Goal: Task Accomplishment & Management: Use online tool/utility

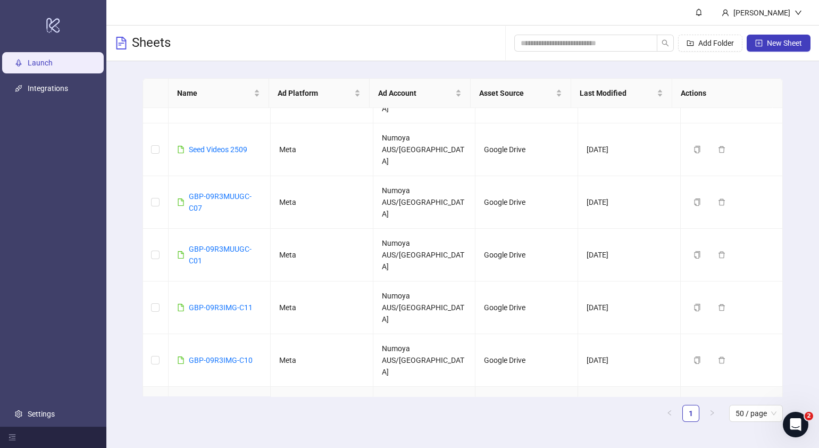
scroll to position [66, 0]
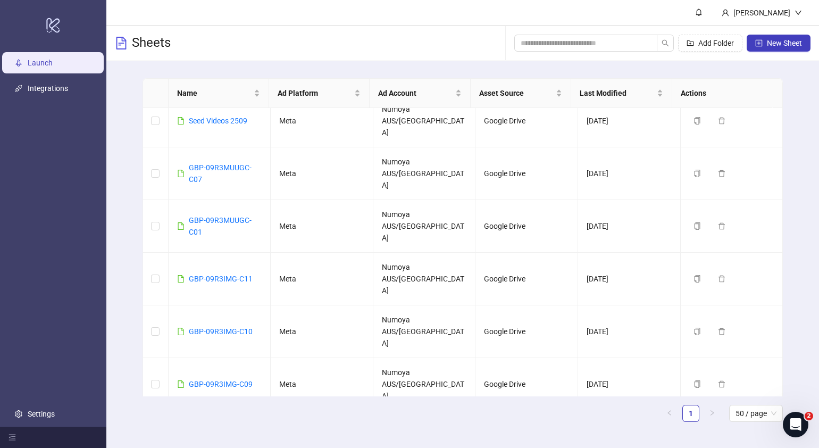
click at [233, 433] on link "GBP-09R1IMG-C12" at bounding box center [221, 437] width 64 height 9
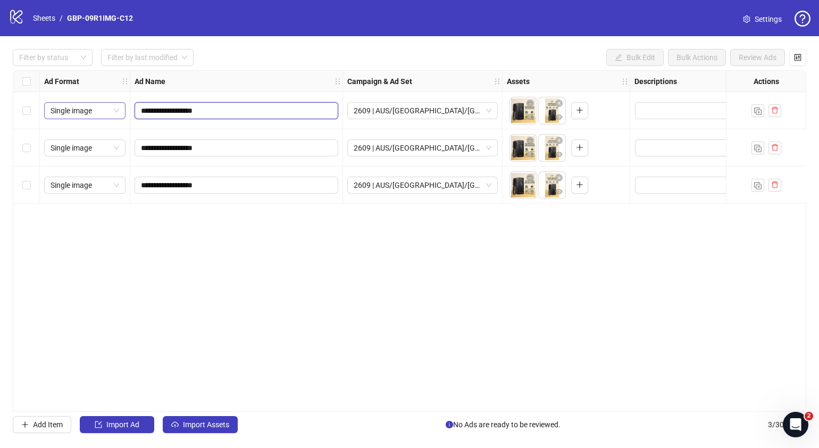
drag, startPoint x: 205, startPoint y: 110, endPoint x: 106, endPoint y: 108, distance: 99.0
click at [106, 71] on div "**********" at bounding box center [627, 71] width 1229 height 0
click at [494, 316] on div "**********" at bounding box center [410, 241] width 794 height 342
click at [560, 104] on icon "close-circle" at bounding box center [559, 103] width 7 height 7
click at [561, 141] on icon "close-circle" at bounding box center [559, 140] width 7 height 7
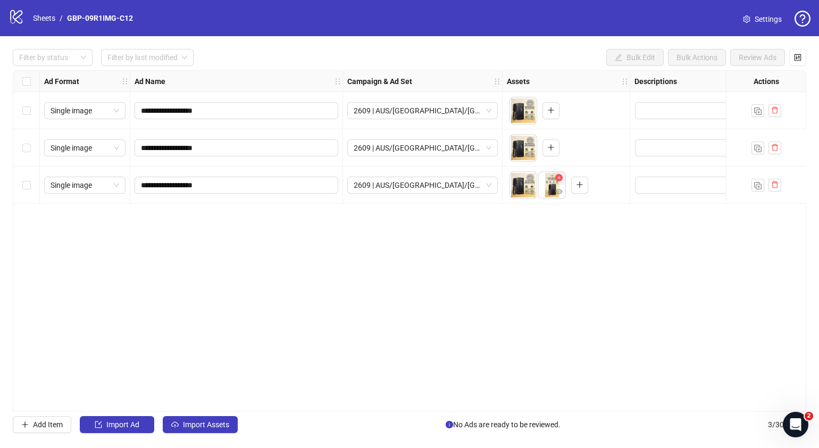
click at [560, 178] on icon "close-circle" at bounding box center [559, 177] width 7 height 7
click at [553, 117] on button "button" at bounding box center [551, 110] width 17 height 17
click at [551, 154] on button "button" at bounding box center [551, 147] width 17 height 17
click at [556, 191] on button "button" at bounding box center [551, 185] width 17 height 17
click at [531, 117] on icon "eye" at bounding box center [530, 116] width 7 height 5
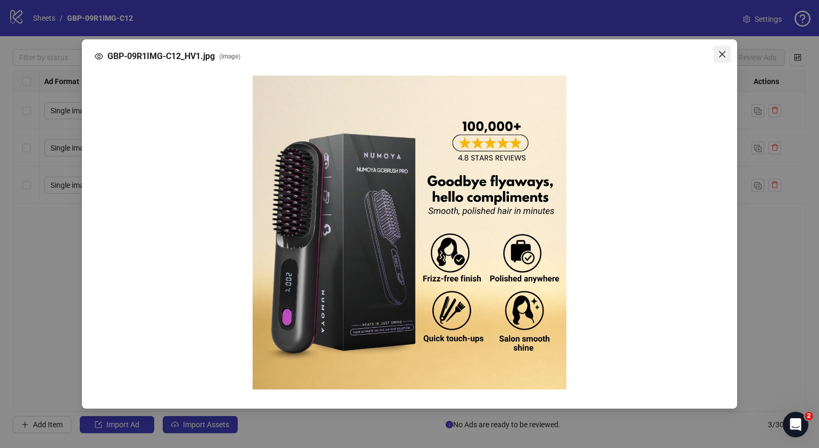
click at [726, 59] on icon "close" at bounding box center [722, 54] width 9 height 9
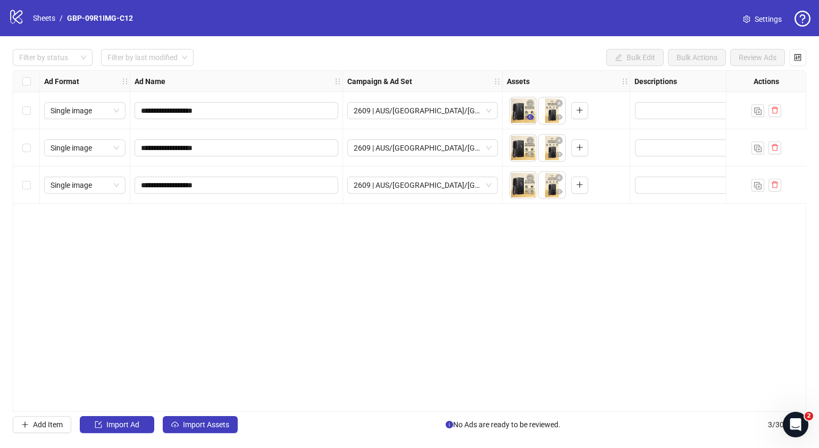
click at [529, 117] on icon "eye" at bounding box center [530, 116] width 7 height 7
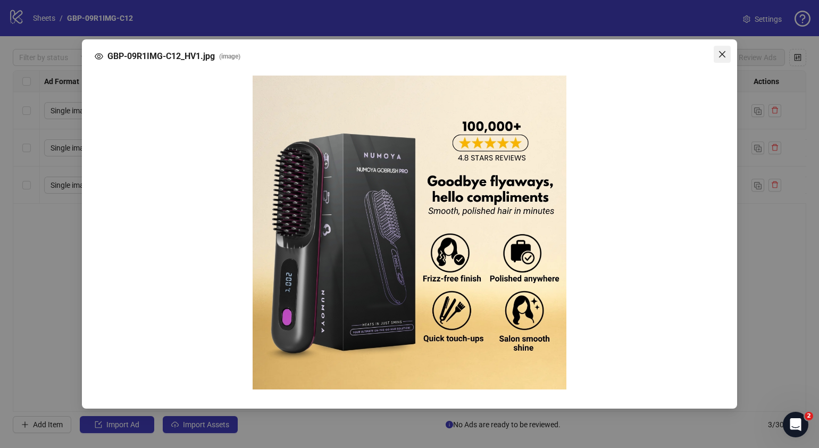
click at [721, 55] on icon "close" at bounding box center [722, 54] width 9 height 9
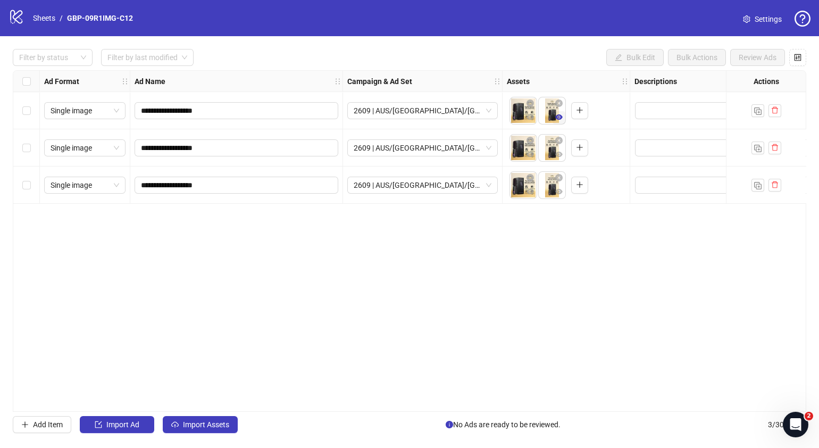
click at [559, 119] on icon "eye" at bounding box center [559, 116] width 7 height 7
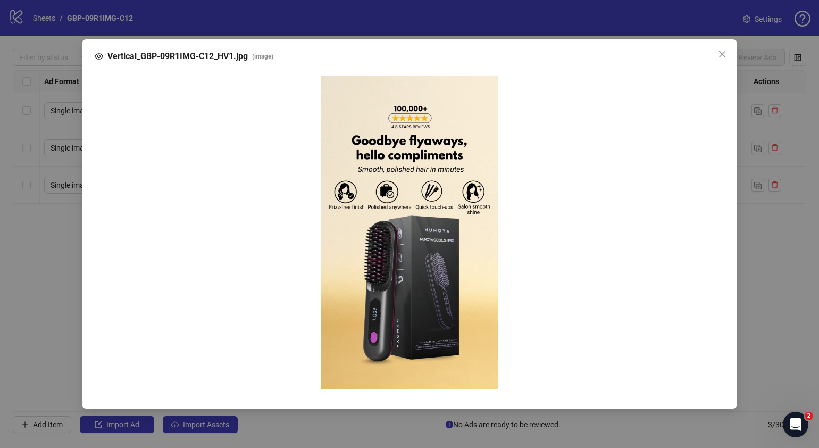
click at [722, 56] on icon "close" at bounding box center [722, 54] width 9 height 9
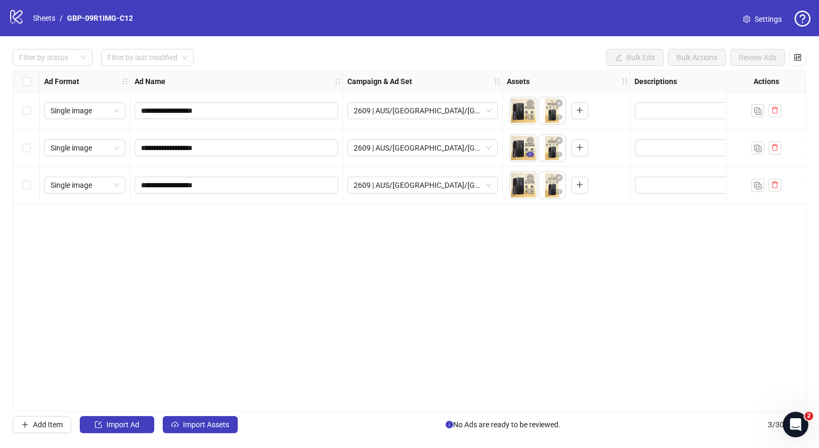
click at [533, 155] on icon "eye" at bounding box center [530, 154] width 7 height 7
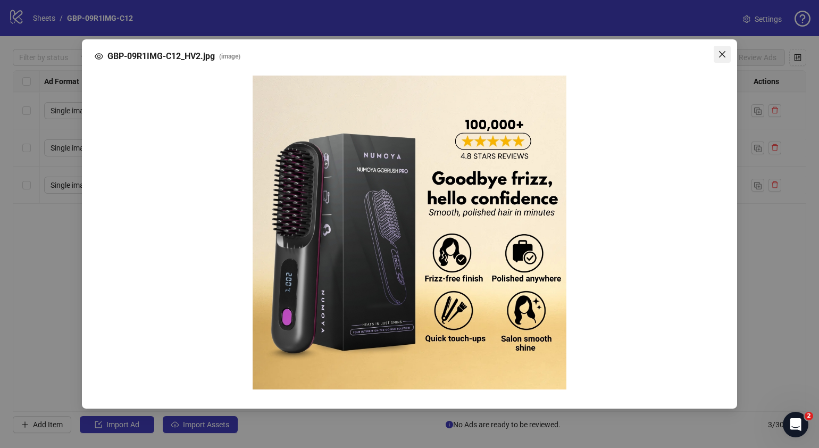
click at [719, 57] on icon "close" at bounding box center [722, 54] width 9 height 9
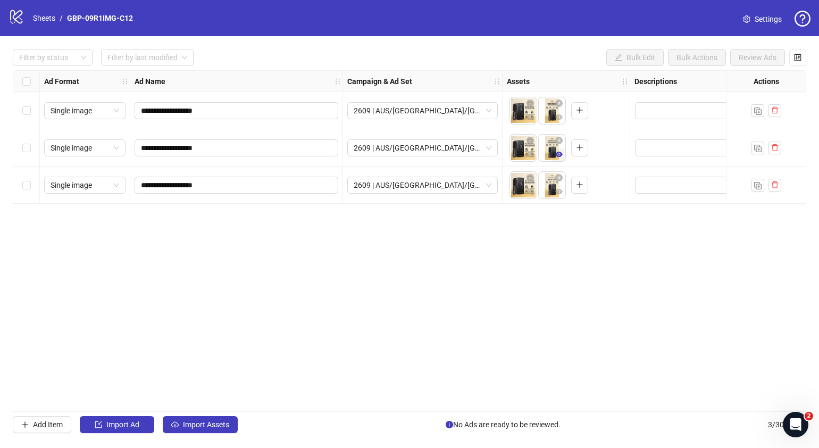
click at [558, 157] on icon "eye" at bounding box center [559, 154] width 7 height 7
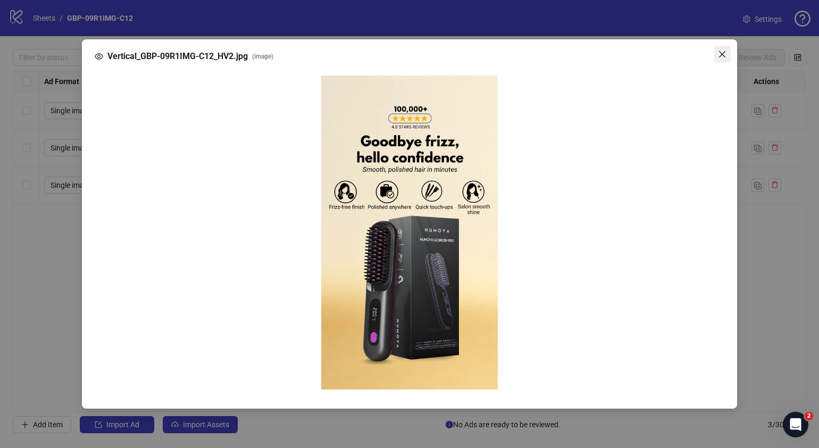
click at [729, 52] on span "Close" at bounding box center [722, 54] width 17 height 9
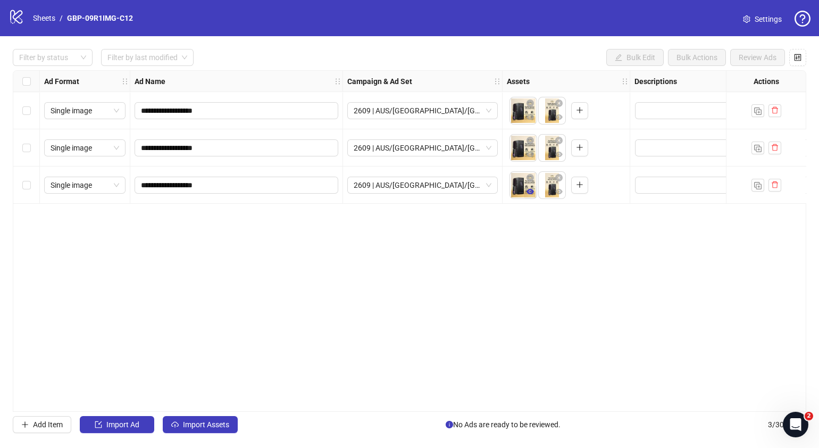
click at [530, 192] on icon "eye" at bounding box center [530, 191] width 7 height 5
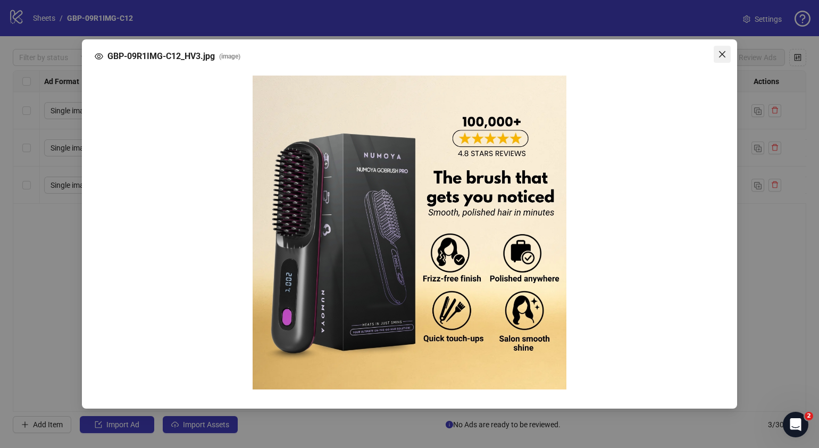
click at [723, 57] on icon "close" at bounding box center [722, 54] width 9 height 9
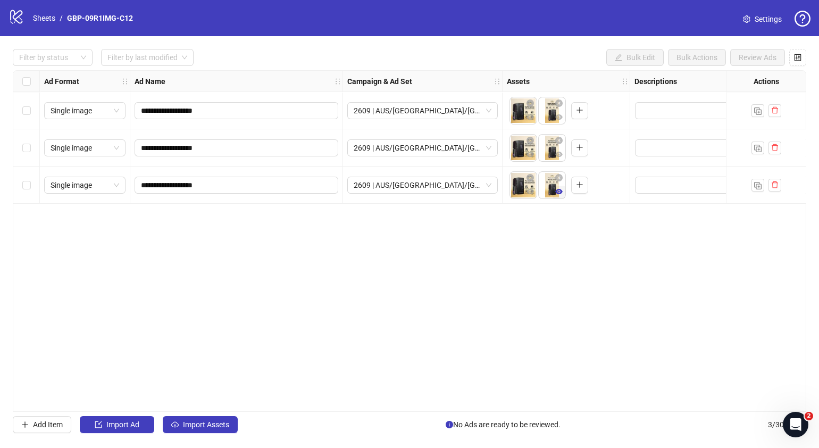
click at [561, 192] on icon "eye" at bounding box center [559, 191] width 7 height 5
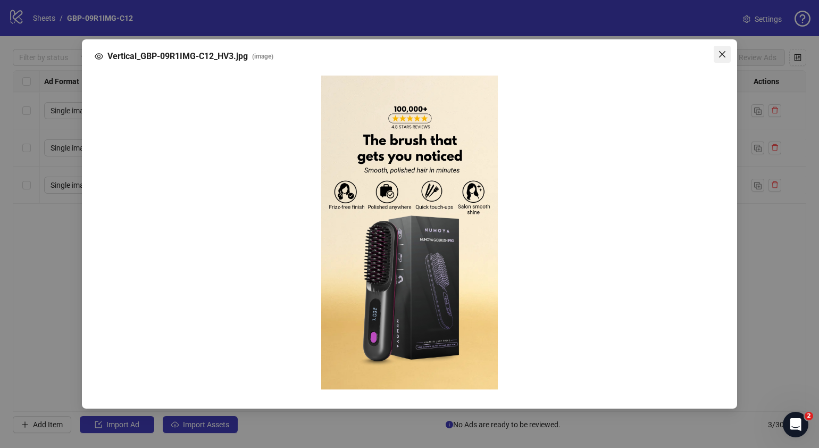
click at [726, 49] on button "Close" at bounding box center [722, 54] width 17 height 17
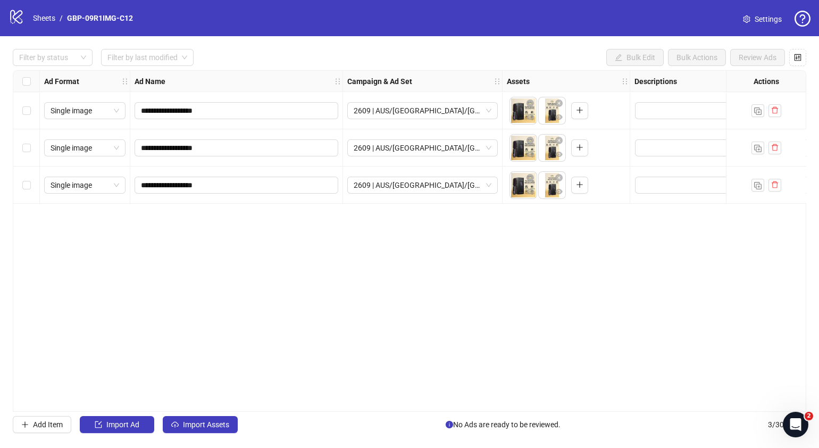
click at [396, 315] on div "**********" at bounding box center [410, 241] width 794 height 342
drag, startPoint x: 181, startPoint y: 301, endPoint x: 218, endPoint y: 218, distance: 90.3
click at [181, 301] on div "**********" at bounding box center [410, 241] width 794 height 342
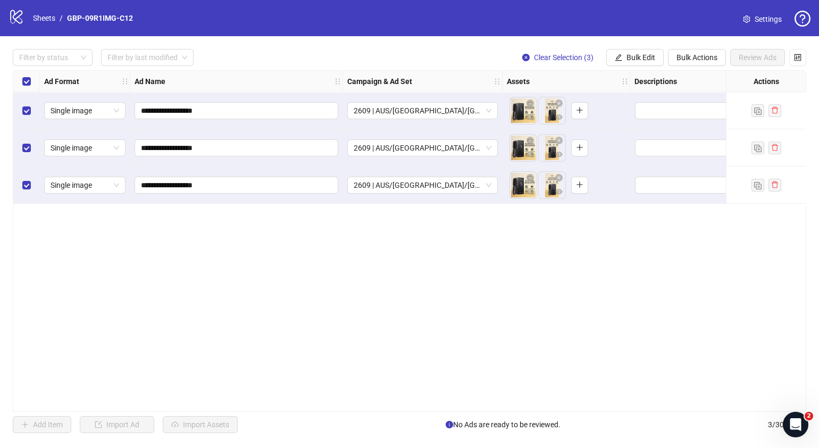
drag, startPoint x: 317, startPoint y: 407, endPoint x: 352, endPoint y: 403, distance: 35.3
click at [352, 403] on div "**********" at bounding box center [410, 241] width 794 height 342
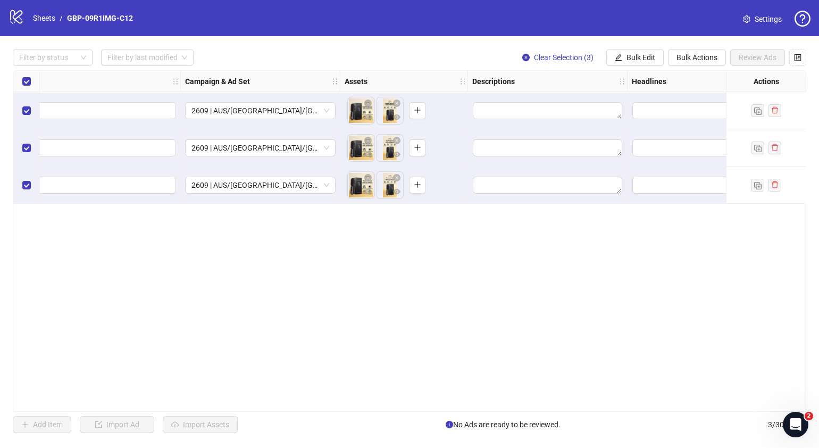
scroll to position [0, 261]
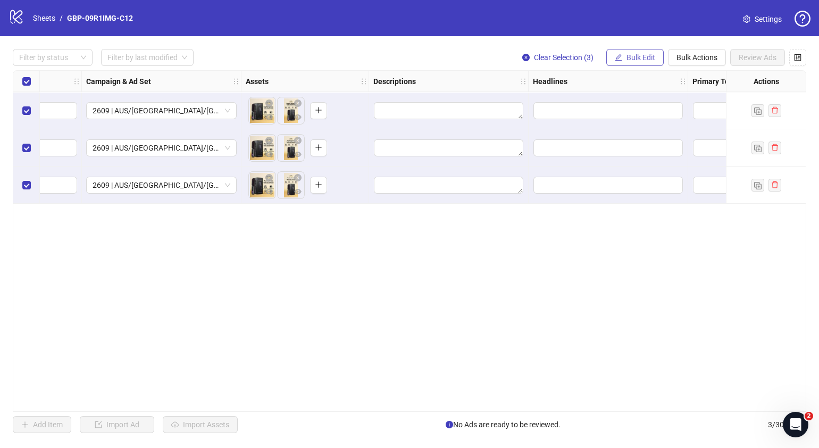
click at [657, 60] on button "Bulk Edit" at bounding box center [635, 57] width 57 height 17
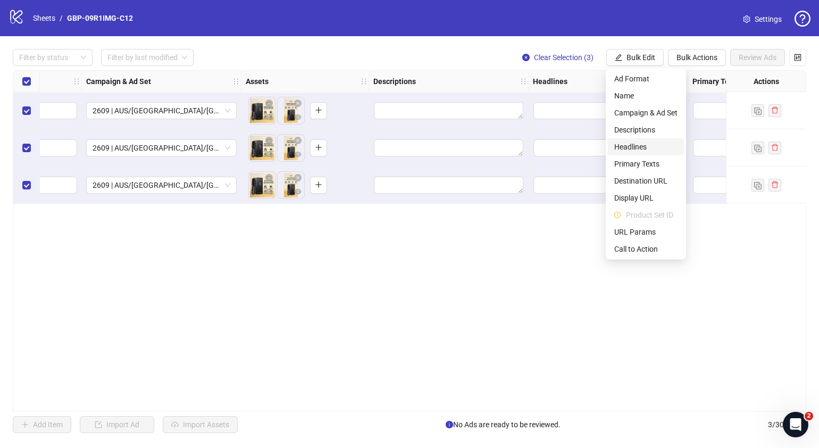
click at [639, 144] on span "Headlines" at bounding box center [646, 147] width 63 height 12
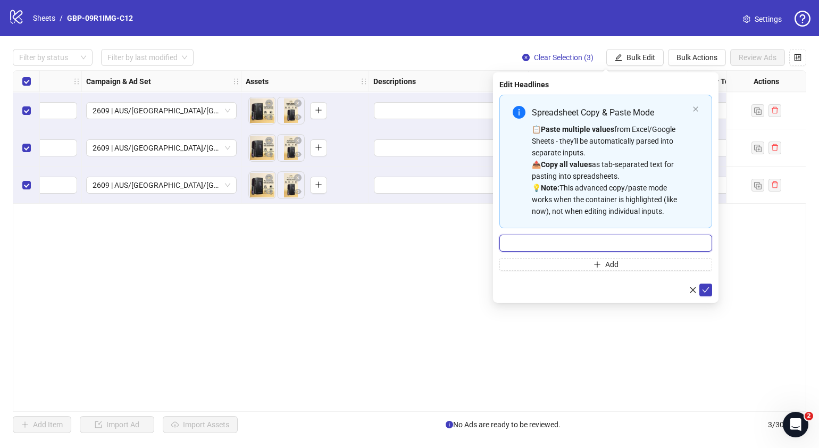
click at [606, 245] on input "Multi-input container - paste or copy values" at bounding box center [606, 243] width 213 height 17
paste input "*******"
type input "*******"
click at [583, 259] on button "Add" at bounding box center [606, 264] width 213 height 13
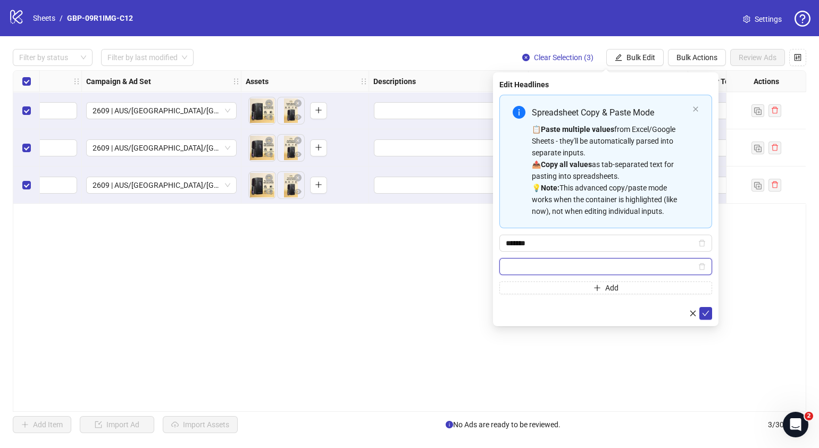
paste input "**********"
type input "**********"
click at [708, 311] on icon "check" at bounding box center [706, 313] width 7 height 5
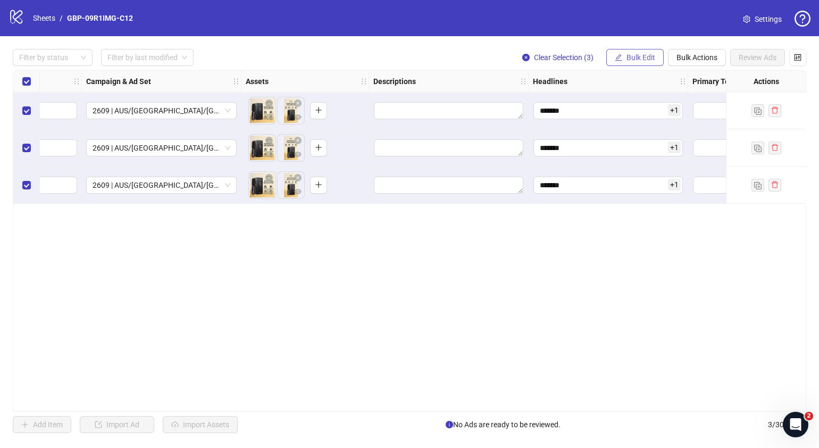
click at [650, 49] on button "Bulk Edit" at bounding box center [635, 57] width 57 height 17
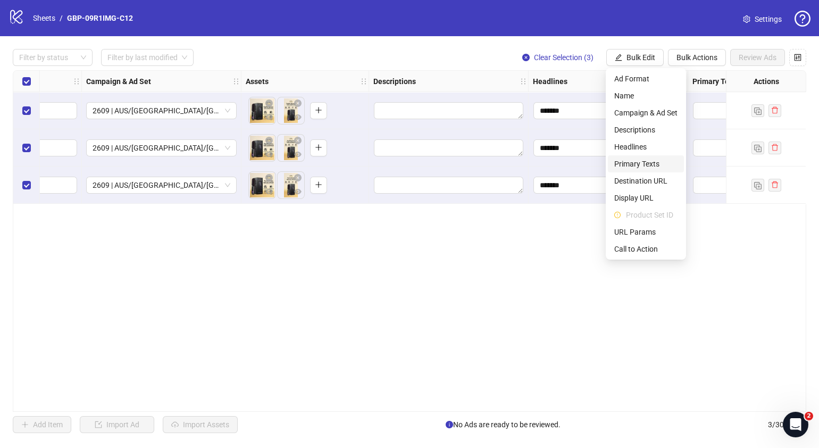
click at [648, 161] on span "Primary Texts" at bounding box center [646, 164] width 63 height 12
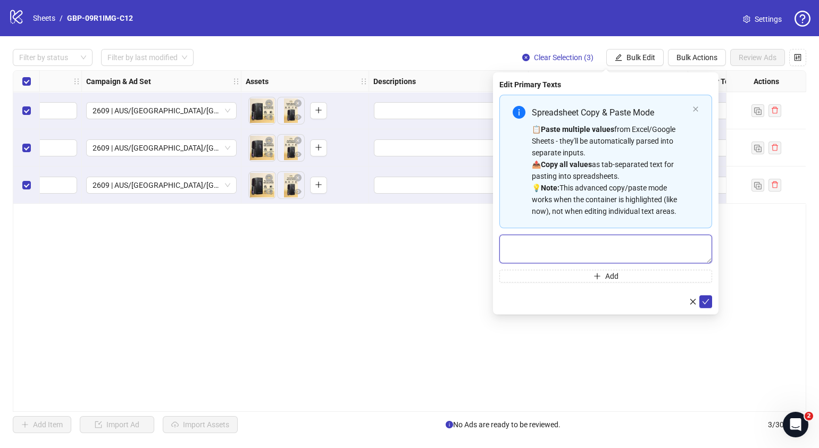
click at [626, 245] on textarea "Multi-text input container - paste or copy values" at bounding box center [606, 249] width 213 height 29
paste textarea "**********"
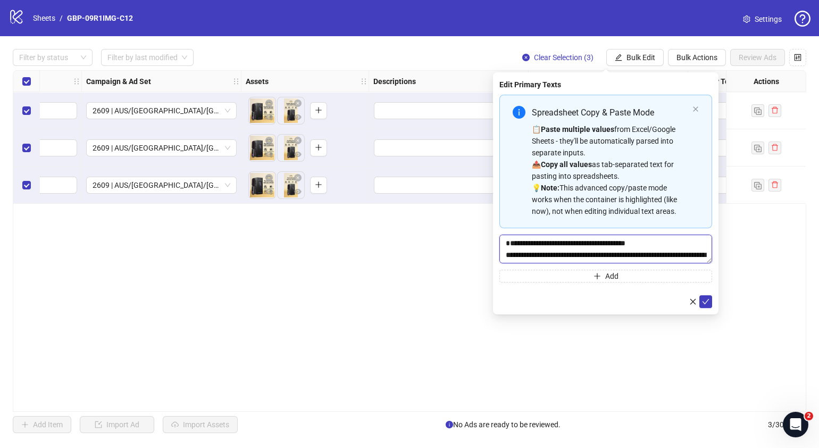
scroll to position [31, 0]
type textarea "**********"
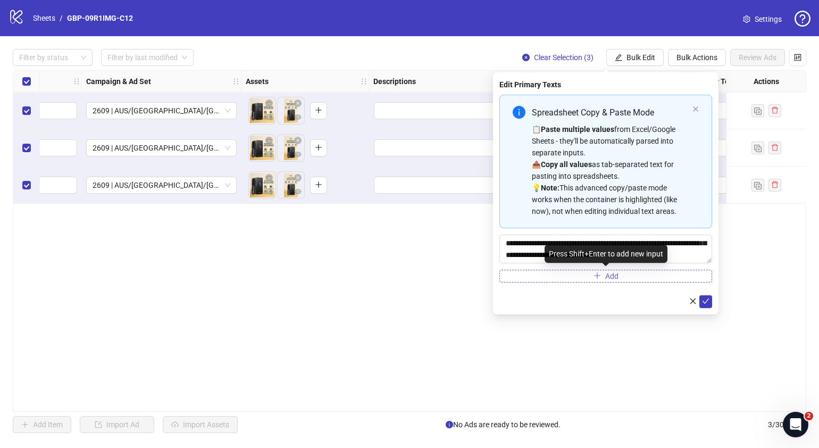
click at [626, 275] on button "Add" at bounding box center [606, 276] width 213 height 13
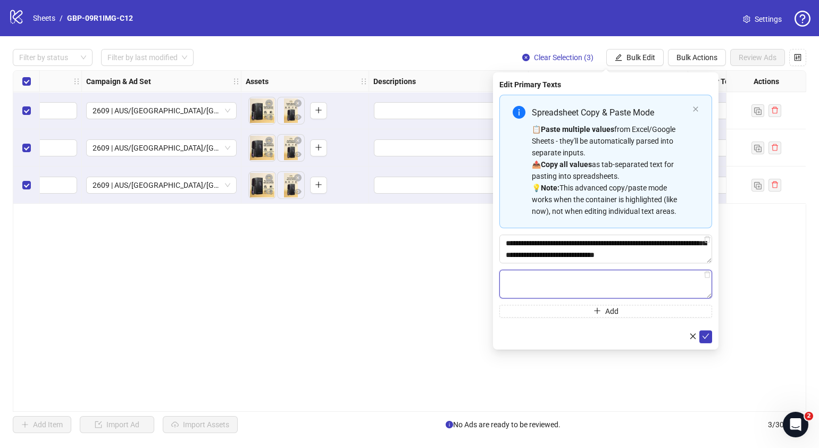
paste textarea "**********"
type textarea "**********"
click at [708, 335] on icon "check" at bounding box center [705, 336] width 7 height 7
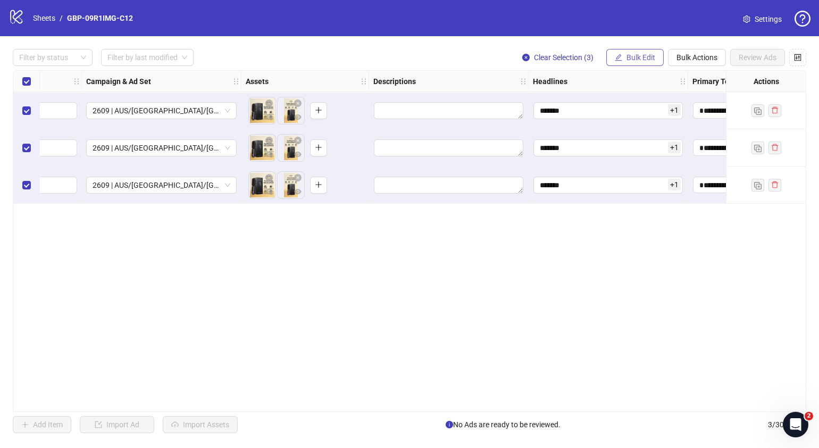
click at [642, 57] on span "Bulk Edit" at bounding box center [641, 57] width 29 height 9
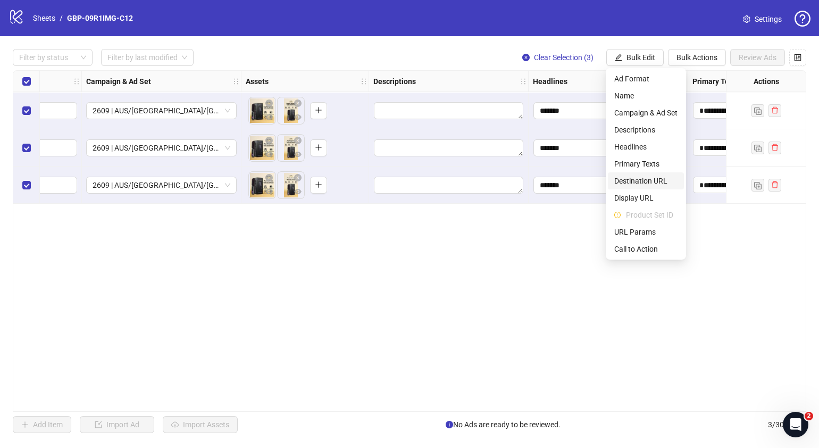
click at [652, 186] on span "Destination URL" at bounding box center [646, 181] width 63 height 12
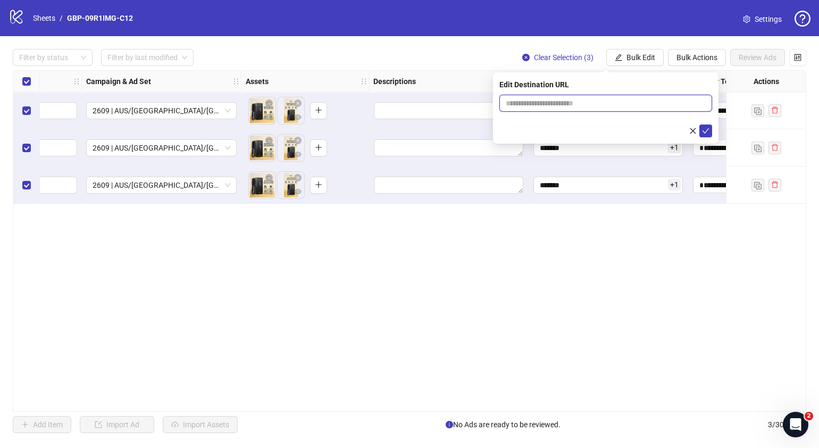
click at [677, 106] on input "text" at bounding box center [602, 103] width 192 height 12
paste input "**********"
type input "**********"
click at [705, 130] on icon "check" at bounding box center [705, 130] width 7 height 7
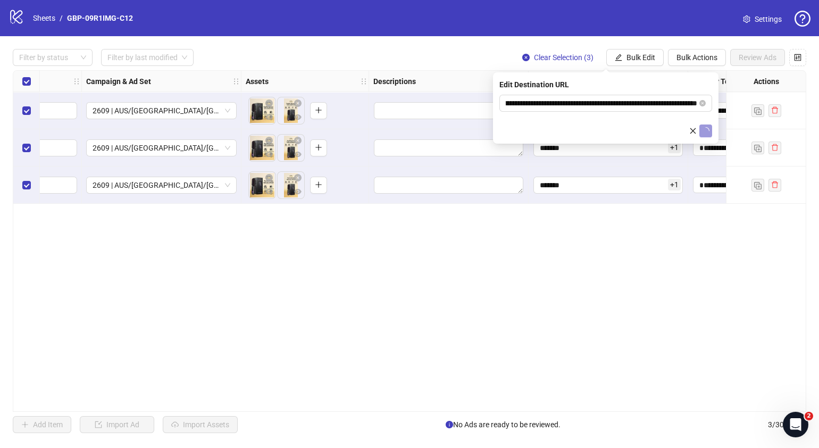
scroll to position [0, 0]
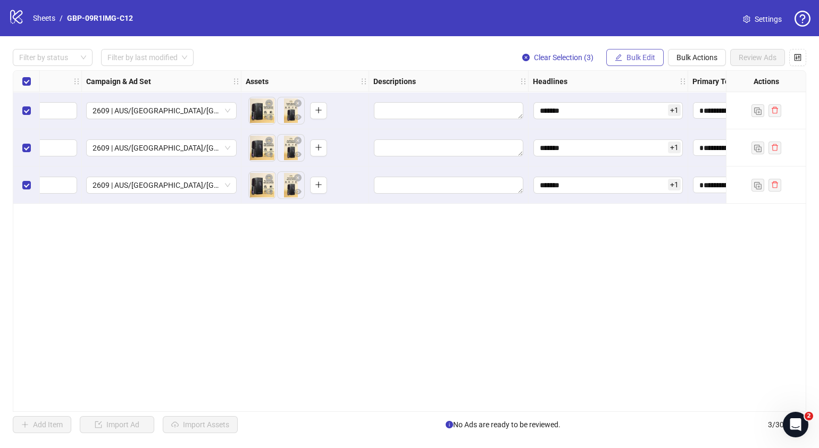
click at [647, 61] on span "Bulk Edit" at bounding box center [641, 57] width 29 height 9
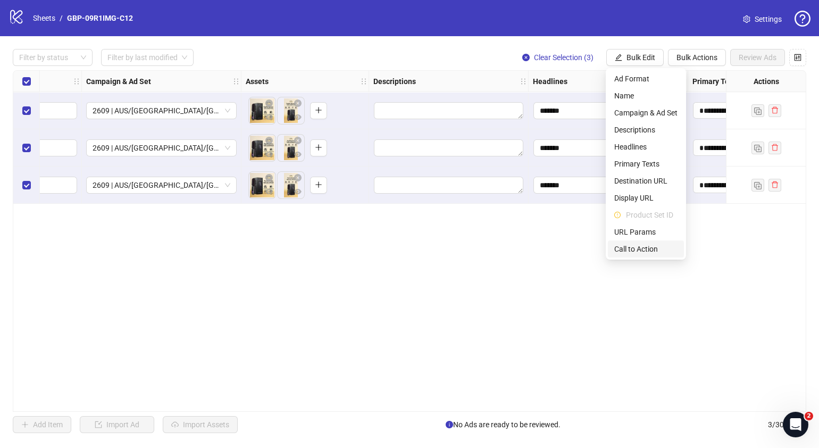
click at [645, 244] on span "Call to Action" at bounding box center [646, 249] width 63 height 12
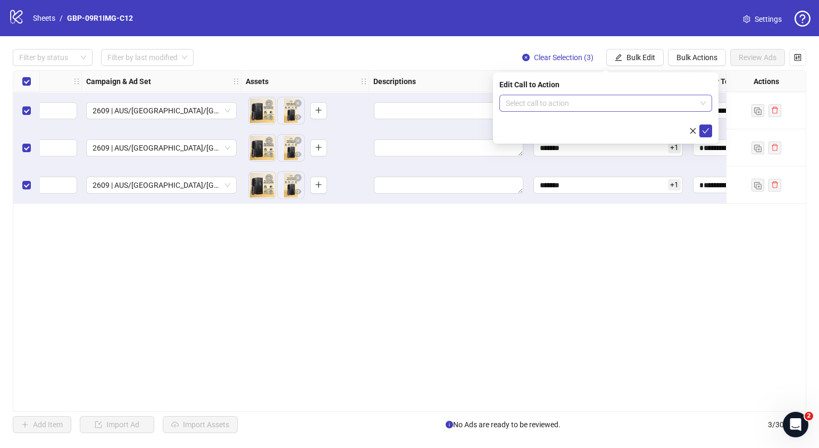
click at [567, 109] on input "search" at bounding box center [601, 103] width 191 height 16
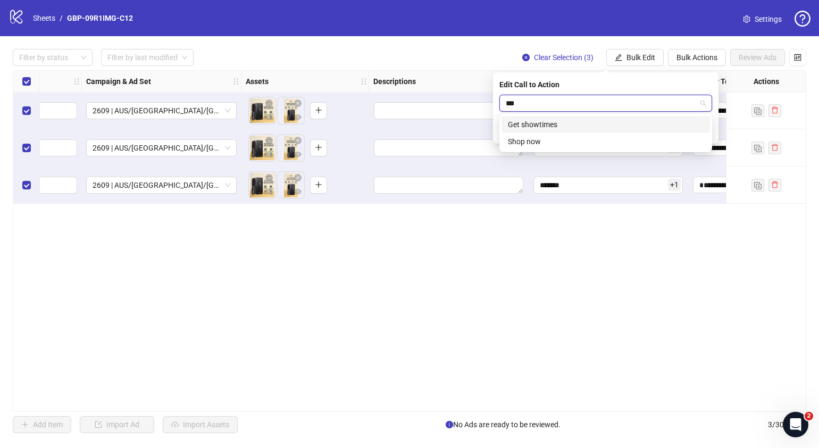
type input "****"
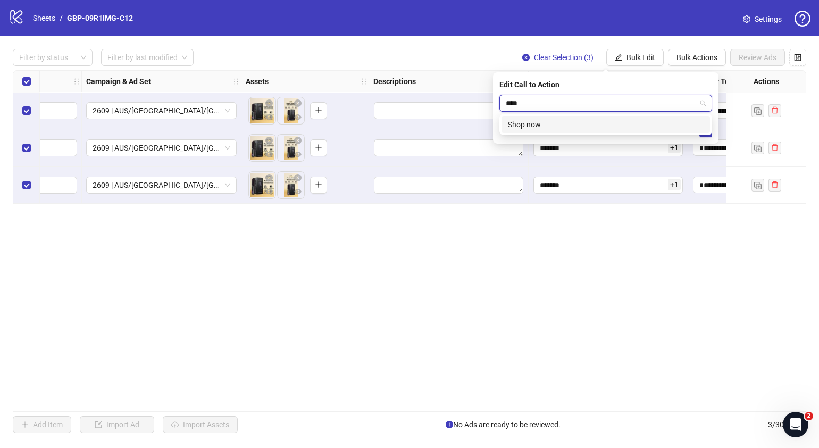
click at [589, 123] on div "Shop now" at bounding box center [606, 125] width 196 height 12
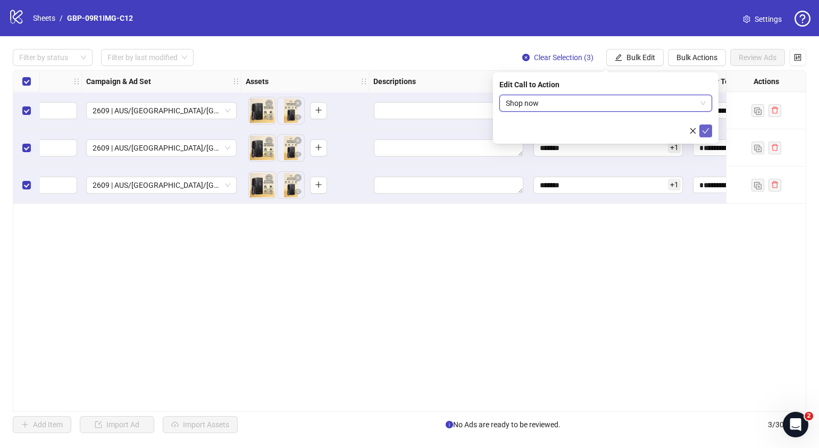
click at [706, 133] on icon "check" at bounding box center [705, 130] width 7 height 7
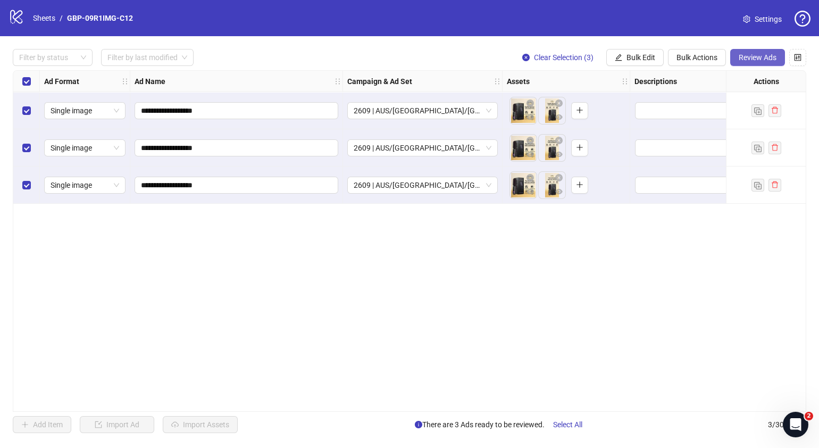
click at [748, 52] on button "Review Ads" at bounding box center [758, 57] width 55 height 17
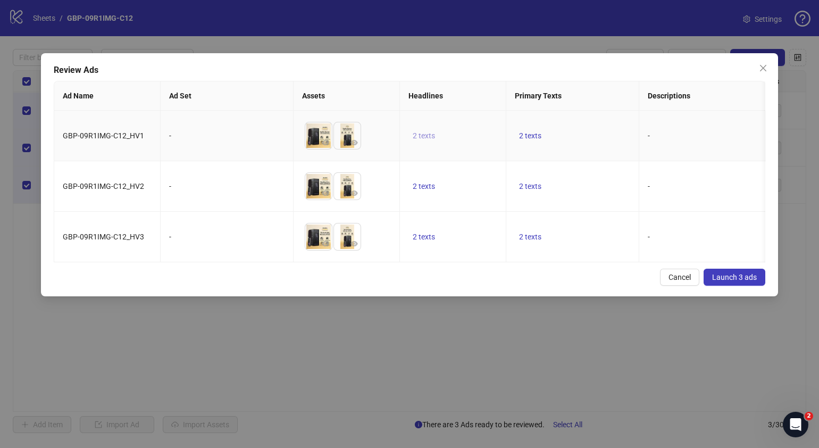
click at [423, 133] on span "2 texts" at bounding box center [424, 135] width 22 height 9
click at [585, 129] on button "button" at bounding box center [590, 128] width 17 height 17
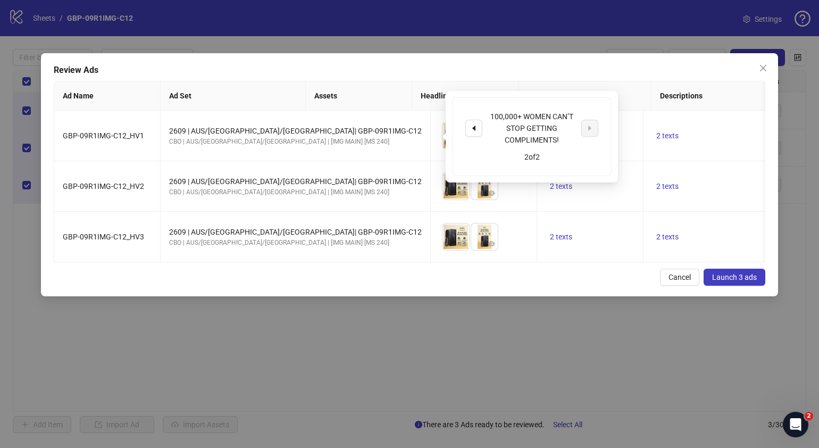
click at [549, 286] on div "Cancel Launch 3 ads" at bounding box center [410, 277] width 712 height 17
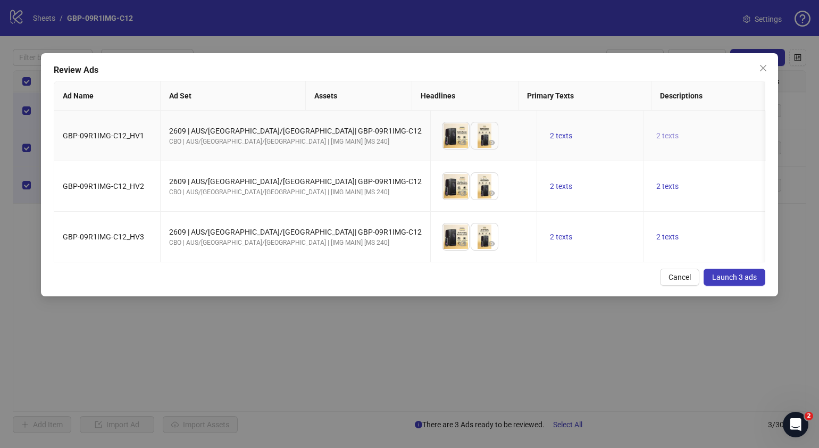
click at [657, 133] on span "2 texts" at bounding box center [668, 135] width 22 height 9
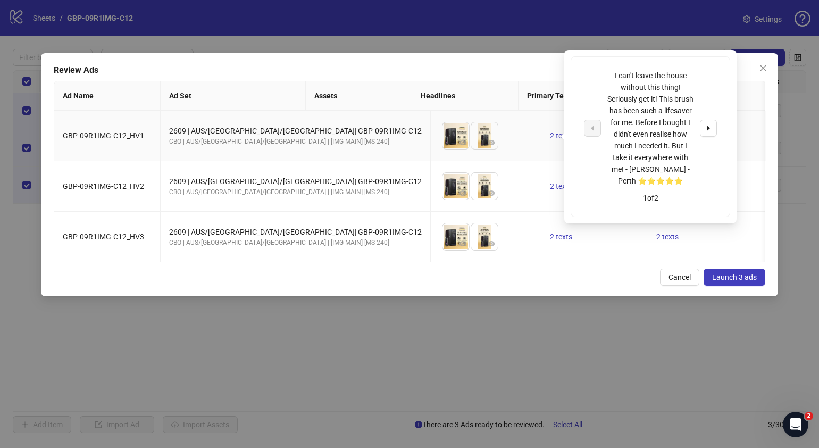
click at [707, 128] on icon "caret-right" at bounding box center [708, 128] width 7 height 7
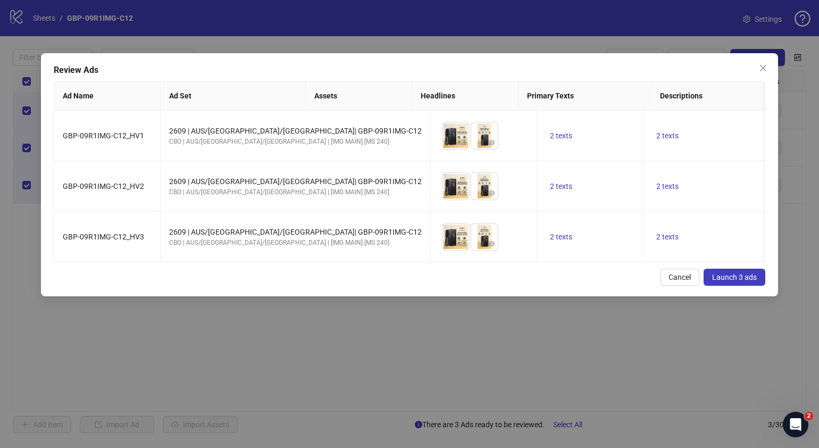
click at [564, 296] on div "Review Ads Ad Name Ad Set Assets Headlines Primary Texts Descriptions Destinati…" at bounding box center [410, 174] width 738 height 243
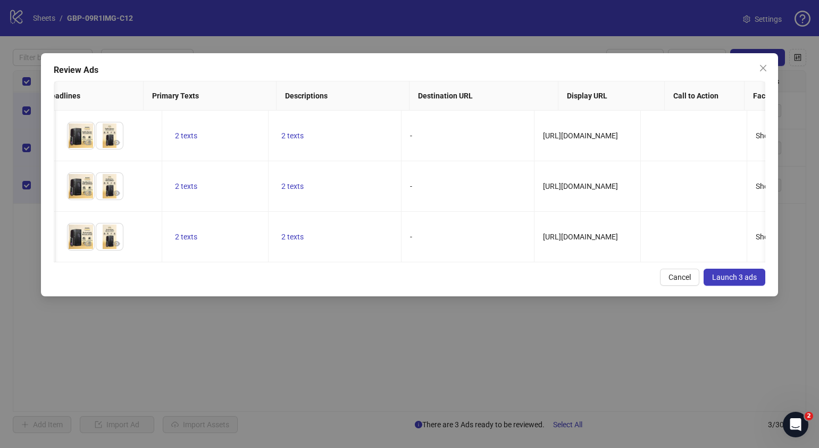
scroll to position [0, 402]
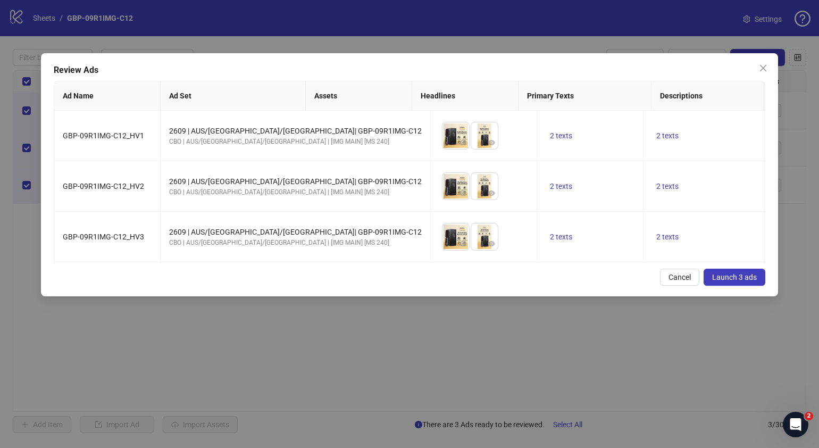
click at [738, 281] on span "Launch 3 ads" at bounding box center [735, 277] width 45 height 9
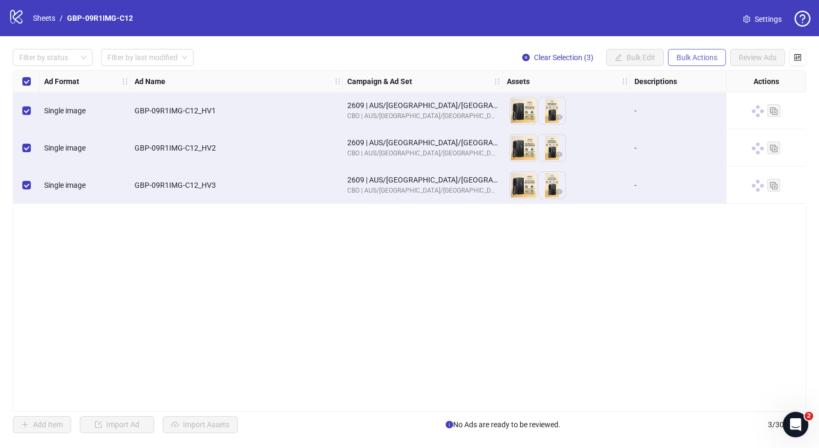
click at [695, 61] on span "Bulk Actions" at bounding box center [697, 57] width 41 height 9
click at [703, 117] on span "Duplicate with assets" at bounding box center [712, 113] width 73 height 12
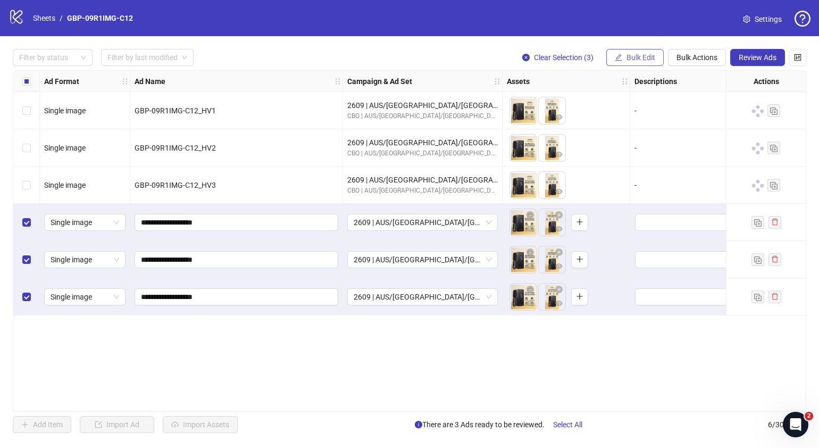
click at [646, 61] on span "Bulk Edit" at bounding box center [641, 57] width 29 height 9
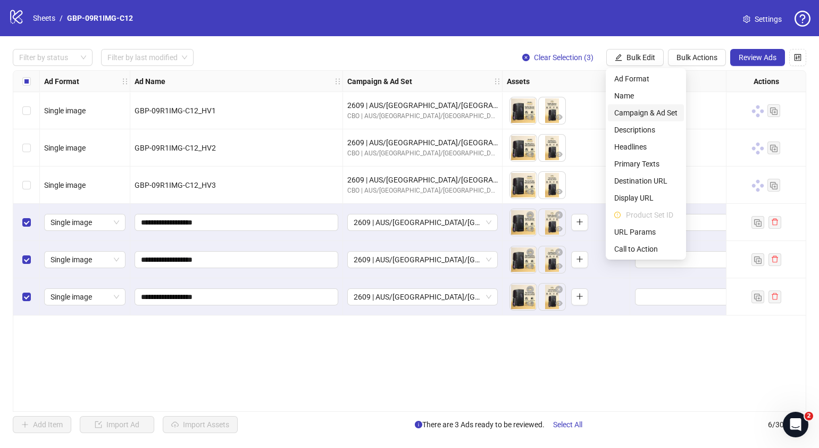
click at [649, 107] on span "Campaign & Ad Set" at bounding box center [646, 113] width 63 height 12
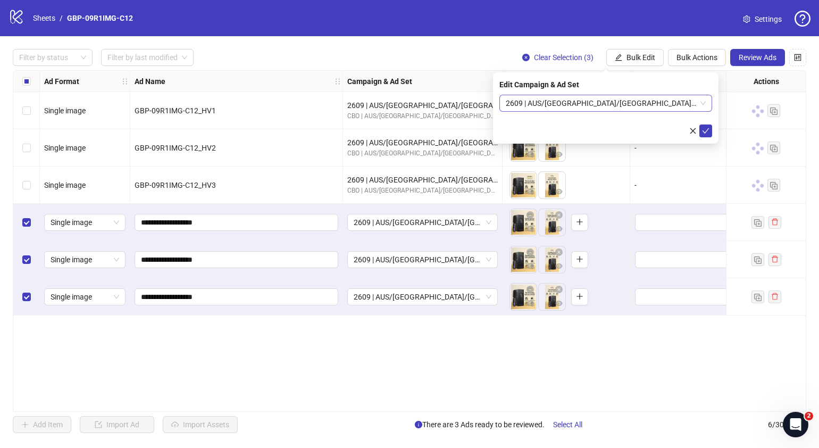
click at [705, 102] on span "2609 | AUS/[GEOGRAPHIC_DATA]/[GEOGRAPHIC_DATA]| GBP-09R1IMG-C12" at bounding box center [606, 103] width 200 height 16
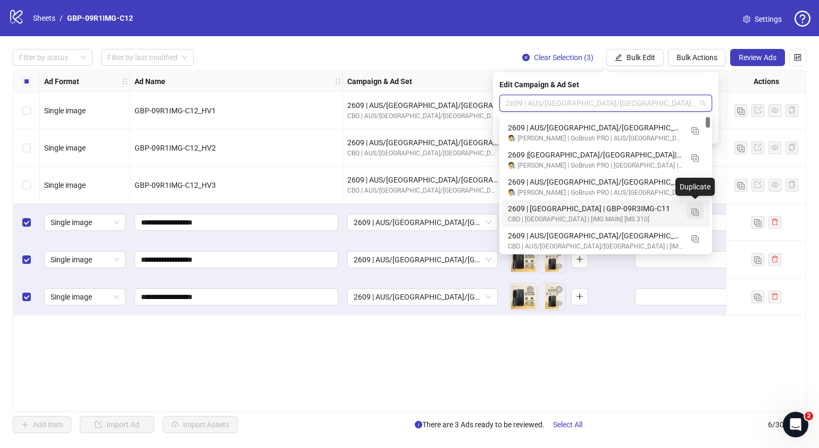
click at [696, 212] on img "button" at bounding box center [695, 212] width 7 height 7
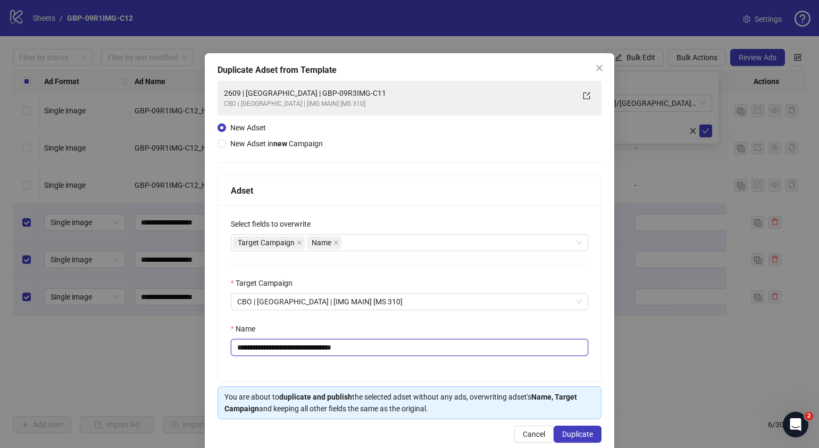
drag, startPoint x: 379, startPoint y: 348, endPoint x: 278, endPoint y: 348, distance: 101.6
click at [278, 348] on input "**********" at bounding box center [410, 347] width 358 height 17
paste input "text"
type input "**********"
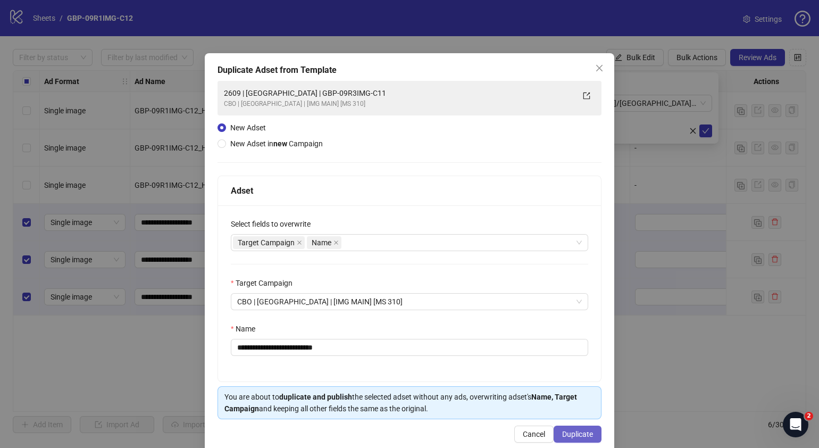
click at [581, 430] on span "Duplicate" at bounding box center [577, 434] width 31 height 9
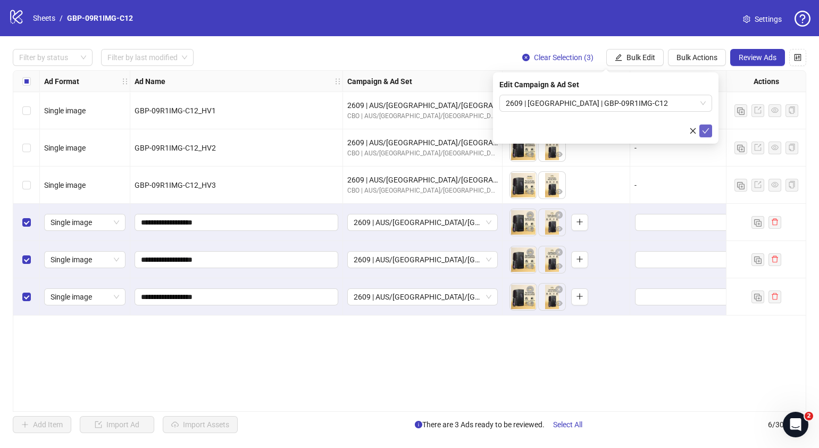
click at [707, 128] on icon "check" at bounding box center [705, 130] width 7 height 7
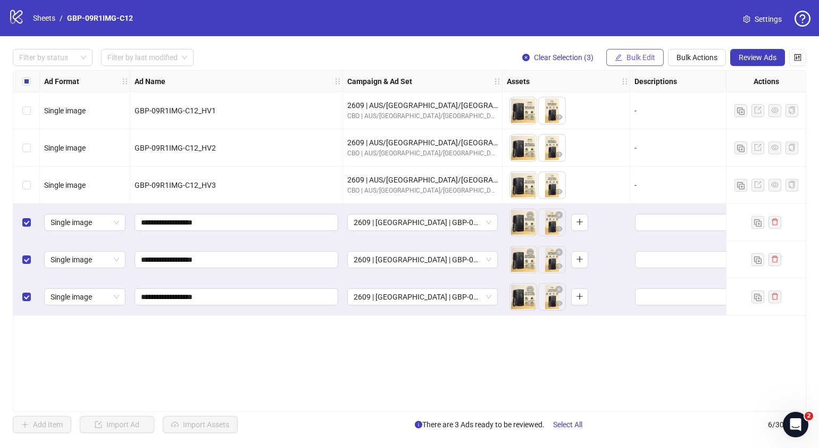
click at [657, 60] on button "Bulk Edit" at bounding box center [635, 57] width 57 height 17
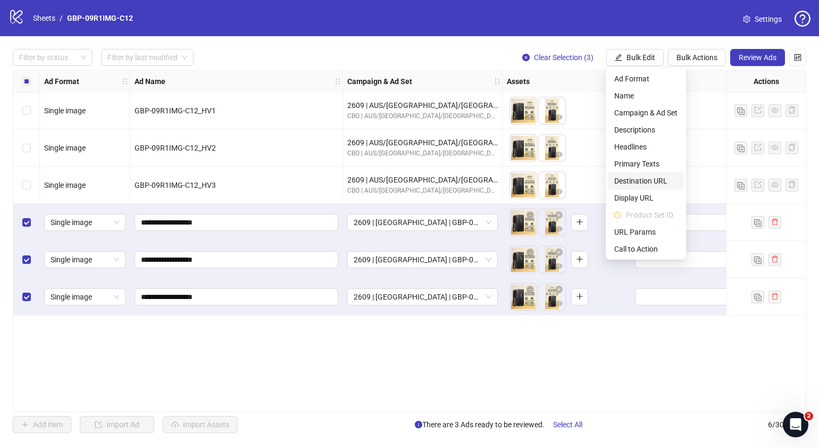
click at [655, 182] on span "Destination URL" at bounding box center [646, 181] width 63 height 12
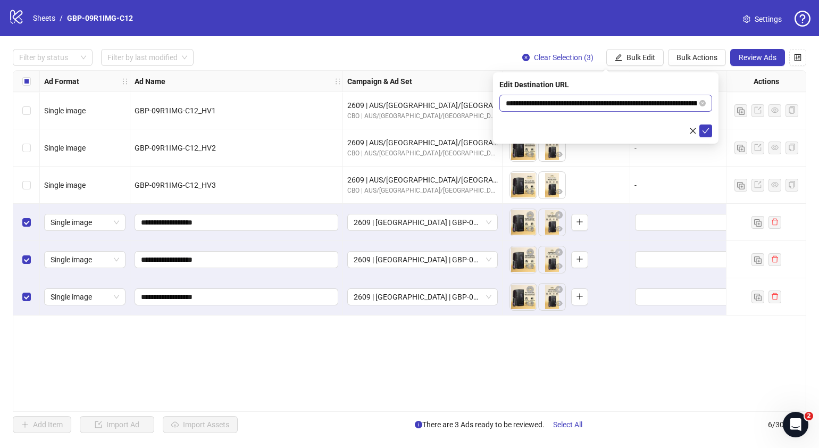
click at [704, 101] on icon "close-circle" at bounding box center [703, 103] width 6 height 6
paste input "**********"
type input "**********"
click at [701, 133] on button "submit" at bounding box center [706, 131] width 13 height 13
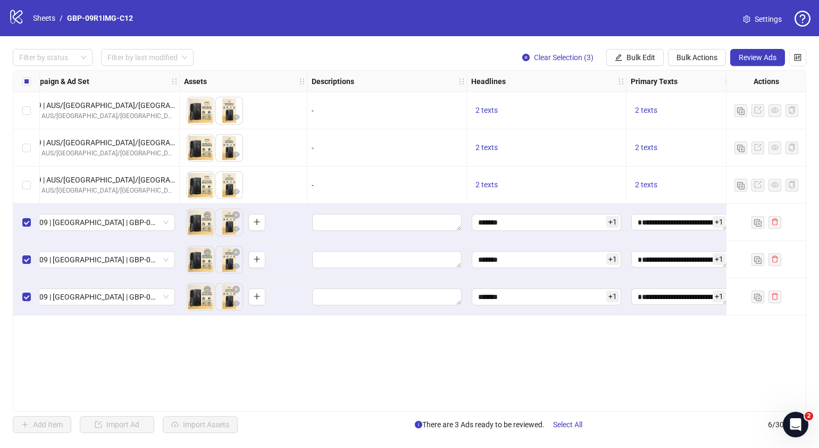
scroll to position [0, 324]
click at [748, 52] on button "Review Ads" at bounding box center [758, 57] width 55 height 17
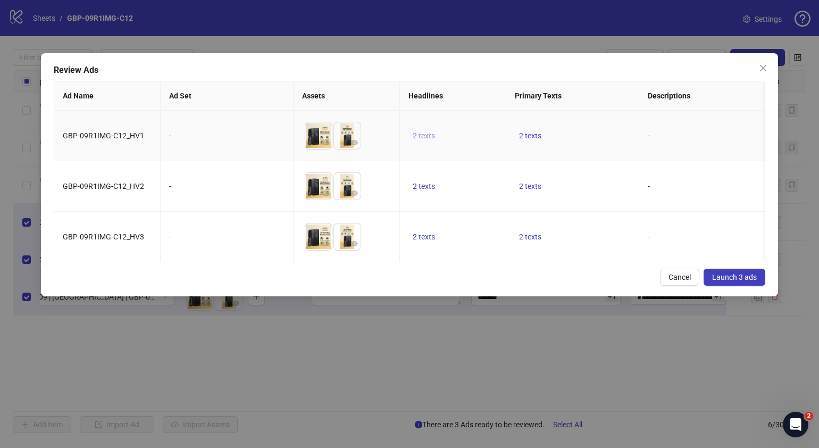
click at [418, 133] on span "2 texts" at bounding box center [424, 135] width 22 height 9
click at [591, 121] on button "button" at bounding box center [590, 127] width 17 height 17
click at [500, 286] on div "Cancel Launch 3 ads" at bounding box center [410, 277] width 712 height 17
click at [529, 133] on span "2 texts" at bounding box center [530, 135] width 22 height 9
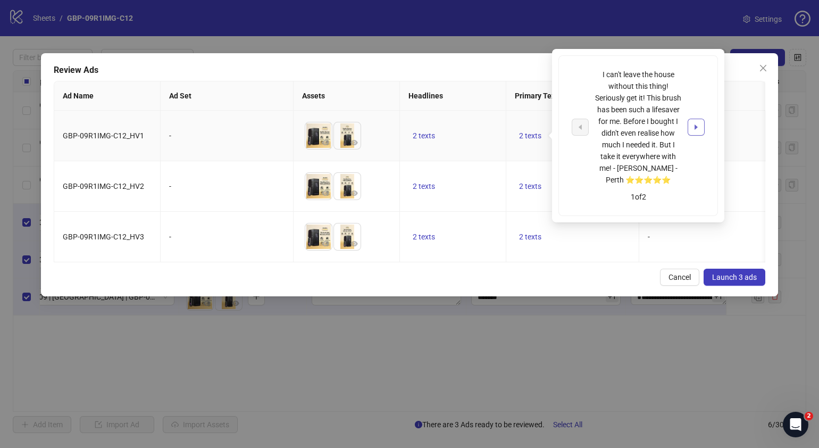
click at [693, 125] on icon "caret-right" at bounding box center [696, 126] width 7 height 7
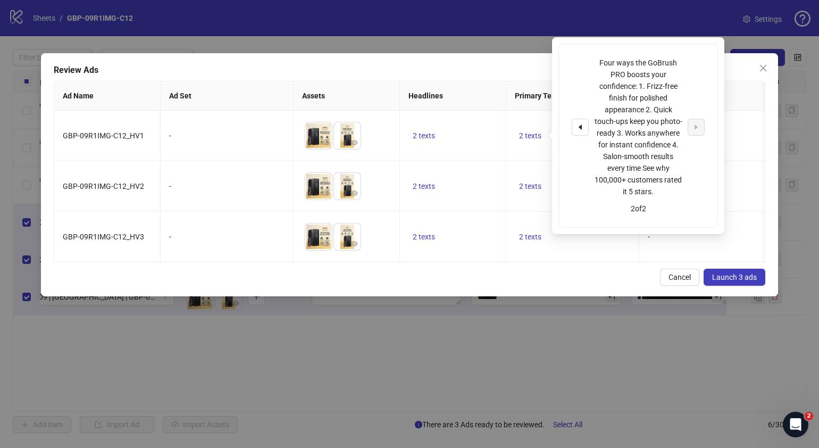
click at [528, 286] on div "Cancel Launch 3 ads" at bounding box center [410, 277] width 712 height 17
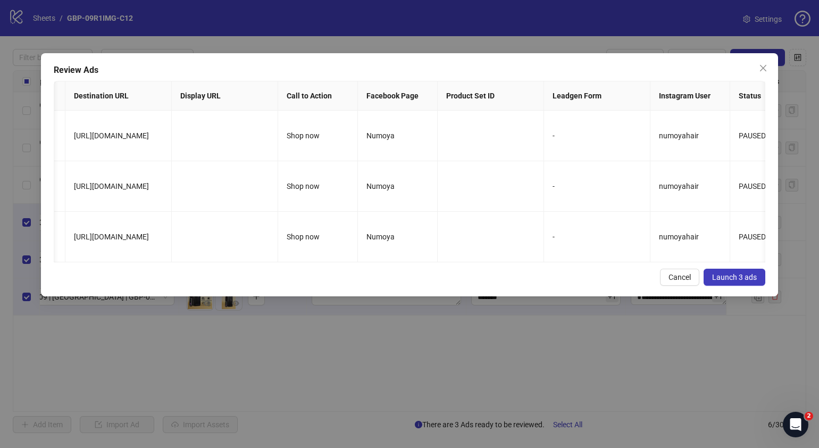
scroll to position [0, 715]
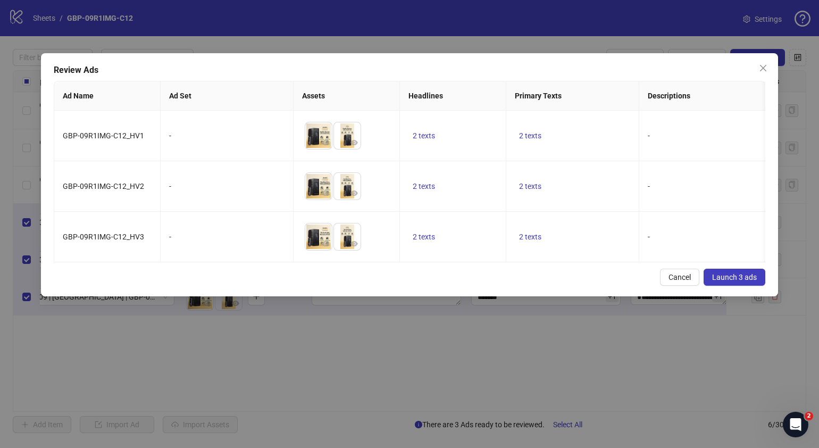
click at [749, 281] on span "Launch 3 ads" at bounding box center [735, 277] width 45 height 9
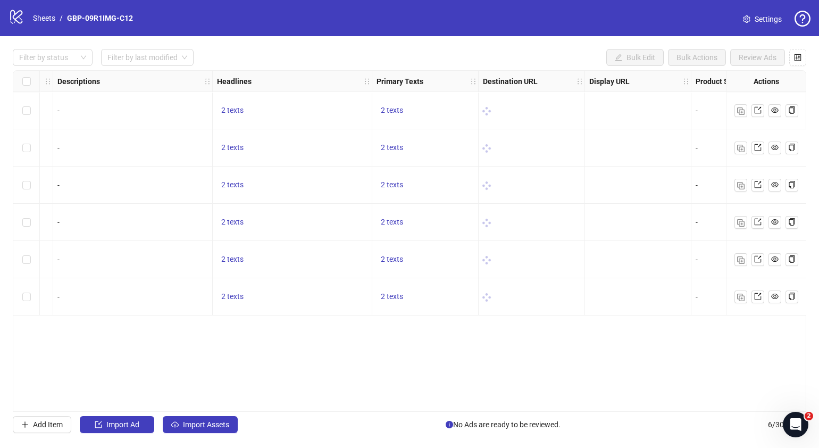
scroll to position [0, 575]
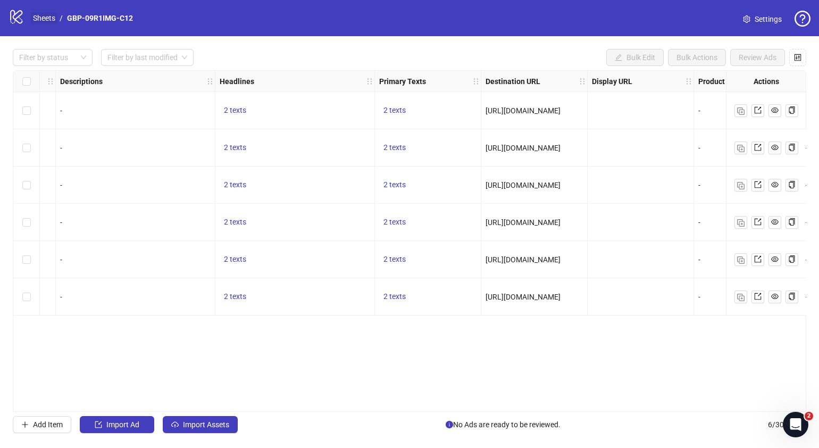
click at [35, 17] on link "Sheets" at bounding box center [44, 18] width 27 height 12
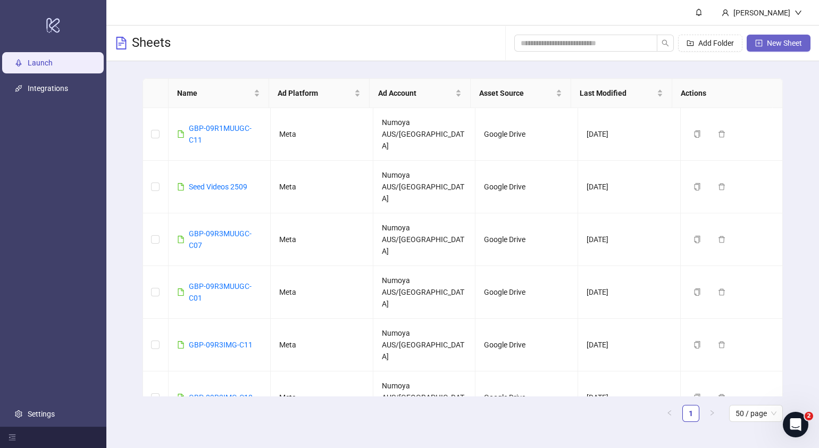
click at [761, 38] on button "New Sheet" at bounding box center [779, 43] width 64 height 17
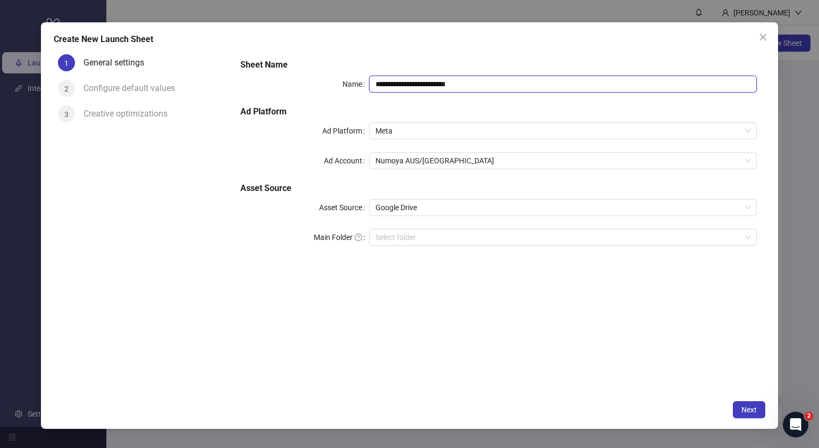
drag, startPoint x: 503, startPoint y: 81, endPoint x: 156, endPoint y: 82, distance: 346.4
click at [156, 82] on div "**********" at bounding box center [410, 222] width 712 height 345
paste input "text"
type input "**********"
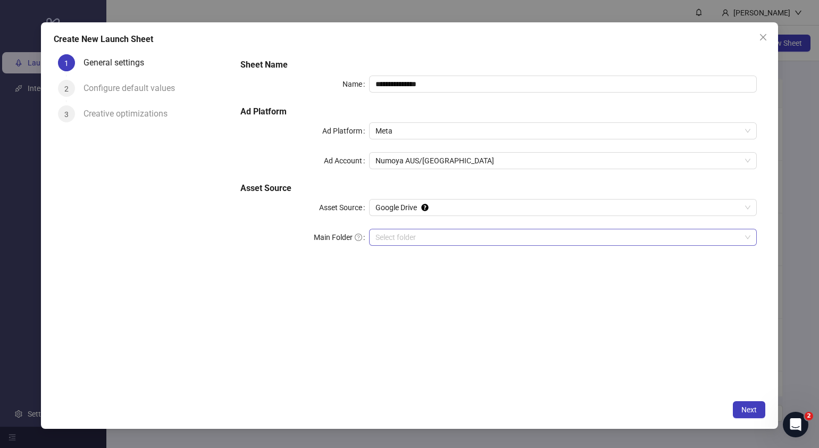
click at [449, 242] on input "Main Folder" at bounding box center [559, 237] width 366 height 16
click at [741, 401] on div "**********" at bounding box center [410, 225] width 738 height 407
click at [743, 404] on button "Next" at bounding box center [749, 409] width 32 height 17
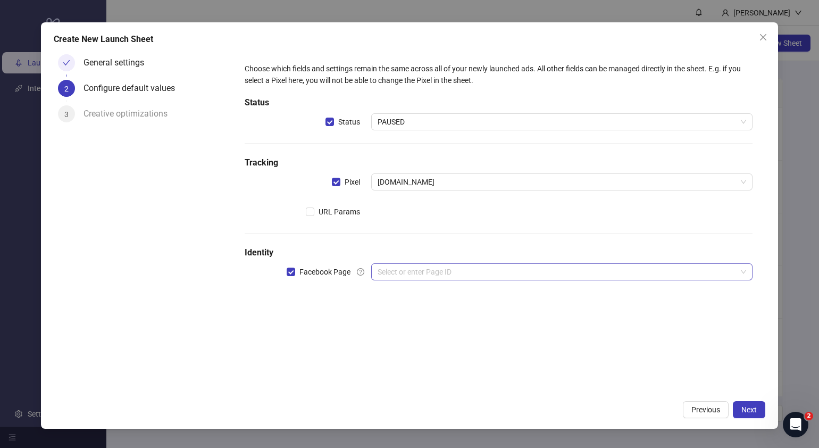
click at [426, 264] on input "search" at bounding box center [557, 272] width 359 height 16
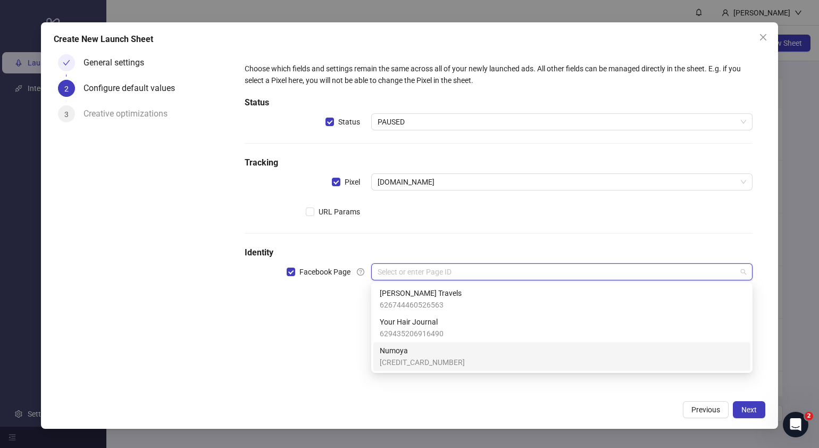
click at [399, 362] on span "364275963430762" at bounding box center [422, 363] width 85 height 12
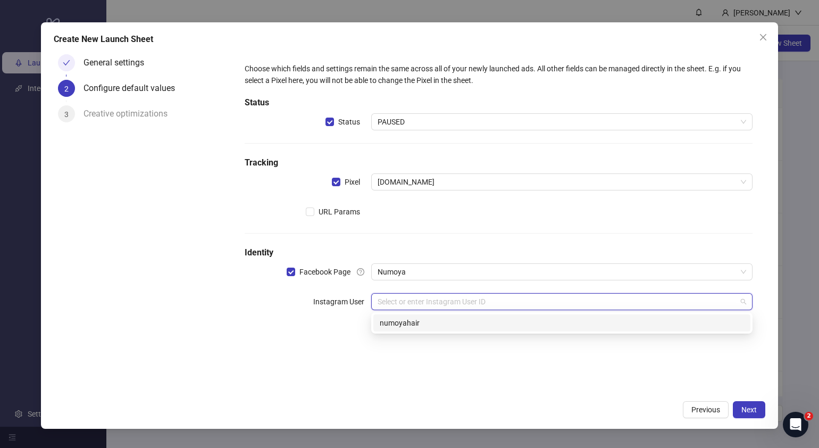
click at [411, 301] on input "search" at bounding box center [557, 302] width 359 height 16
click at [418, 322] on div "numoyahair" at bounding box center [562, 323] width 365 height 12
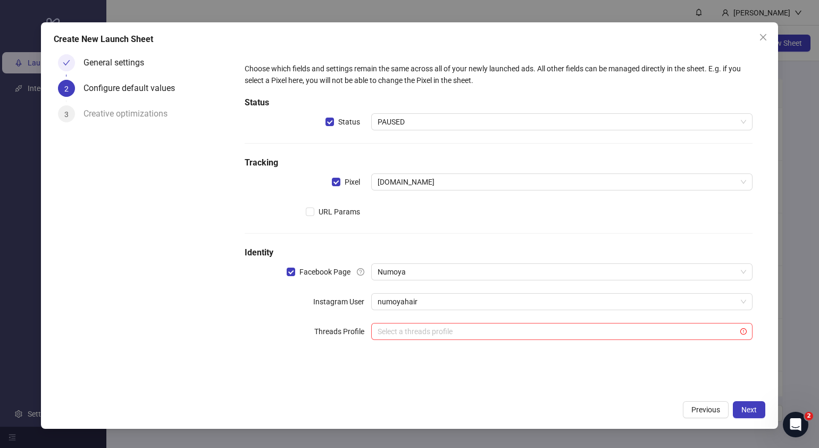
click at [147, 328] on div "General settings 2 Configure default values 3 Creative optimizations" at bounding box center [143, 222] width 178 height 345
click at [758, 404] on button "Next" at bounding box center [749, 409] width 32 height 17
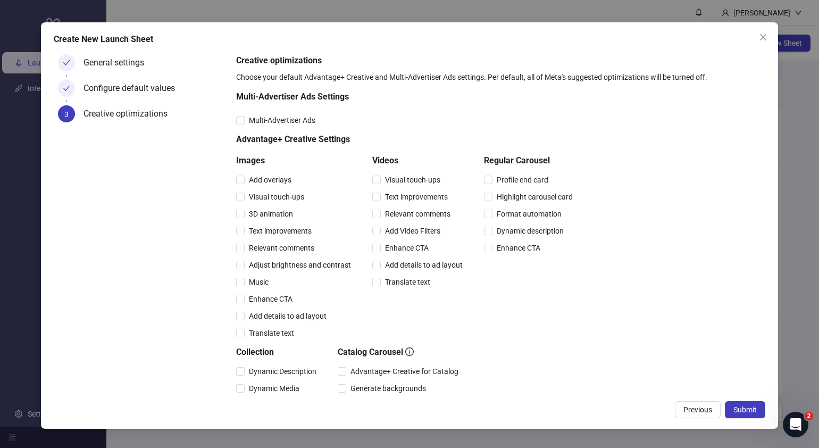
click at [769, 396] on div "Create New Launch Sheet General settings Configure default values 3 Creative op…" at bounding box center [410, 225] width 738 height 407
click at [736, 411] on span "Submit" at bounding box center [745, 409] width 23 height 9
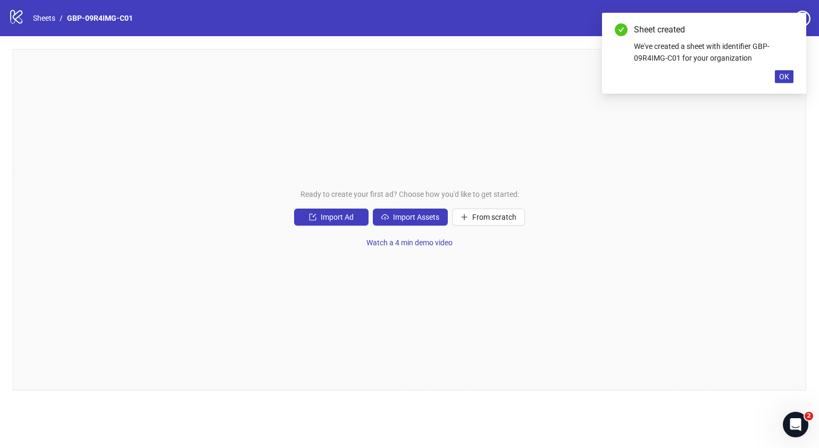
drag, startPoint x: 418, startPoint y: 212, endPoint x: 423, endPoint y: 204, distance: 9.3
click at [426, 198] on div "Ready to create your first ad? Choose how you'd like to get started: Import Ad …" at bounding box center [410, 220] width 794 height 342
click at [422, 210] on button "Import Assets" at bounding box center [410, 217] width 75 height 17
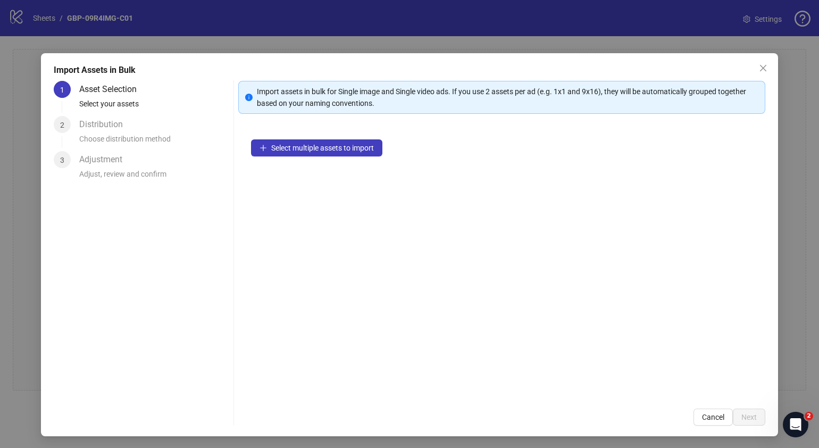
click at [355, 138] on div "Select multiple assets to import" at bounding box center [501, 261] width 527 height 269
click at [357, 144] on span "Select multiple assets to import" at bounding box center [322, 148] width 103 height 9
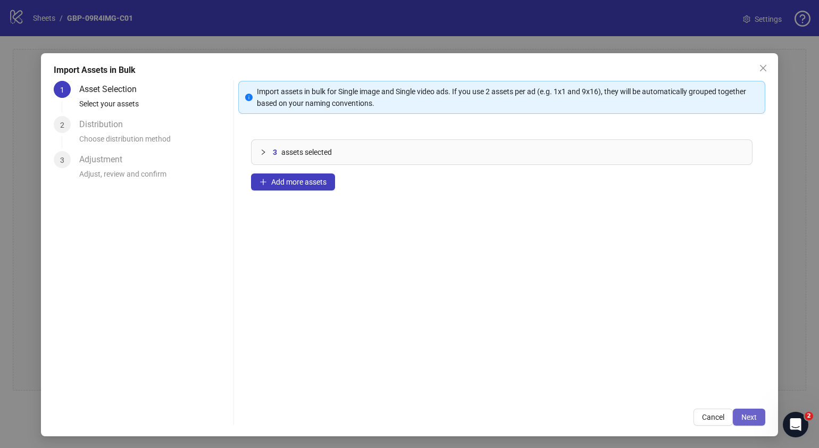
click at [740, 422] on button "Next" at bounding box center [749, 417] width 32 height 17
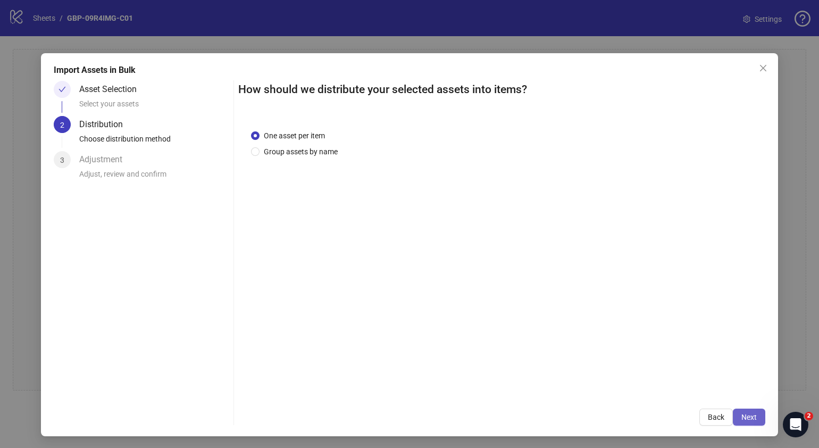
click at [748, 413] on button "Next" at bounding box center [749, 417] width 32 height 17
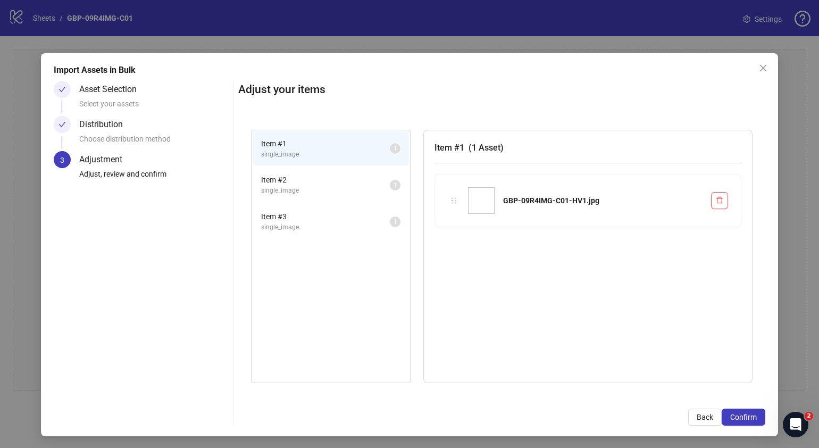
click at [748, 413] on button "Confirm" at bounding box center [744, 417] width 44 height 17
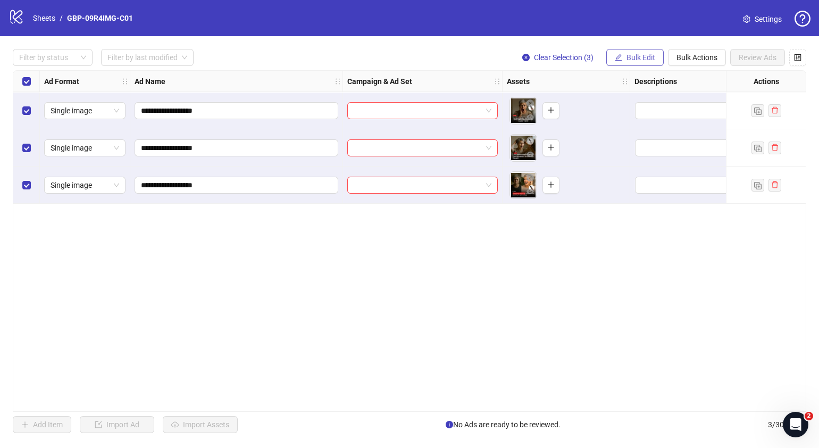
click at [624, 54] on button "Bulk Edit" at bounding box center [635, 57] width 57 height 17
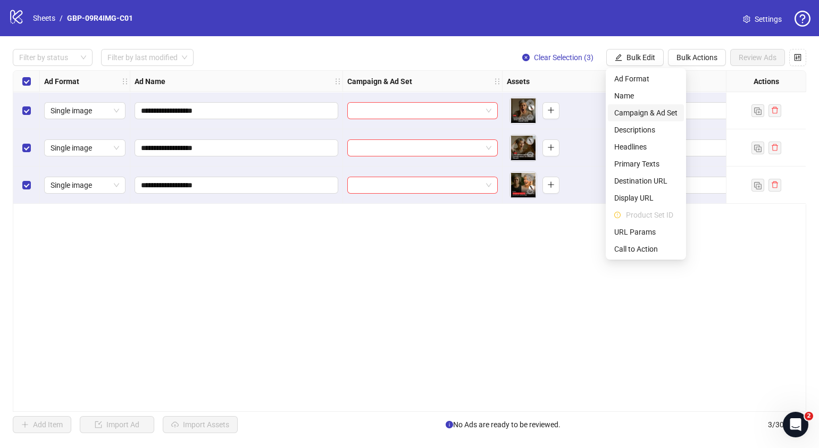
click at [664, 111] on span "Campaign & Ad Set" at bounding box center [646, 113] width 63 height 12
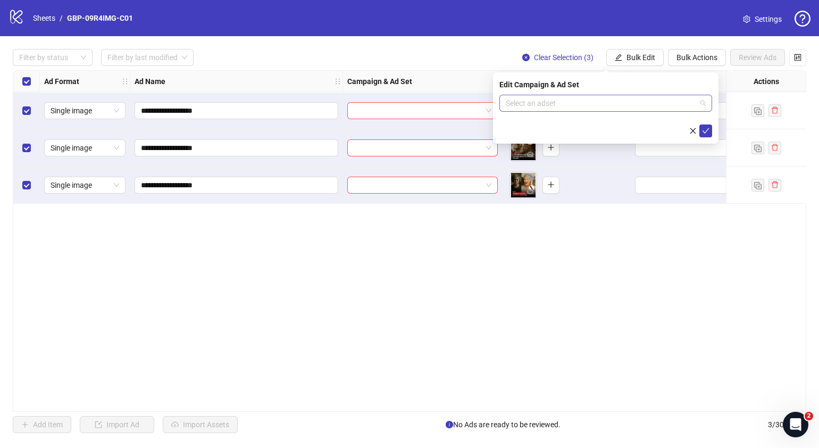
click at [705, 104] on span at bounding box center [606, 103] width 200 height 16
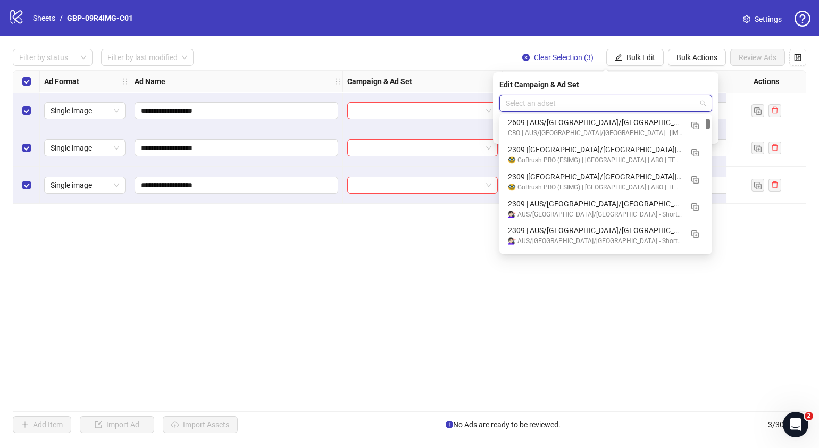
scroll to position [492, 0]
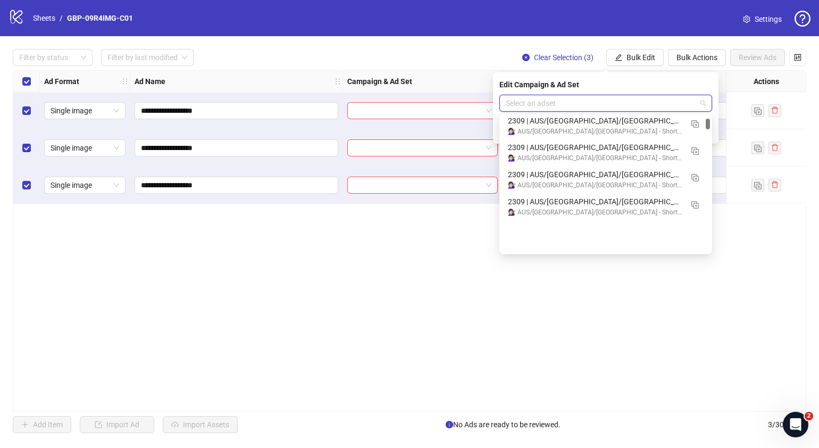
click at [709, 126] on div at bounding box center [708, 124] width 4 height 11
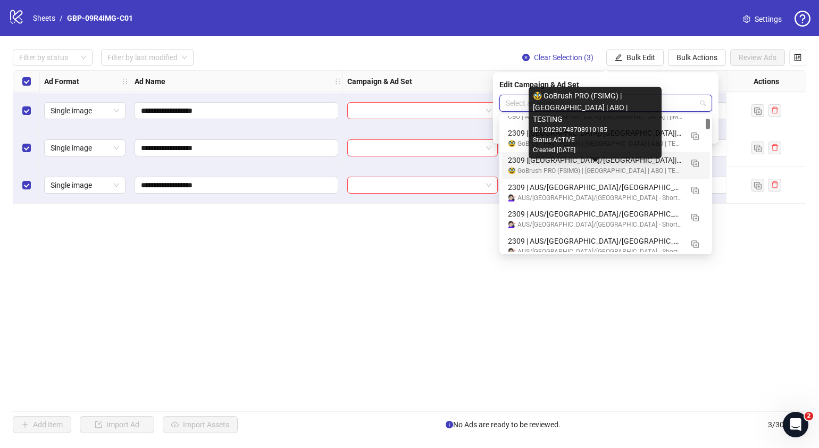
scroll to position [359, 0]
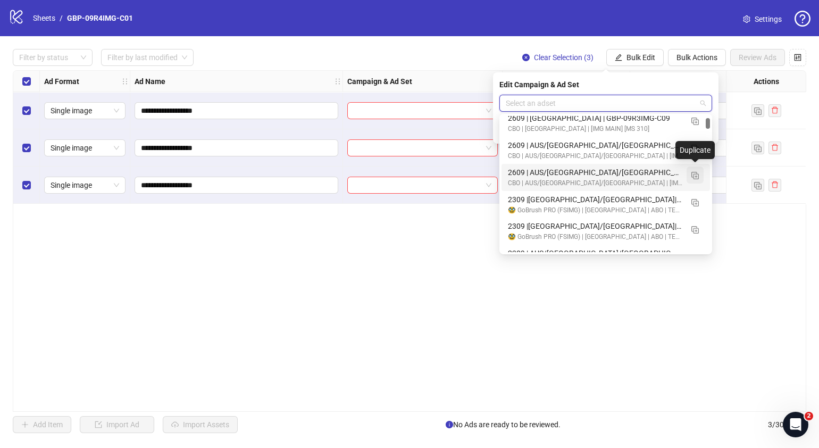
click at [695, 175] on img "button" at bounding box center [695, 175] width 7 height 7
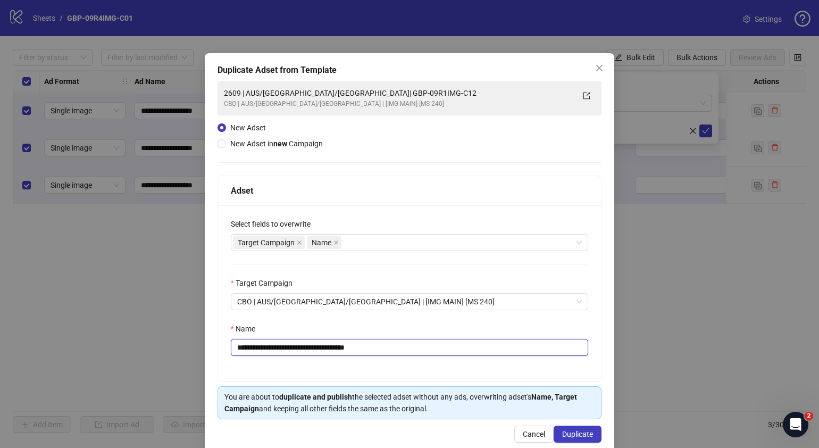
drag, startPoint x: 394, startPoint y: 347, endPoint x: 302, endPoint y: 353, distance: 92.2
click at [302, 353] on input "**********" at bounding box center [410, 347] width 358 height 17
paste input "text"
type input "**********"
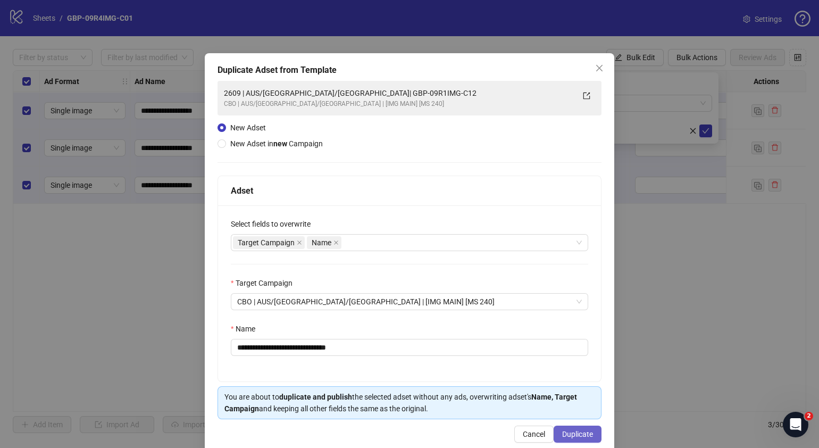
click at [566, 435] on span "Duplicate" at bounding box center [577, 434] width 31 height 9
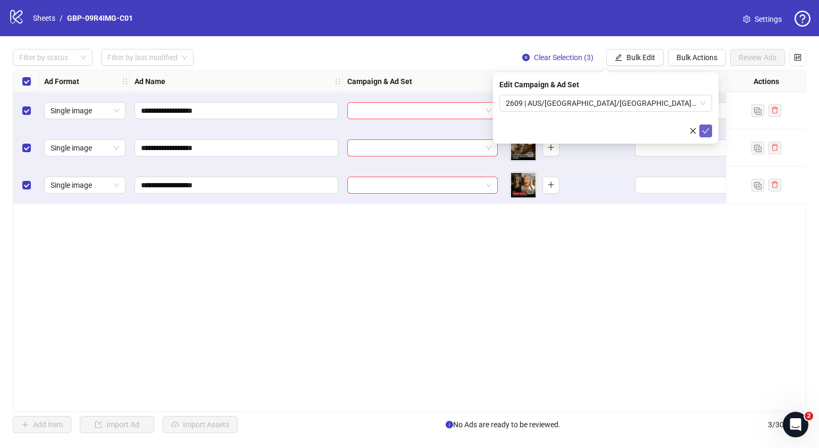
click at [705, 131] on icon "check" at bounding box center [705, 130] width 7 height 7
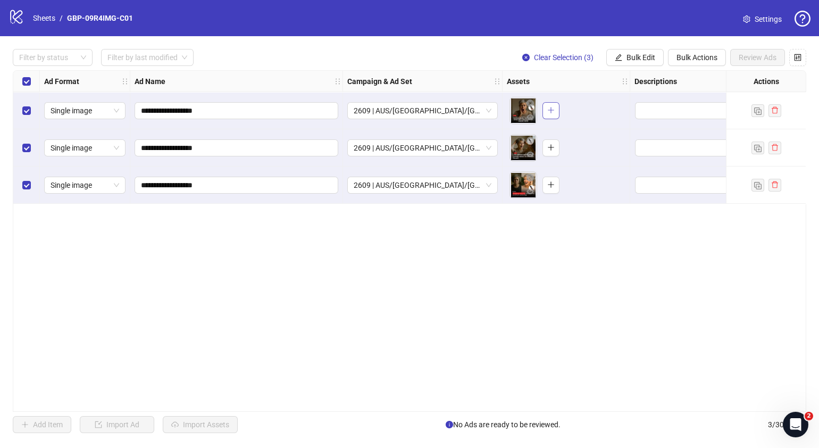
click at [558, 113] on button "button" at bounding box center [551, 110] width 17 height 17
click at [552, 151] on icon "plus" at bounding box center [551, 147] width 7 height 7
click at [551, 186] on icon "plus" at bounding box center [551, 184] width 7 height 7
click at [637, 62] on button "Bulk Edit" at bounding box center [635, 57] width 57 height 17
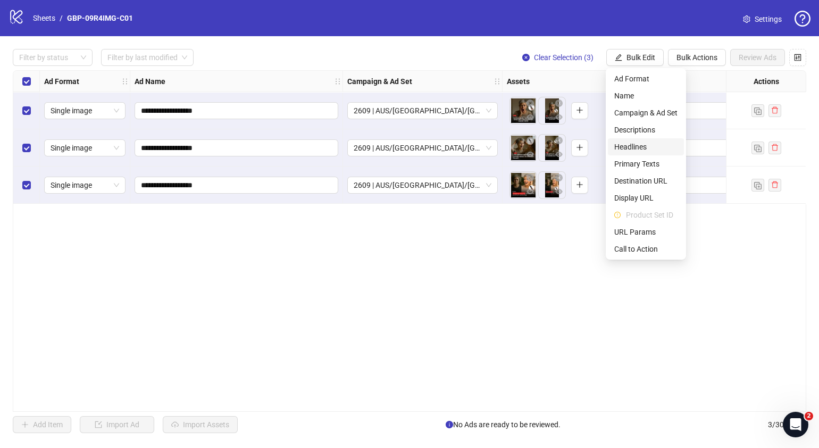
click at [633, 148] on span "Headlines" at bounding box center [646, 147] width 63 height 12
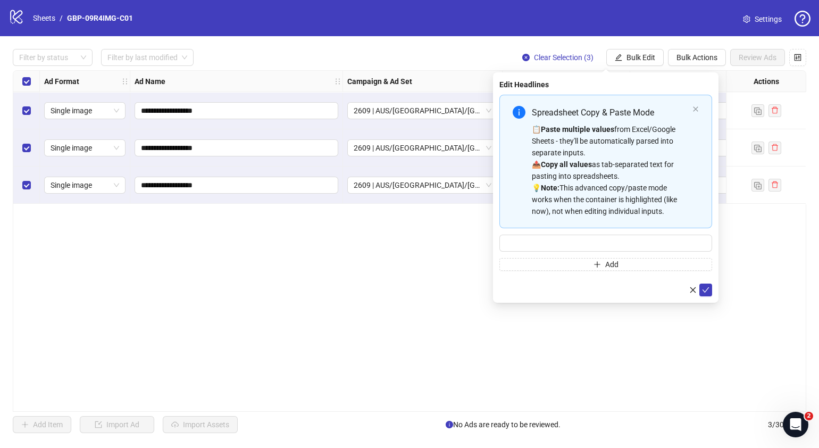
click at [579, 233] on div "Spreadsheet Copy & Paste Mode 📋 Paste multiple values from Excel/Google Sheets …" at bounding box center [606, 183] width 213 height 176
click at [581, 235] on input "Multi-input container - paste or copy values" at bounding box center [606, 243] width 213 height 17
paste input "*******"
type input "*******"
click at [550, 263] on button "Add" at bounding box center [606, 264] width 213 height 13
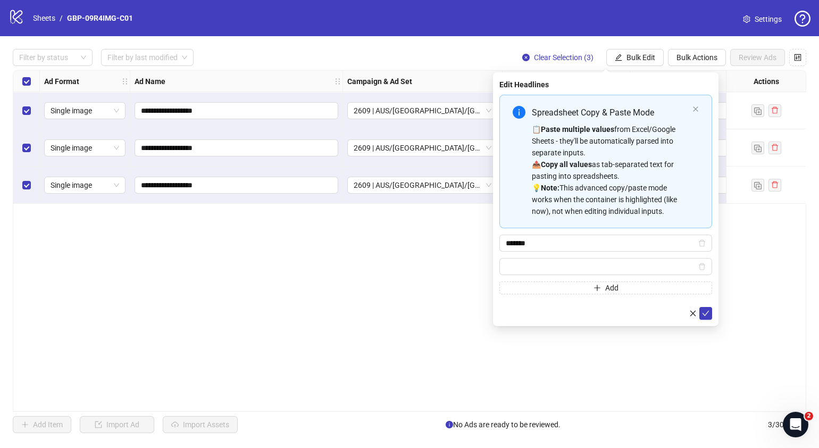
click at [386, 343] on div "**********" at bounding box center [410, 241] width 794 height 342
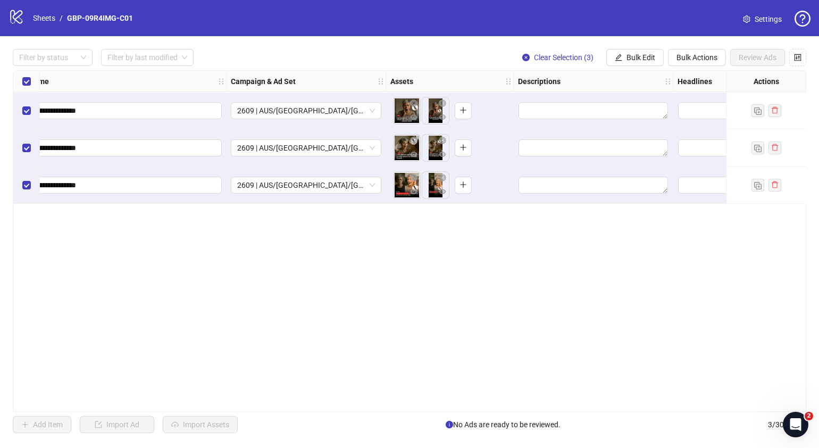
scroll to position [0, 0]
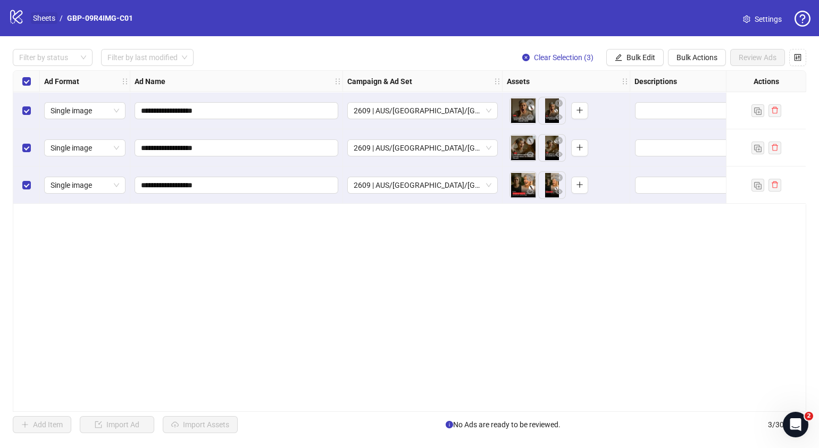
click at [50, 13] on link "Sheets" at bounding box center [44, 18] width 27 height 12
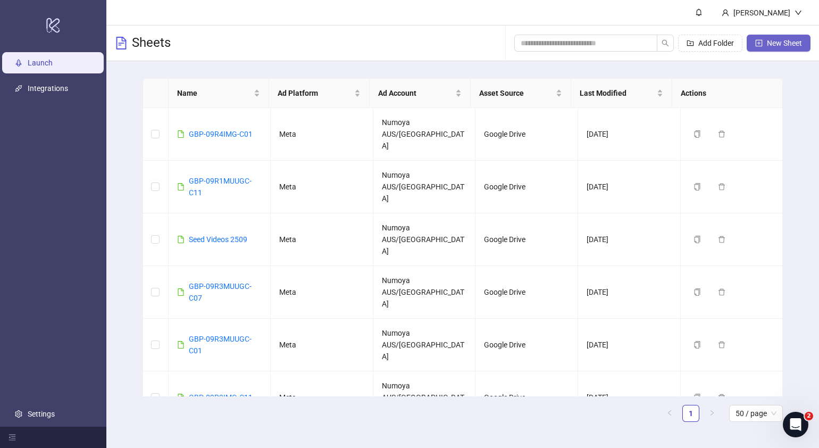
click at [779, 41] on span "New Sheet" at bounding box center [784, 43] width 35 height 9
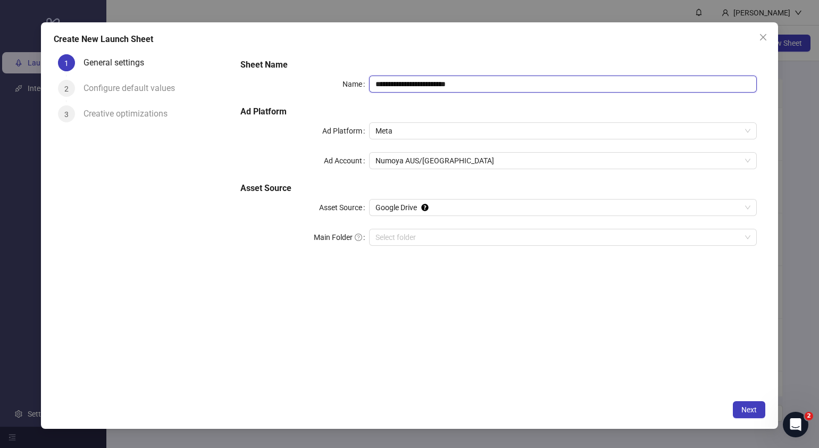
drag, startPoint x: 521, startPoint y: 80, endPoint x: 202, endPoint y: 98, distance: 319.8
click at [210, 97] on div "**********" at bounding box center [410, 222] width 712 height 345
paste input "text"
type input "**********"
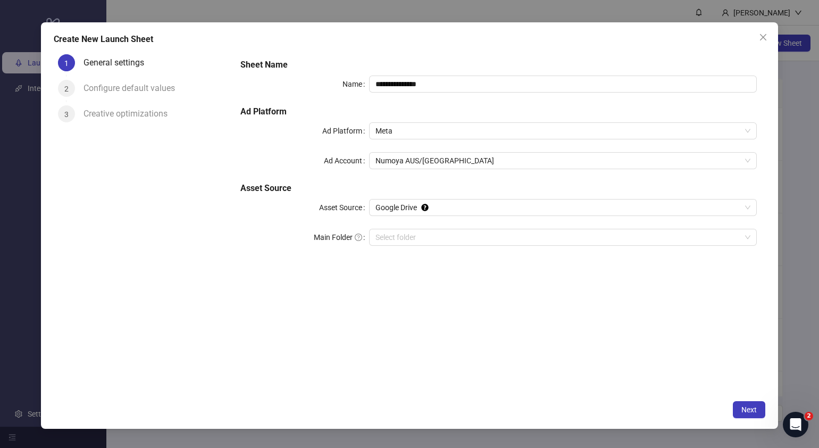
click at [466, 228] on div "**********" at bounding box center [499, 158] width 526 height 209
click at [461, 236] on input "Main Folder" at bounding box center [559, 237] width 366 height 16
click at [745, 406] on span "Next" at bounding box center [749, 409] width 15 height 9
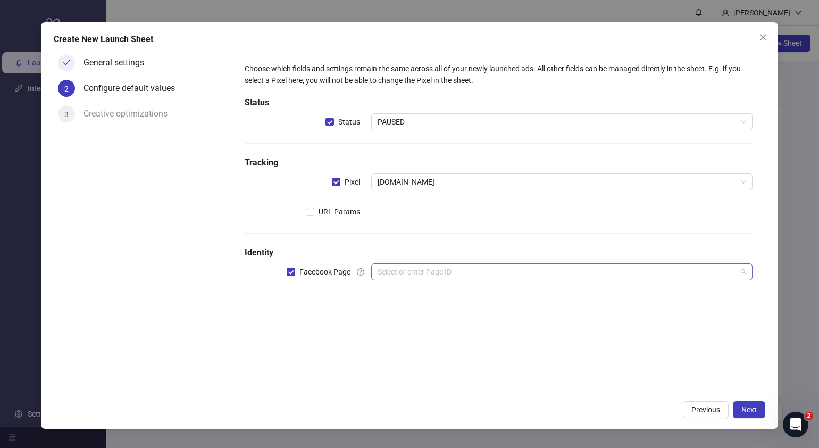
click at [420, 278] on input "search" at bounding box center [557, 272] width 359 height 16
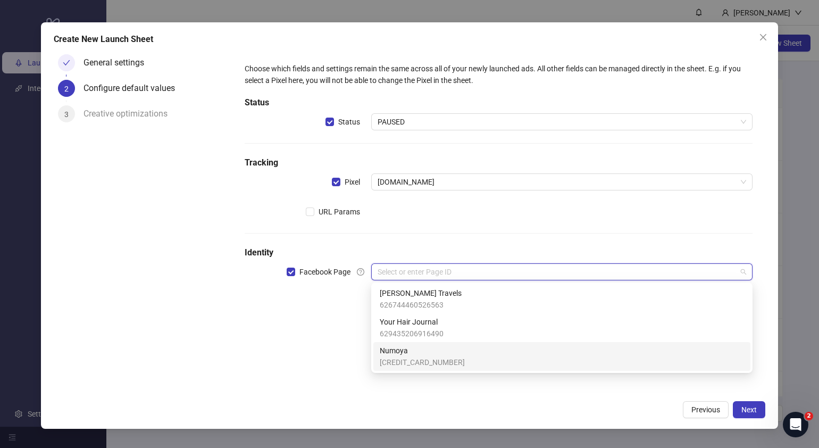
click at [406, 352] on span "Numoya" at bounding box center [422, 351] width 85 height 12
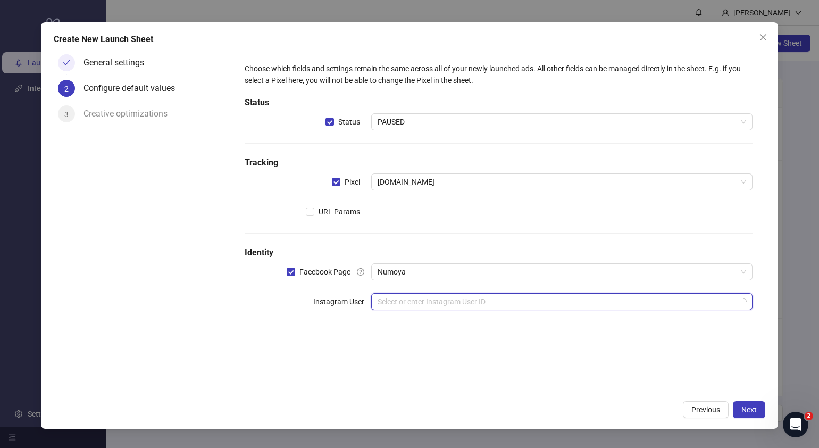
click at [431, 296] on input "search" at bounding box center [557, 302] width 359 height 16
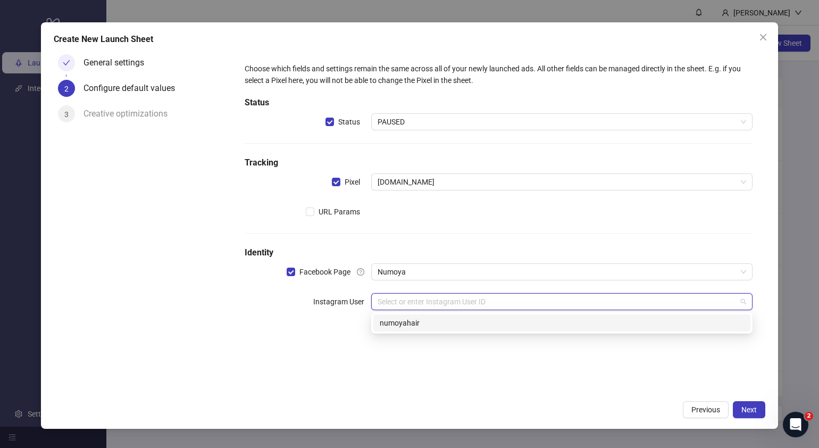
click at [447, 318] on div "numoyahair" at bounding box center [562, 323] width 365 height 12
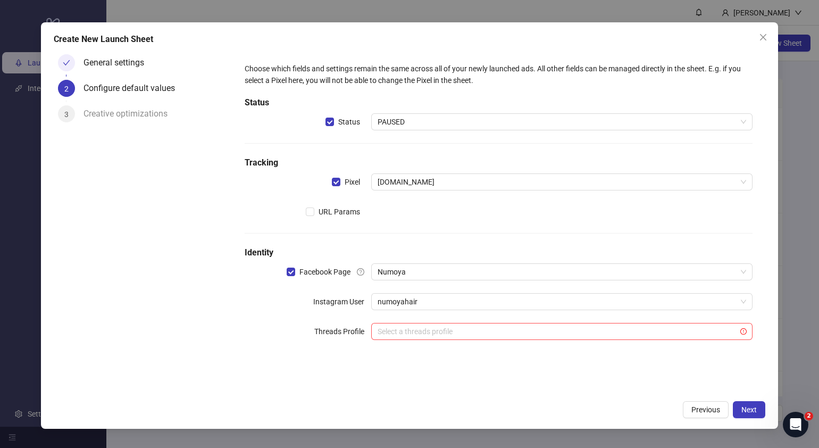
click at [732, 407] on div "Previous Next" at bounding box center [410, 409] width 712 height 17
click at [746, 409] on span "Next" at bounding box center [749, 409] width 15 height 9
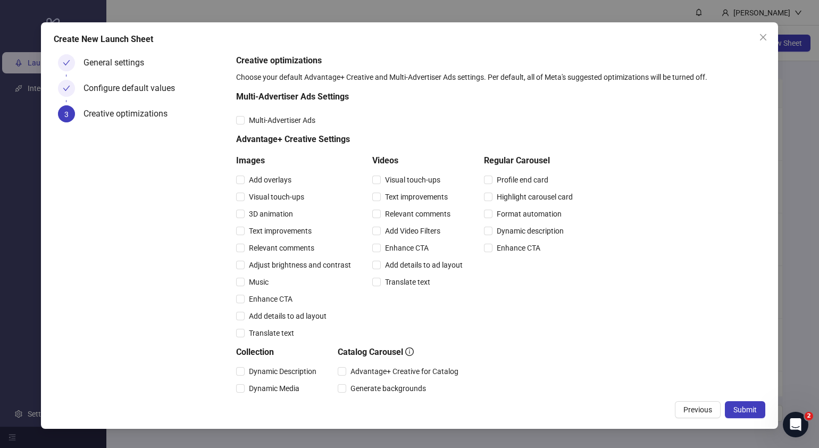
click at [752, 419] on div "Create New Launch Sheet General settings Configure default values 3 Creative op…" at bounding box center [410, 225] width 738 height 407
click at [753, 413] on span "Submit" at bounding box center [745, 409] width 23 height 9
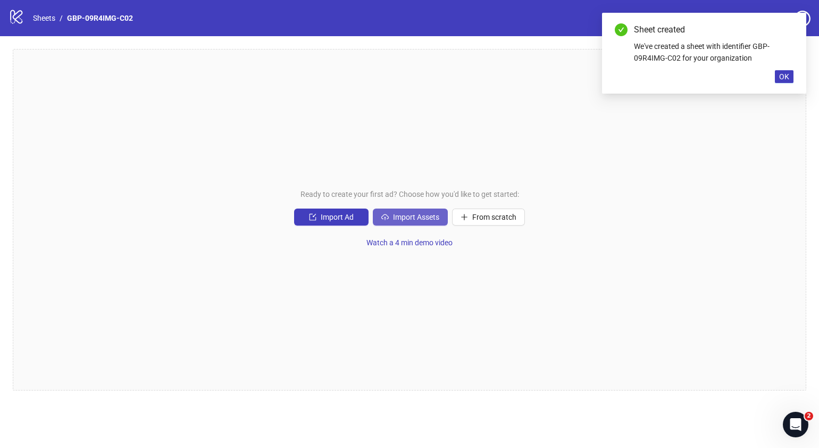
click at [393, 218] on span "Import Assets" at bounding box center [416, 217] width 46 height 9
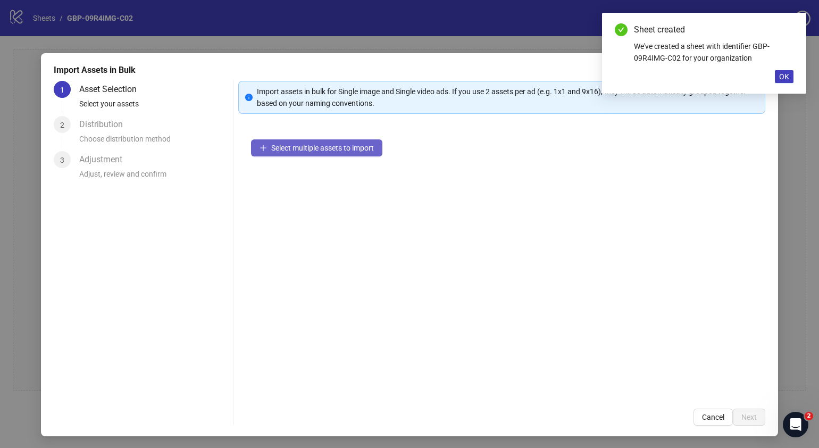
click at [350, 153] on button "Select multiple assets to import" at bounding box center [316, 147] width 131 height 17
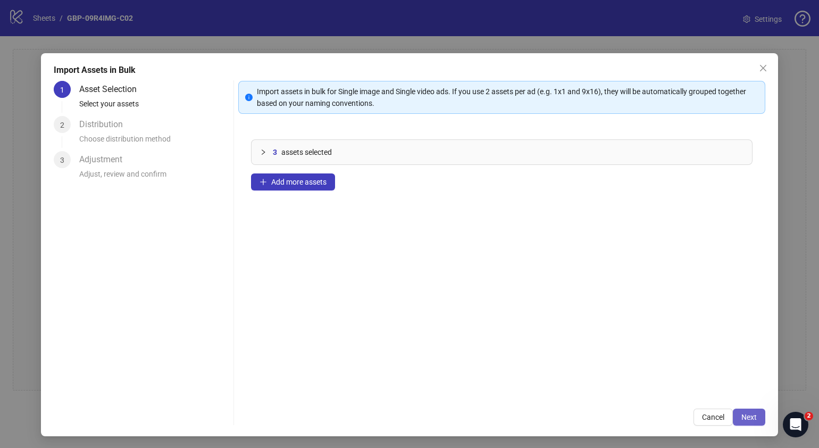
click at [742, 419] on span "Next" at bounding box center [749, 417] width 15 height 9
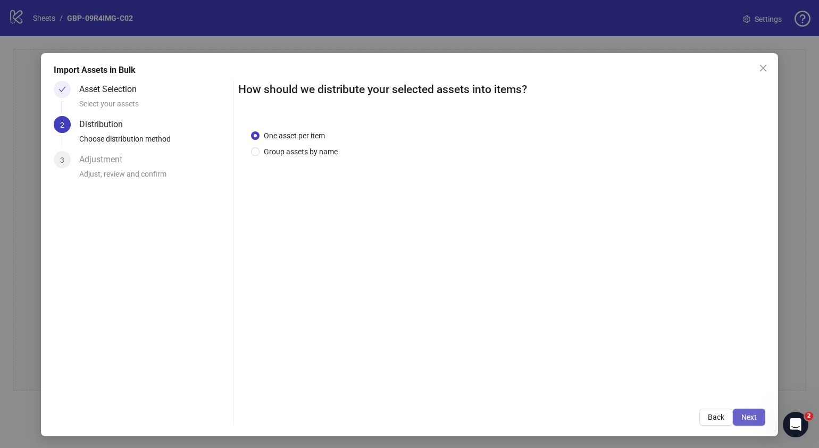
click at [743, 417] on span "Next" at bounding box center [749, 417] width 15 height 9
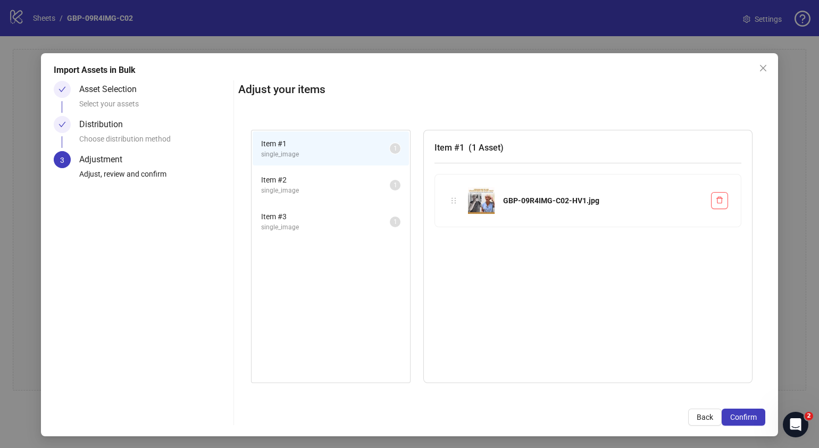
click at [743, 416] on span "Confirm" at bounding box center [744, 417] width 27 height 9
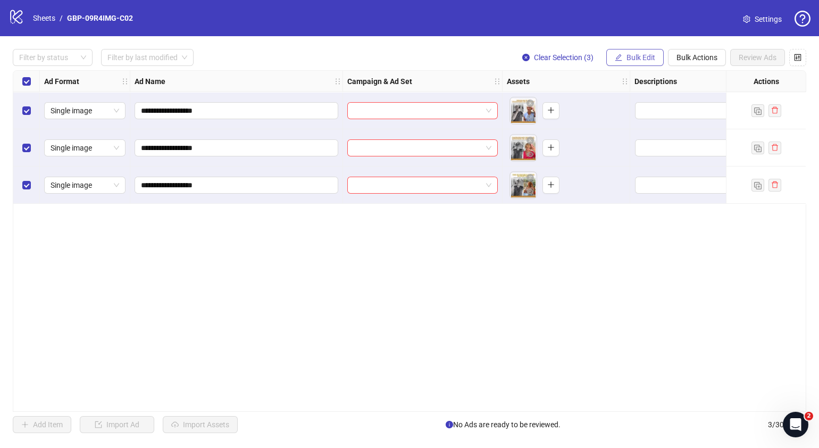
click at [621, 57] on icon "edit" at bounding box center [618, 57] width 7 height 7
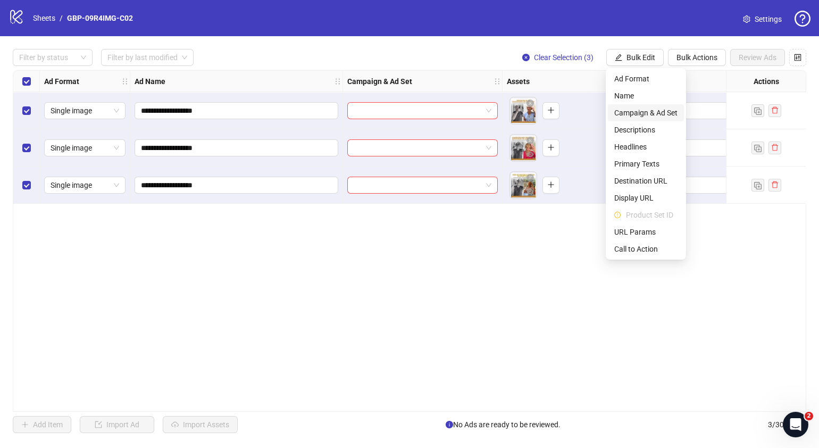
click at [638, 114] on span "Campaign & Ad Set" at bounding box center [646, 113] width 63 height 12
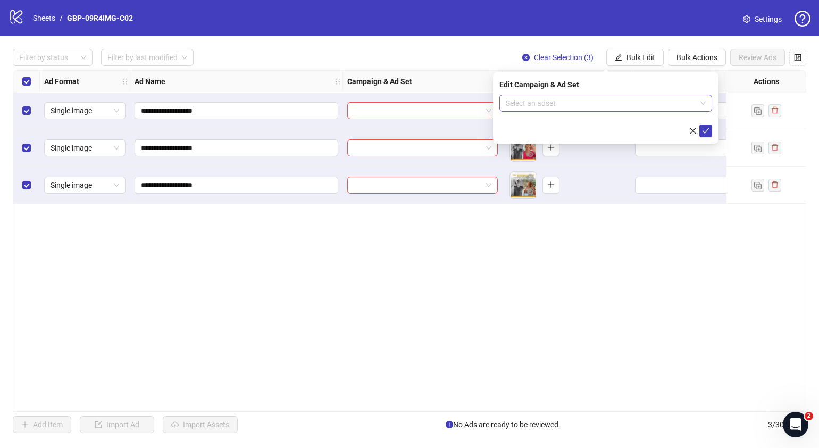
click at [705, 104] on span at bounding box center [606, 103] width 200 height 16
click at [695, 129] on div "Duplicate" at bounding box center [695, 130] width 39 height 18
click at [702, 103] on span "2609 | [GEOGRAPHIC_DATA] | GBP-09R1IMG-C12" at bounding box center [606, 103] width 200 height 16
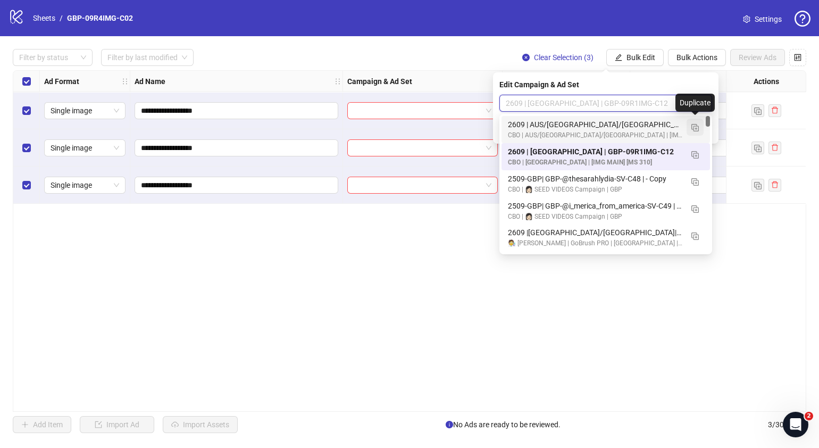
click at [697, 125] on button "button" at bounding box center [695, 127] width 17 height 17
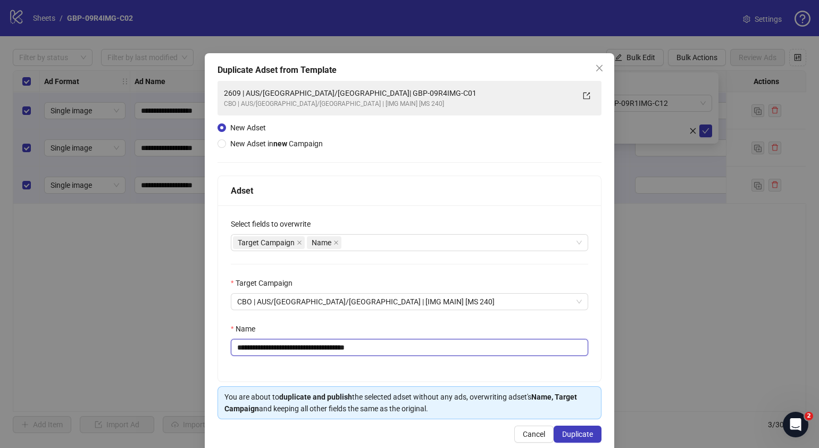
drag, startPoint x: 384, startPoint y: 352, endPoint x: 302, endPoint y: 354, distance: 82.0
click at [302, 354] on input "**********" at bounding box center [410, 347] width 358 height 17
paste input "text"
type input "**********"
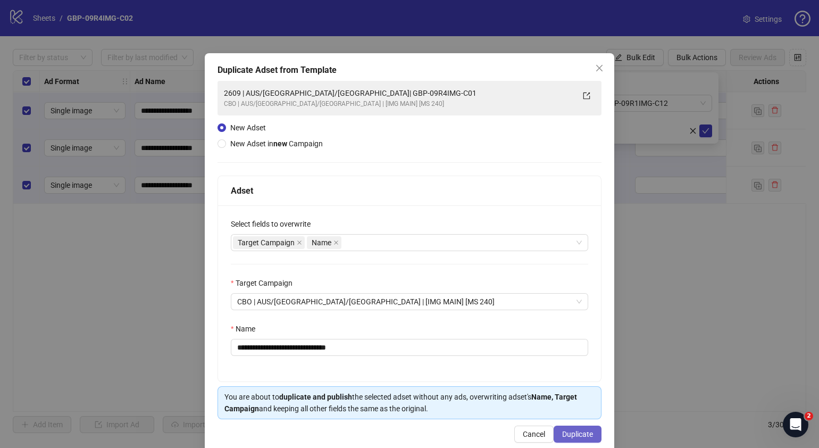
click at [577, 434] on span "Duplicate" at bounding box center [577, 434] width 31 height 9
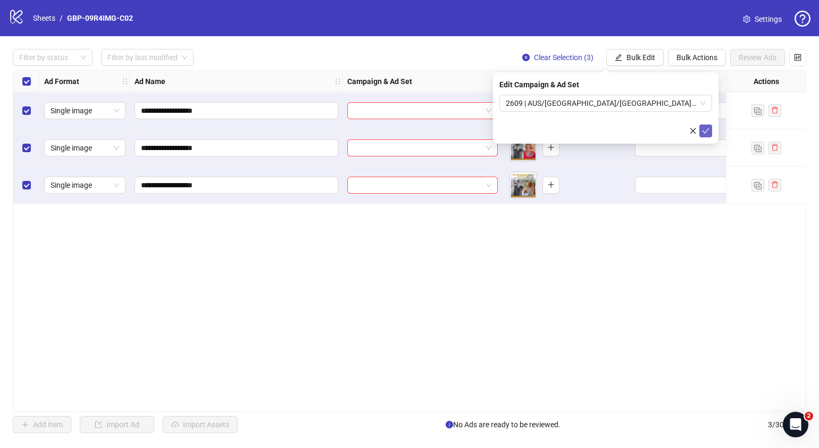
click at [705, 128] on icon "check" at bounding box center [705, 130] width 7 height 7
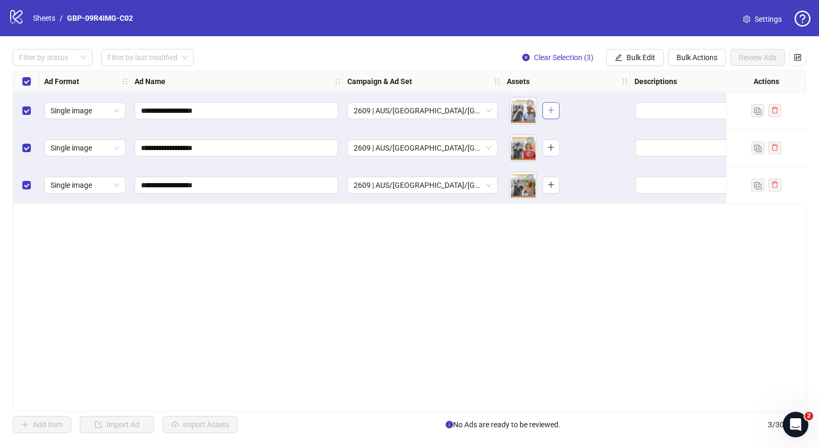
click at [554, 106] on icon "plus" at bounding box center [551, 109] width 7 height 7
click at [556, 148] on button "button" at bounding box center [551, 147] width 17 height 17
click at [553, 183] on icon "plus" at bounding box center [551, 184] width 7 height 7
click at [645, 60] on span "Bulk Edit" at bounding box center [641, 57] width 29 height 9
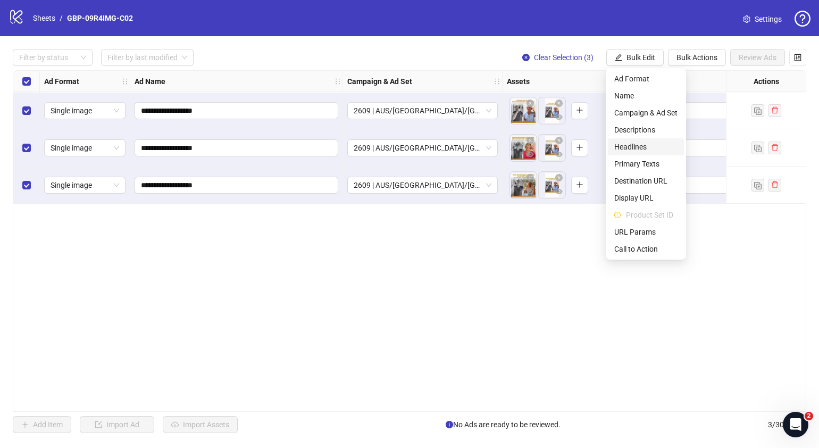
click at [640, 144] on span "Headlines" at bounding box center [646, 147] width 63 height 12
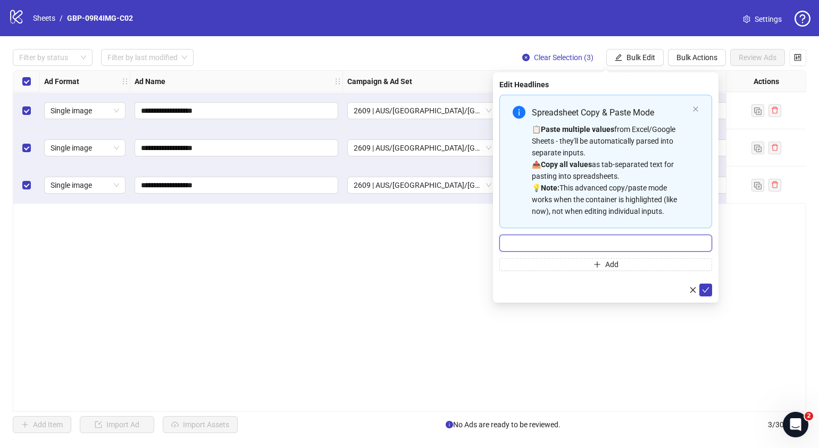
click at [606, 245] on input "Multi-input container - paste or copy values" at bounding box center [606, 243] width 213 height 17
paste input "*******"
type input "*******"
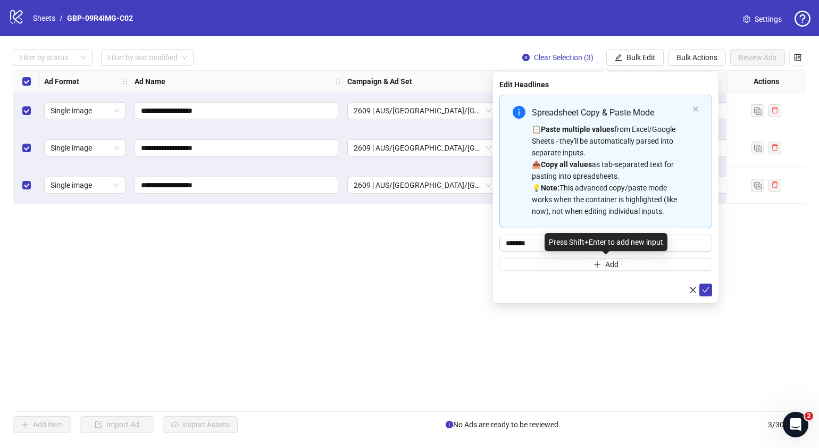
drag, startPoint x: 598, startPoint y: 258, endPoint x: 599, endPoint y: 249, distance: 9.6
click at [598, 258] on button "Add" at bounding box center [606, 264] width 213 height 13
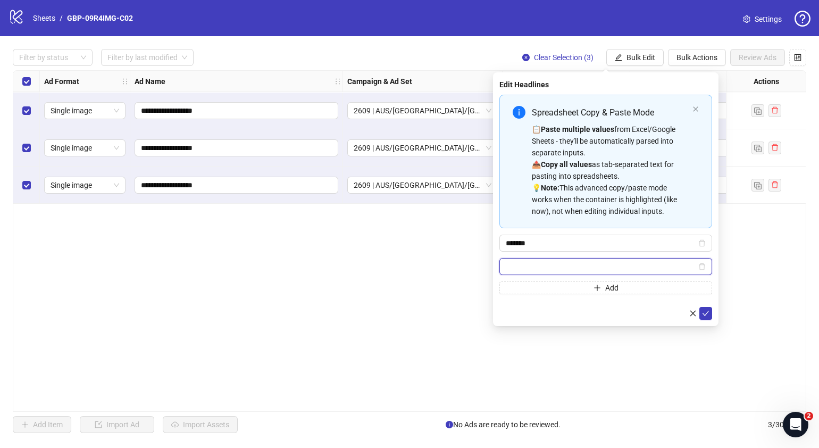
paste input "**********"
type input "**********"
click at [706, 311] on icon "check" at bounding box center [705, 313] width 7 height 7
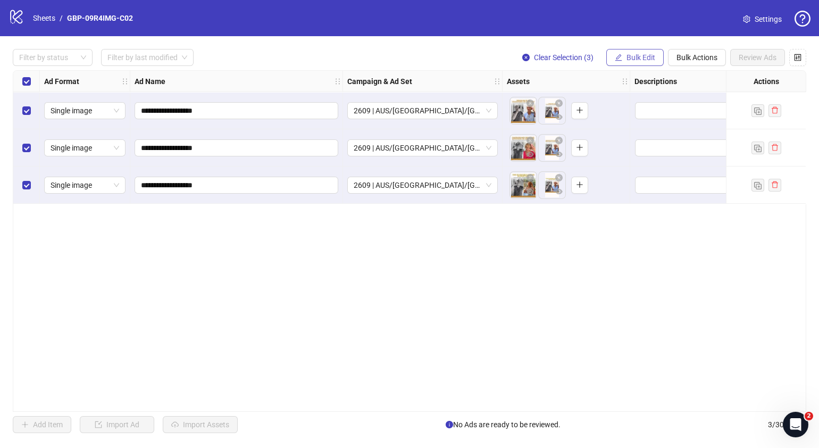
click at [655, 55] on span "Bulk Edit" at bounding box center [641, 57] width 29 height 9
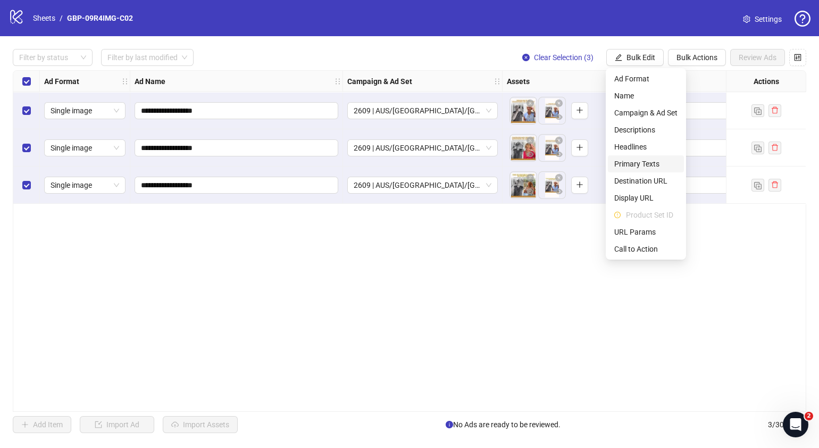
click at [633, 170] on li "Primary Texts" at bounding box center [646, 163] width 76 height 17
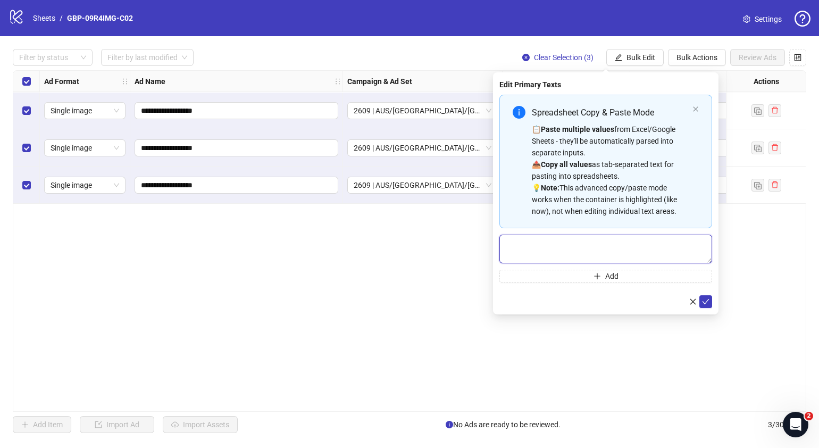
click at [567, 253] on textarea "Multi-text input container - paste or copy values" at bounding box center [606, 249] width 213 height 29
paste textarea "**********"
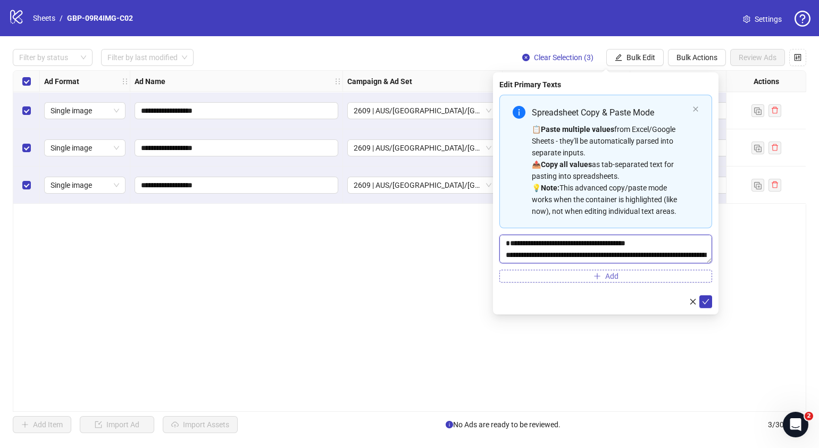
scroll to position [31, 0]
type textarea "**********"
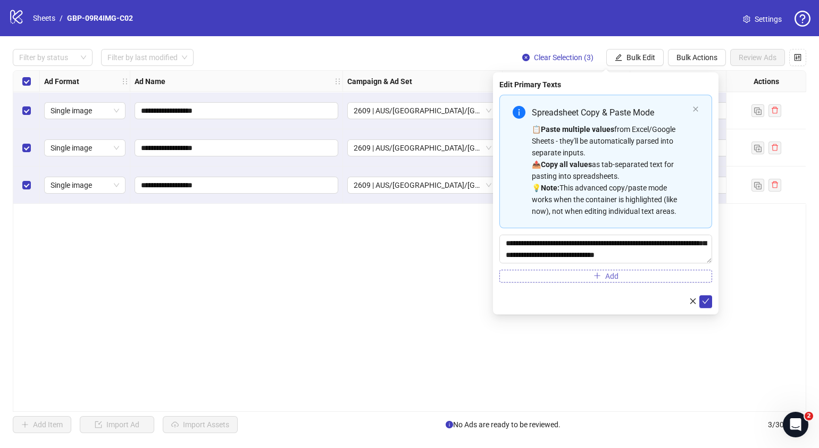
click at [589, 276] on button "Add" at bounding box center [606, 276] width 213 height 13
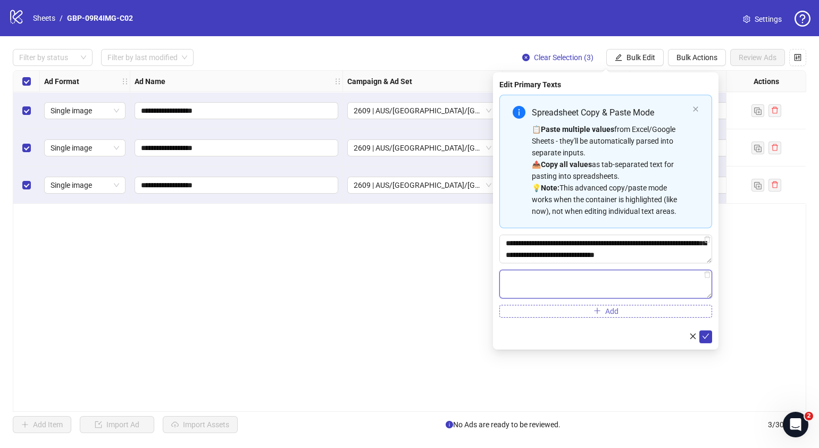
paste textarea "**********"
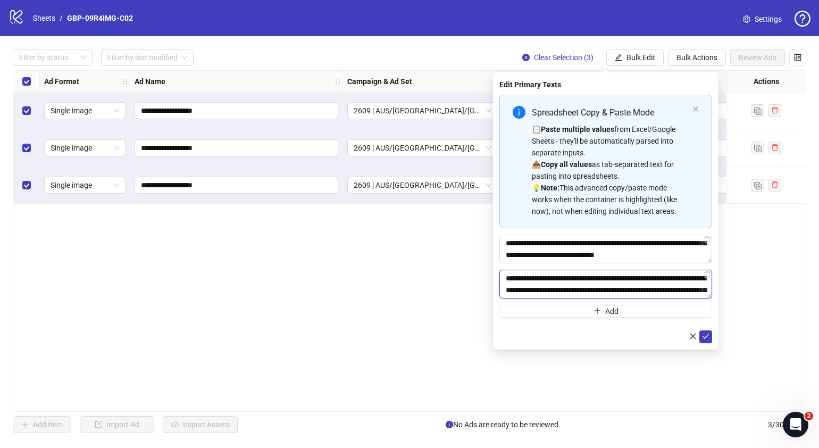
scroll to position [148, 0]
type textarea "**********"
click at [705, 333] on icon "check" at bounding box center [705, 336] width 7 height 7
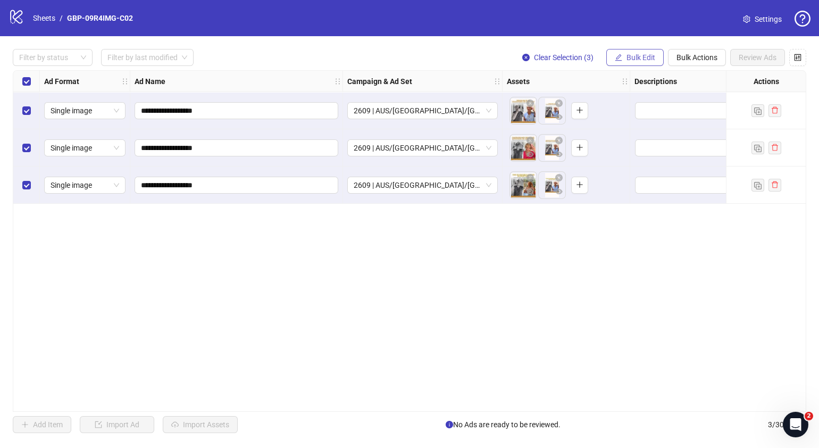
click at [646, 58] on span "Bulk Edit" at bounding box center [641, 57] width 29 height 9
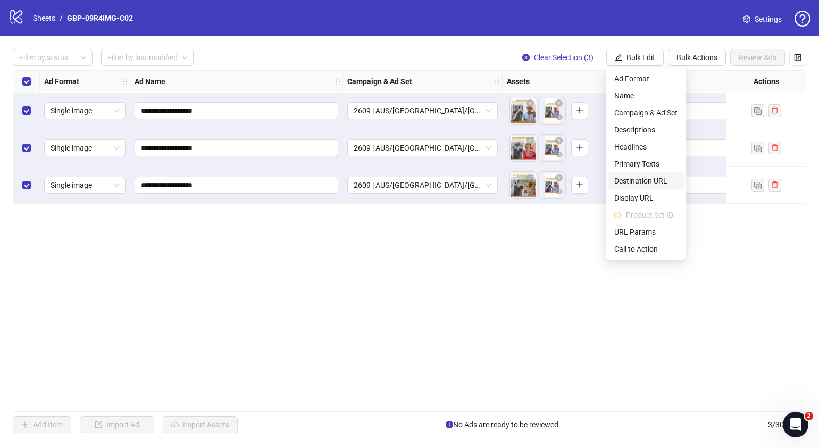
click at [659, 186] on span "Destination URL" at bounding box center [646, 181] width 63 height 12
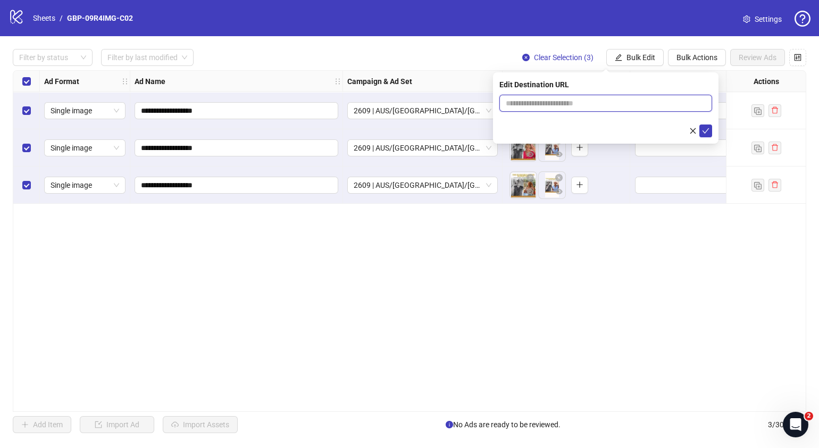
click at [631, 104] on input "text" at bounding box center [602, 103] width 192 height 12
paste input "**********"
type input "**********"
click at [708, 129] on icon "check" at bounding box center [705, 130] width 7 height 7
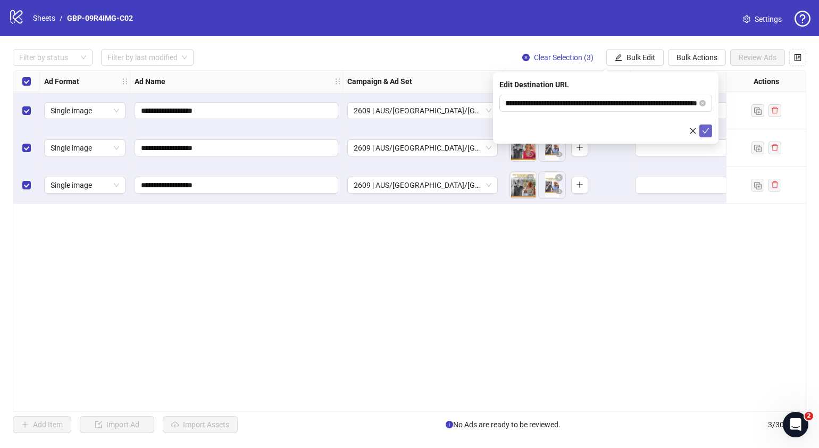
scroll to position [0, 0]
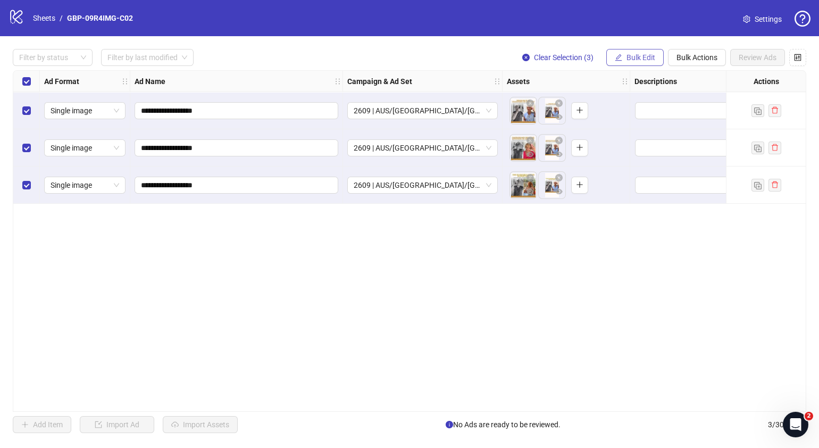
click at [647, 59] on span "Bulk Edit" at bounding box center [641, 57] width 29 height 9
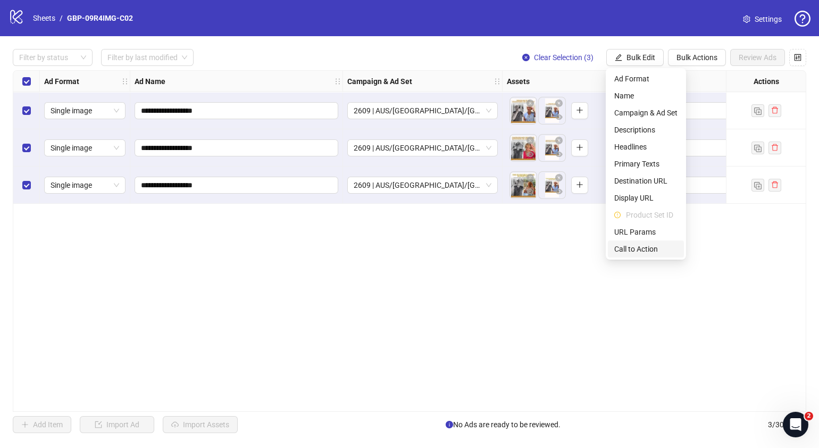
click at [649, 246] on span "Call to Action" at bounding box center [646, 249] width 63 height 12
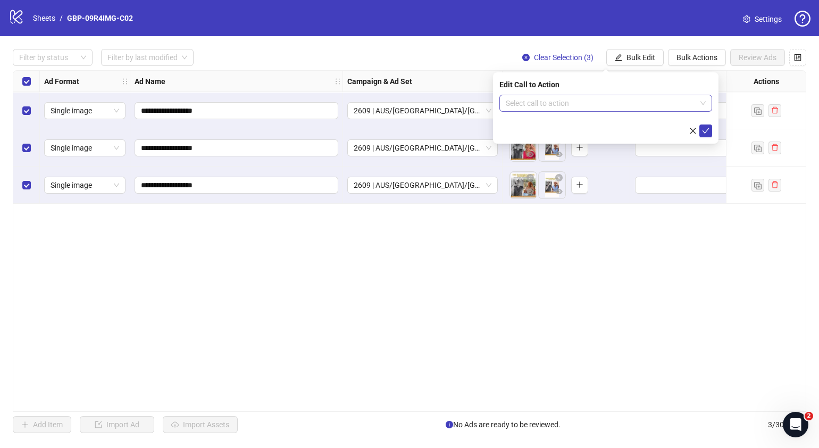
click at [611, 105] on input "search" at bounding box center [601, 103] width 191 height 16
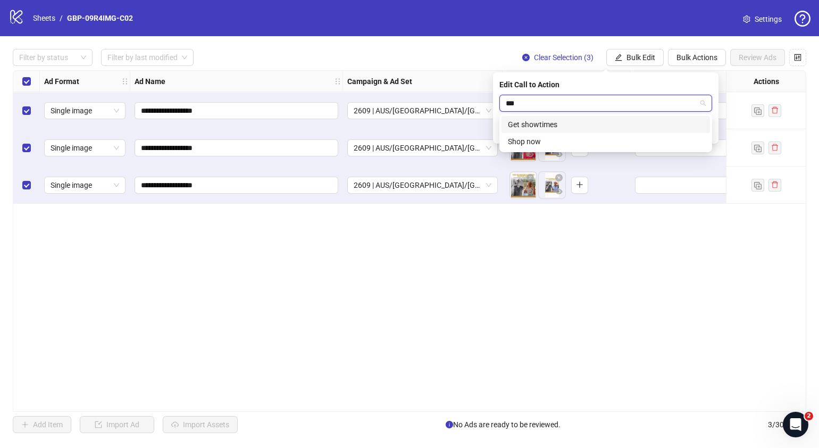
type input "****"
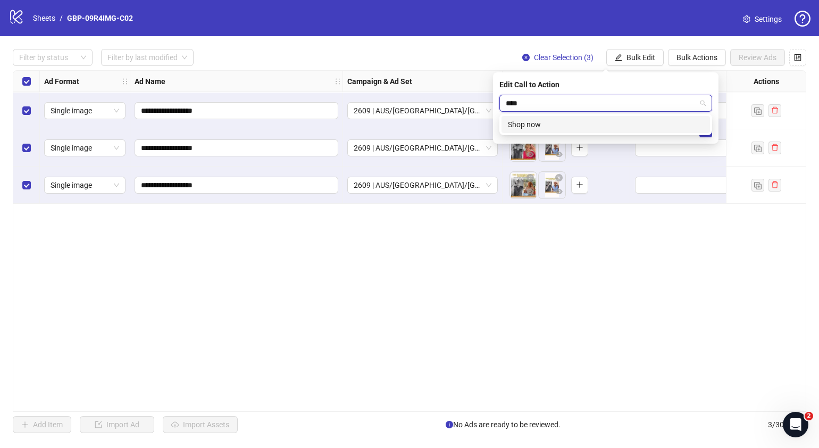
click at [601, 125] on div "Shop now" at bounding box center [606, 125] width 196 height 12
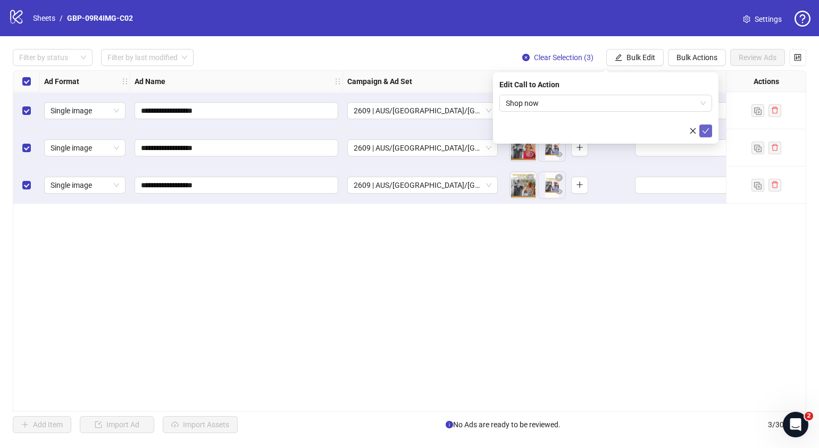
click at [705, 128] on icon "check" at bounding box center [705, 130] width 7 height 7
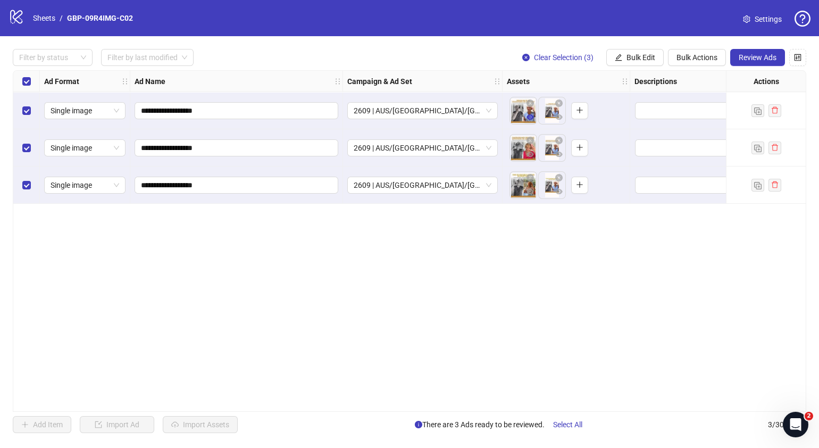
click at [532, 119] on icon "eye" at bounding box center [530, 116] width 7 height 5
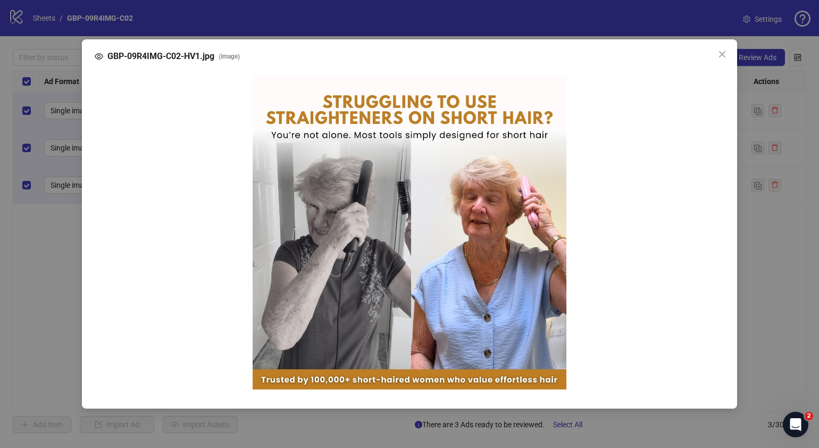
click at [724, 186] on div at bounding box center [410, 232] width 630 height 330
click at [724, 54] on icon "close" at bounding box center [722, 54] width 9 height 9
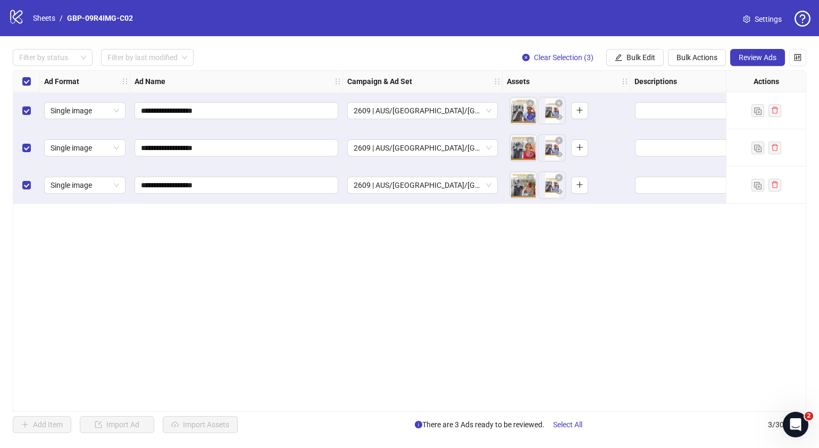
click at [531, 117] on icon "eye" at bounding box center [530, 116] width 7 height 5
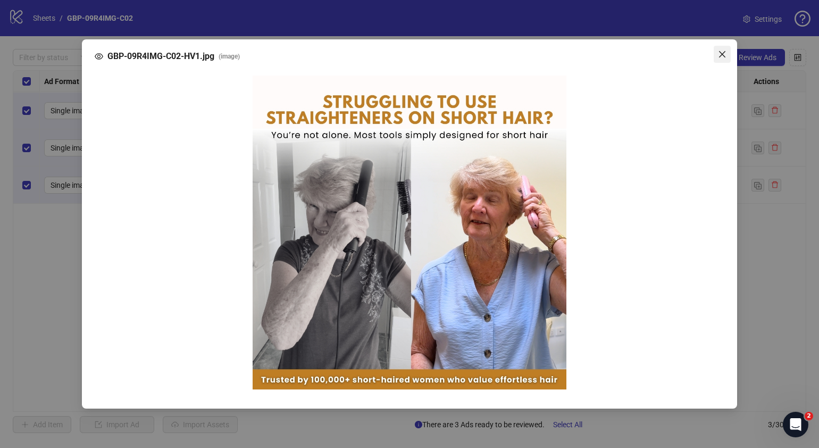
click at [721, 55] on icon "close" at bounding box center [722, 54] width 9 height 9
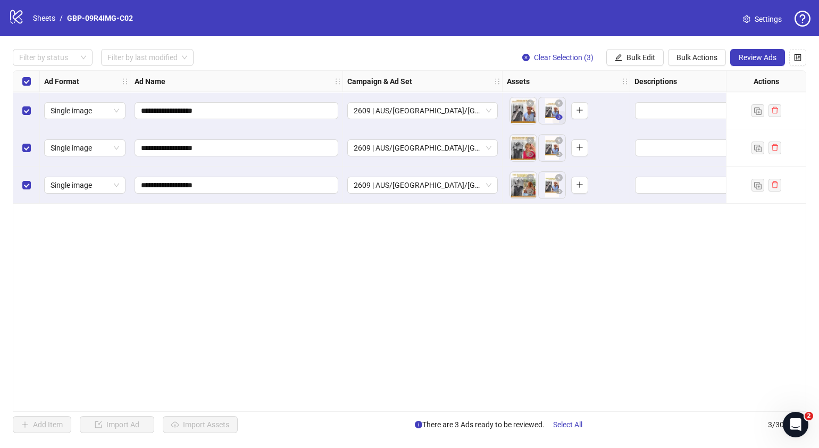
click at [557, 118] on icon "eye" at bounding box center [559, 116] width 7 height 5
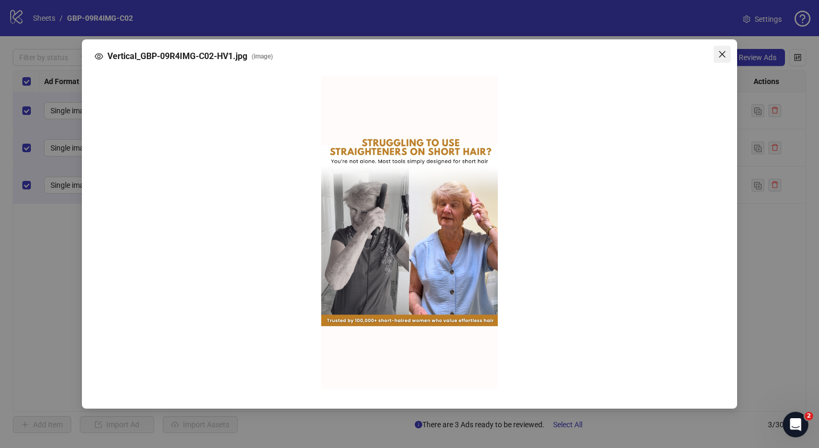
click at [719, 59] on icon "close" at bounding box center [722, 54] width 9 height 9
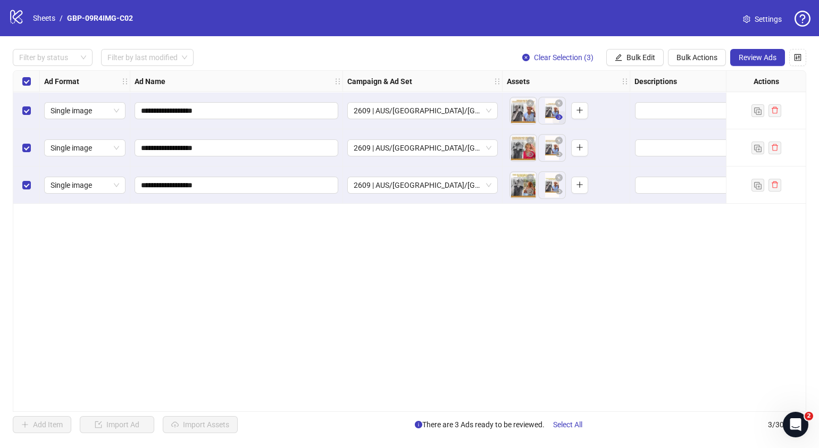
click at [559, 119] on icon "eye" at bounding box center [559, 116] width 7 height 5
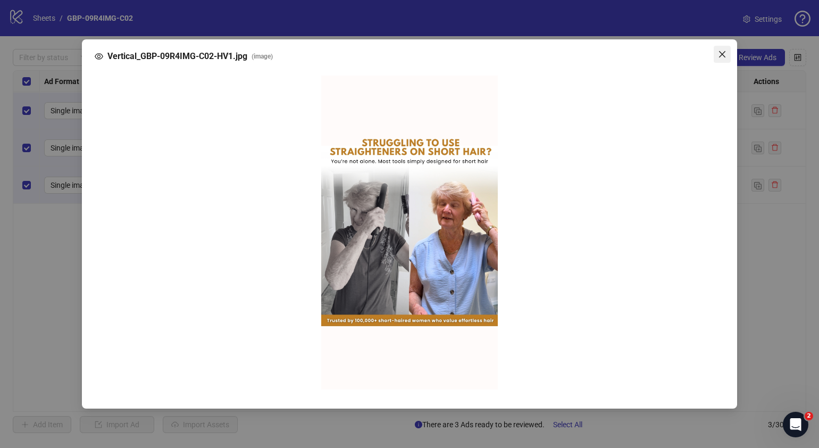
click at [726, 53] on icon "close" at bounding box center [722, 54] width 9 height 9
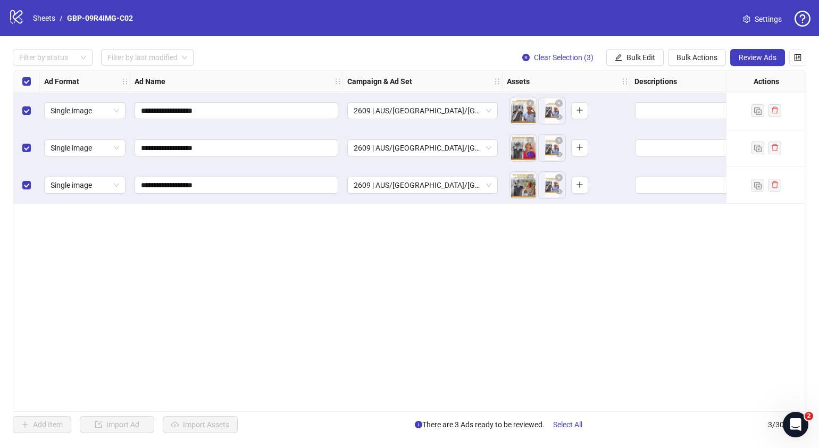
click at [529, 152] on icon "eye" at bounding box center [530, 154] width 7 height 5
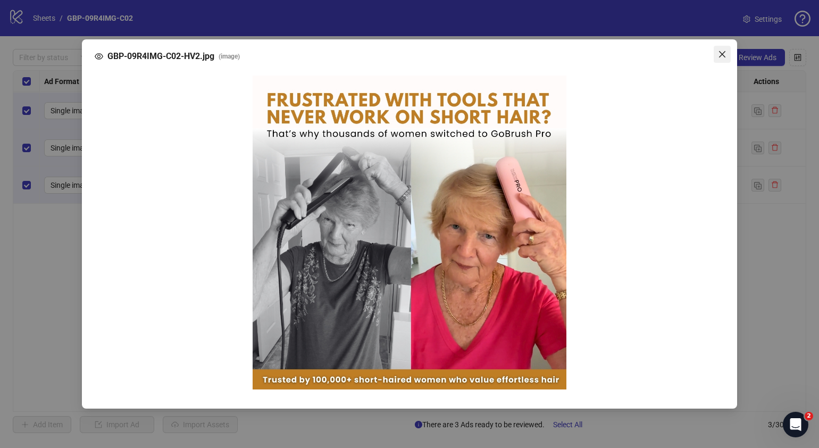
click at [724, 57] on icon "close" at bounding box center [722, 54] width 6 height 6
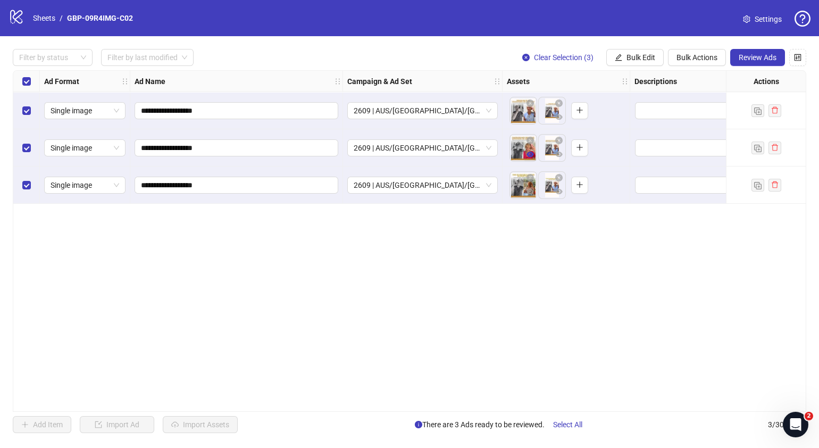
click at [529, 152] on icon "eye" at bounding box center [530, 154] width 7 height 5
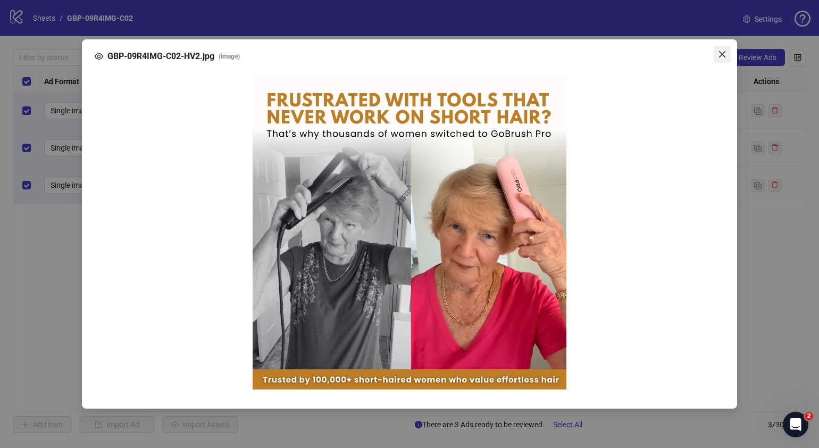
click at [726, 53] on icon "close" at bounding box center [722, 54] width 9 height 9
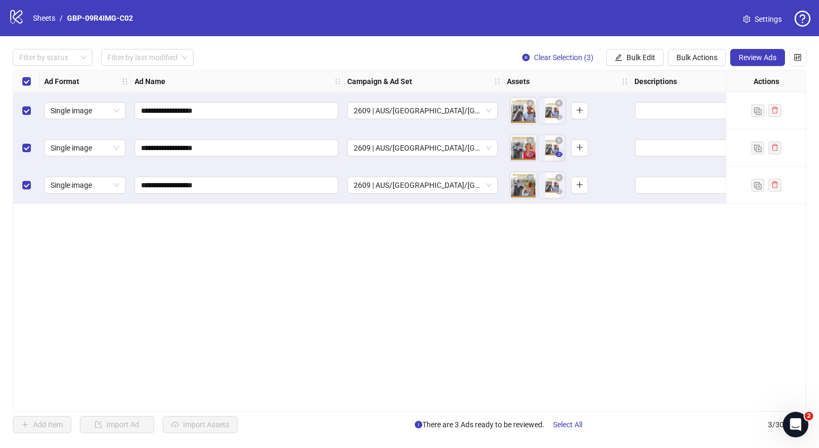
click at [559, 152] on icon "eye" at bounding box center [559, 154] width 7 height 7
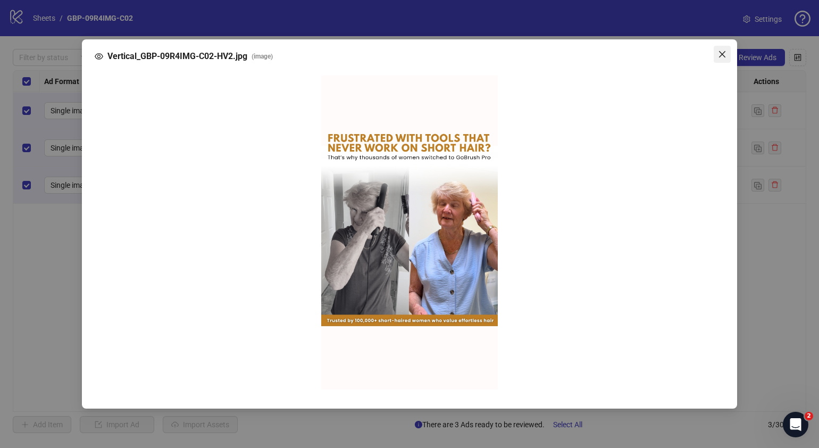
click at [721, 63] on button "Close" at bounding box center [722, 54] width 17 height 17
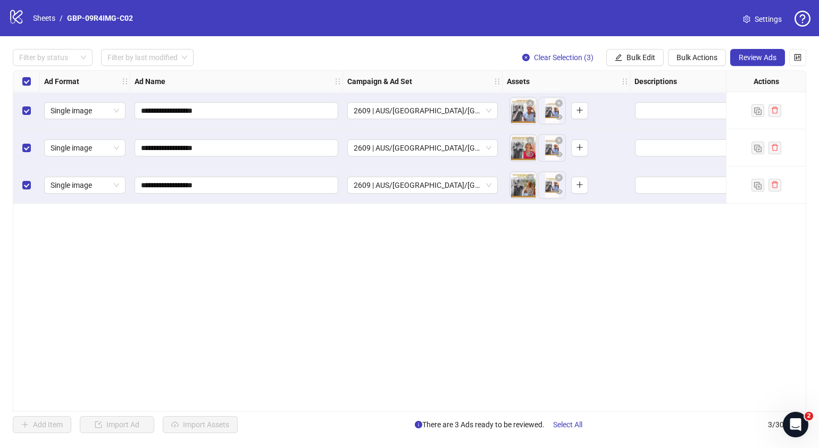
click at [558, 154] on icon "eye" at bounding box center [559, 154] width 7 height 5
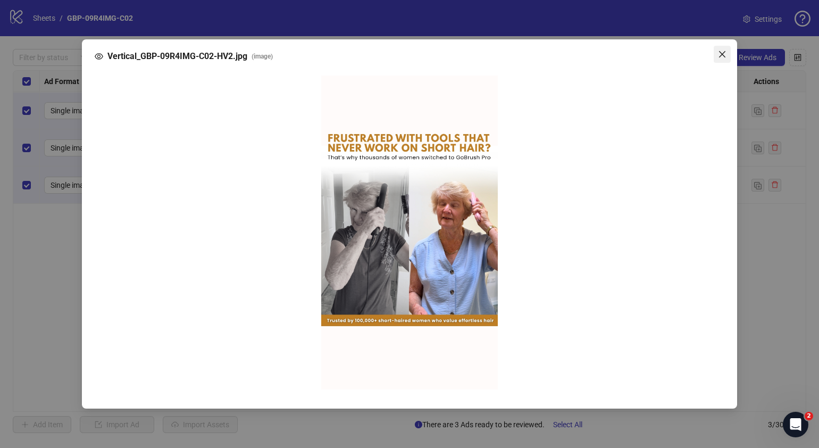
click at [725, 63] on button "Close" at bounding box center [722, 54] width 17 height 17
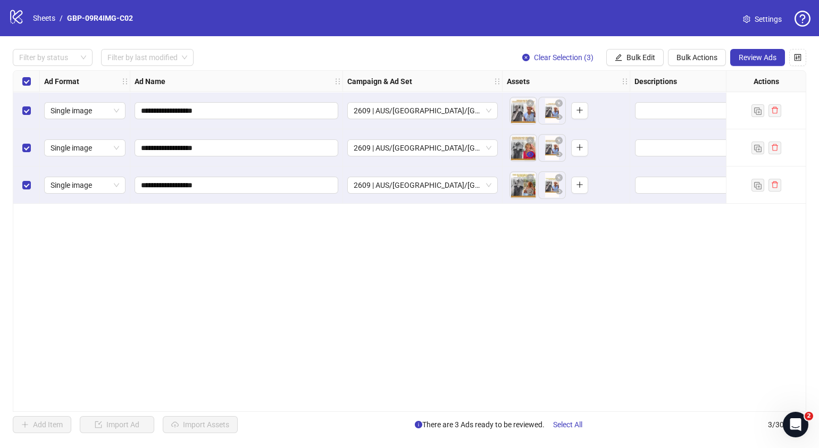
click at [532, 157] on icon "eye" at bounding box center [530, 154] width 7 height 7
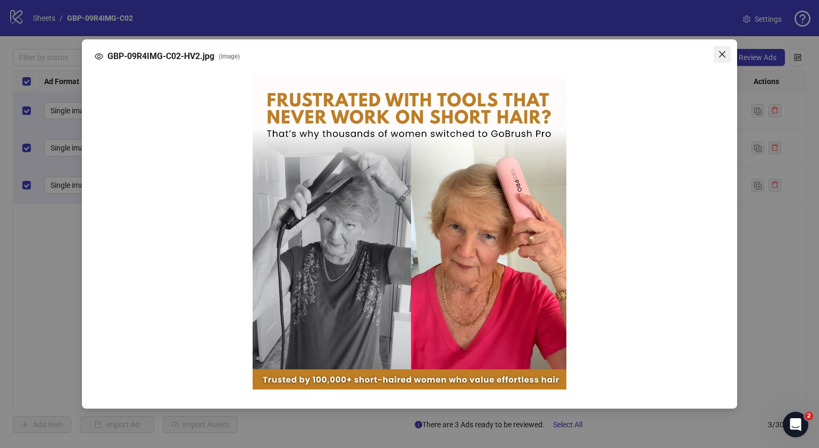
click at [724, 53] on icon "close" at bounding box center [722, 54] width 6 height 6
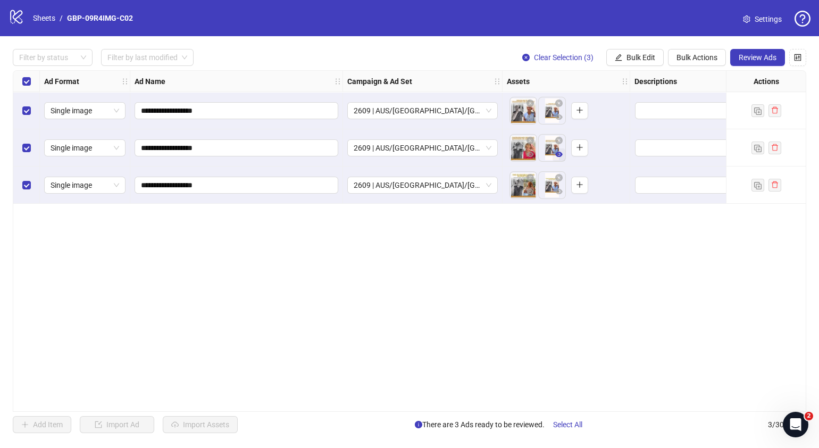
click at [558, 153] on icon "eye" at bounding box center [559, 154] width 7 height 5
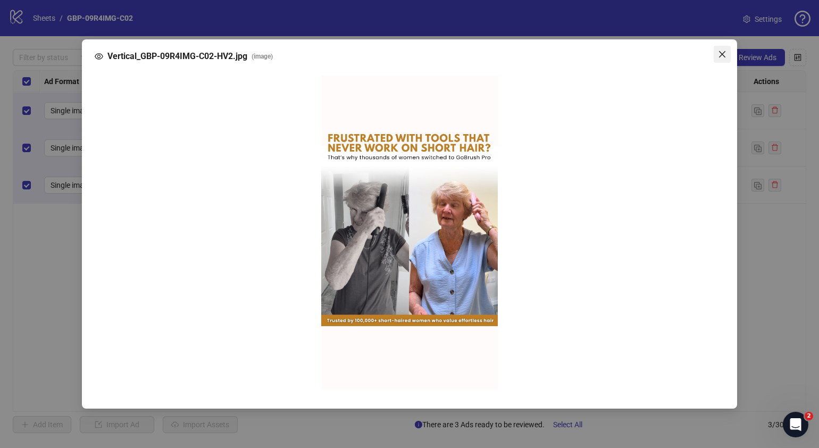
click at [725, 51] on icon "close" at bounding box center [722, 54] width 9 height 9
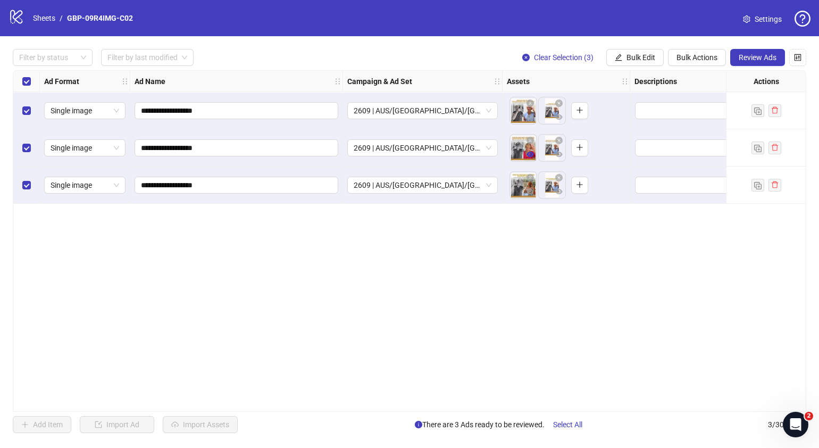
click at [532, 155] on icon "eye" at bounding box center [530, 154] width 7 height 5
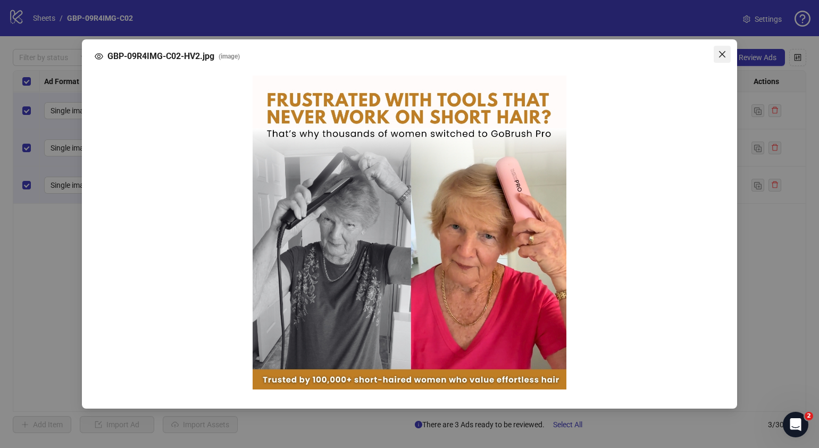
click at [728, 53] on span "Close" at bounding box center [722, 54] width 17 height 9
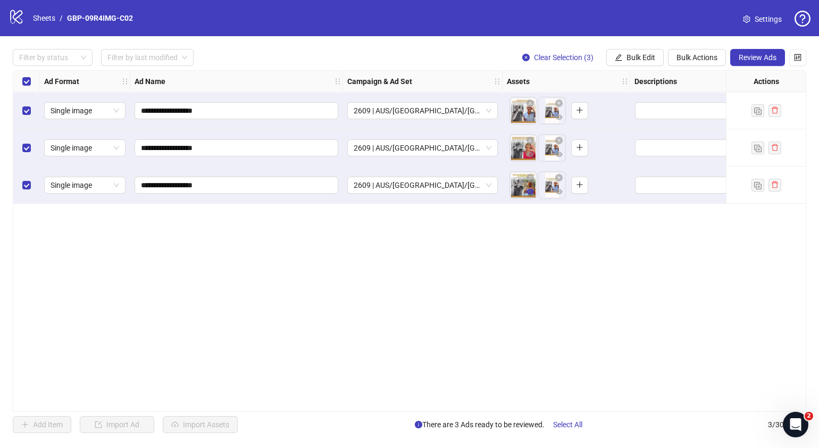
click at [525, 197] on button "button" at bounding box center [530, 192] width 13 height 13
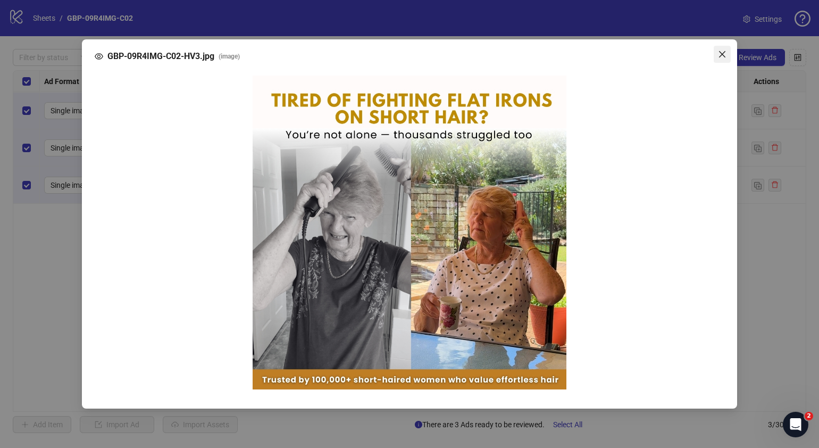
click at [725, 63] on button "Close" at bounding box center [722, 54] width 17 height 17
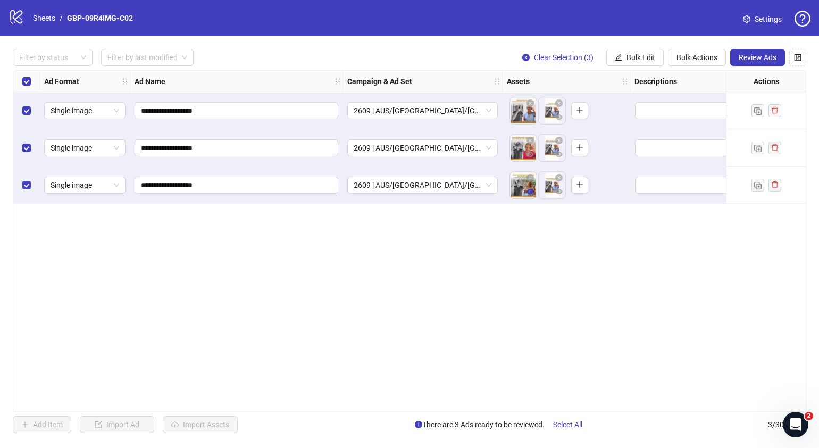
click at [531, 187] on button "button" at bounding box center [530, 192] width 13 height 13
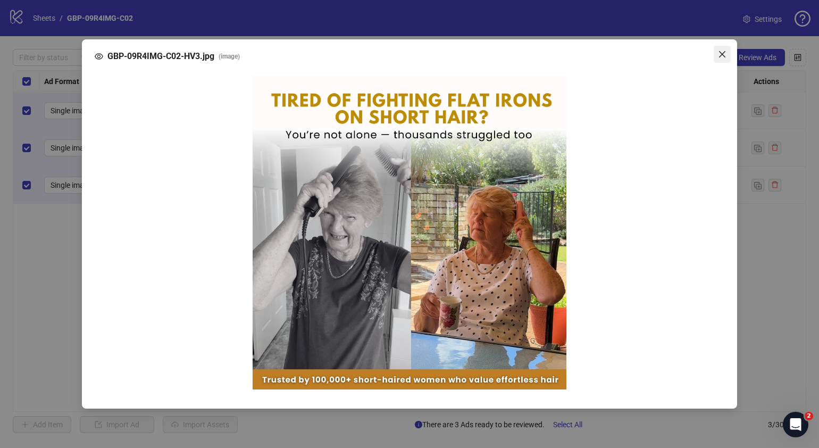
click at [721, 57] on icon "close" at bounding box center [722, 54] width 9 height 9
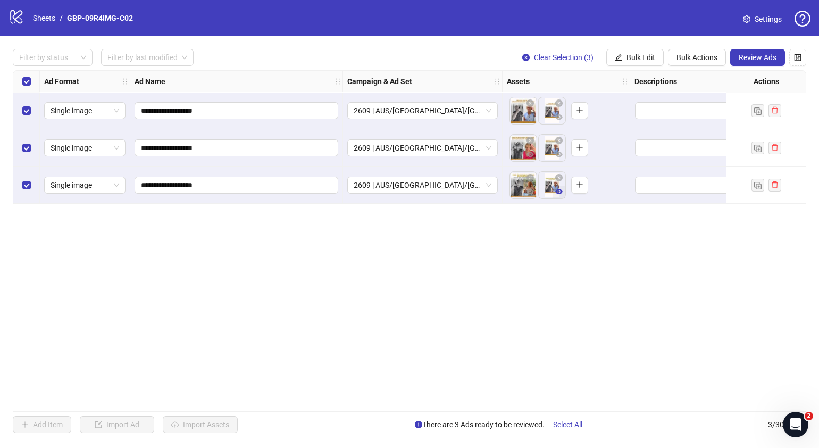
click at [559, 192] on icon "eye" at bounding box center [559, 191] width 7 height 5
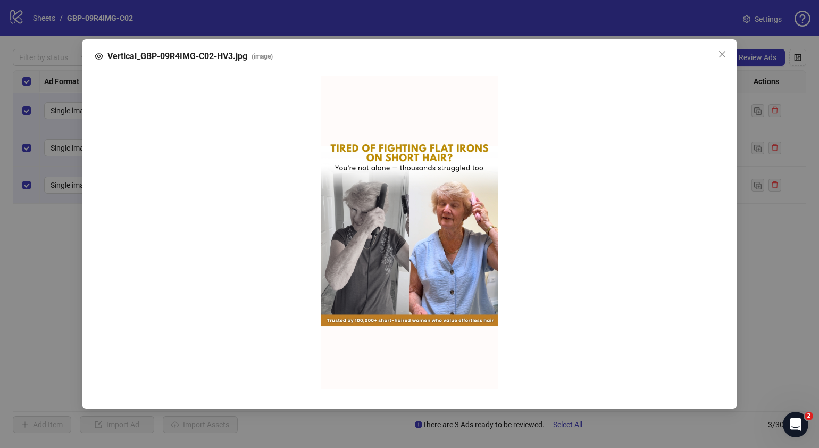
click at [713, 63] on div "Vertical_GBP-09R4IMG-C02-HV3.jpg ( image )" at bounding box center [410, 56] width 630 height 13
click at [716, 59] on span "Close" at bounding box center [722, 54] width 17 height 9
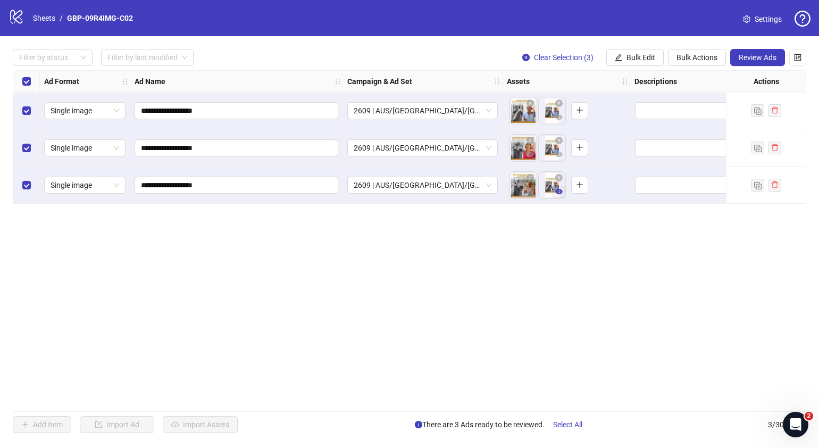
click at [557, 192] on icon "eye" at bounding box center [559, 191] width 7 height 5
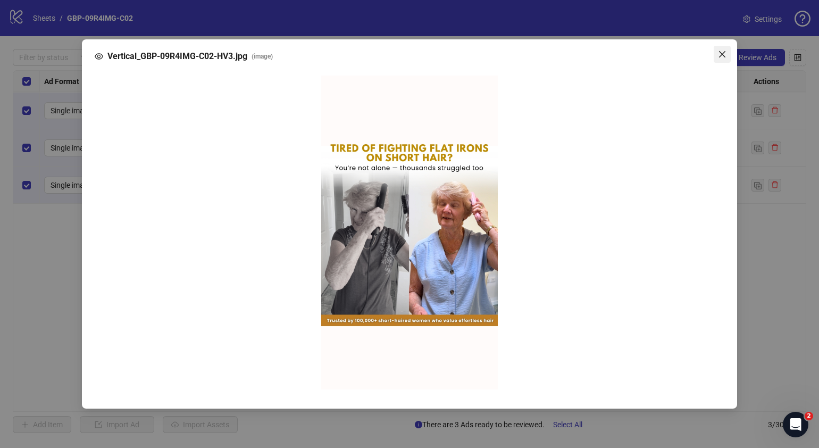
click at [724, 55] on icon "close" at bounding box center [722, 54] width 9 height 9
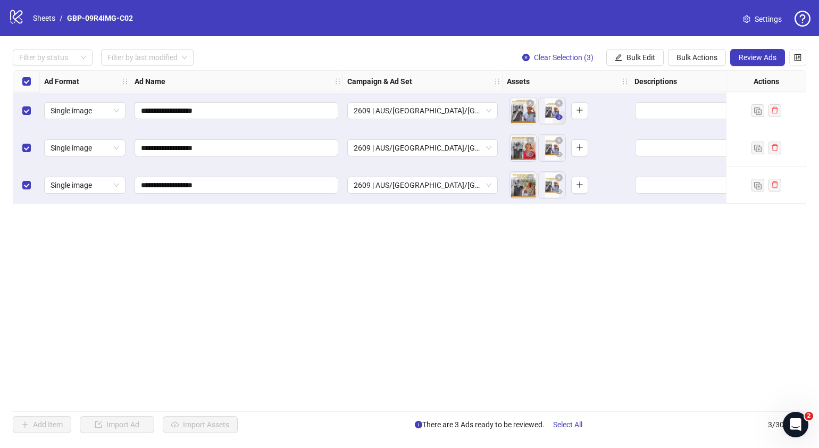
click at [561, 117] on icon "eye" at bounding box center [559, 116] width 7 height 5
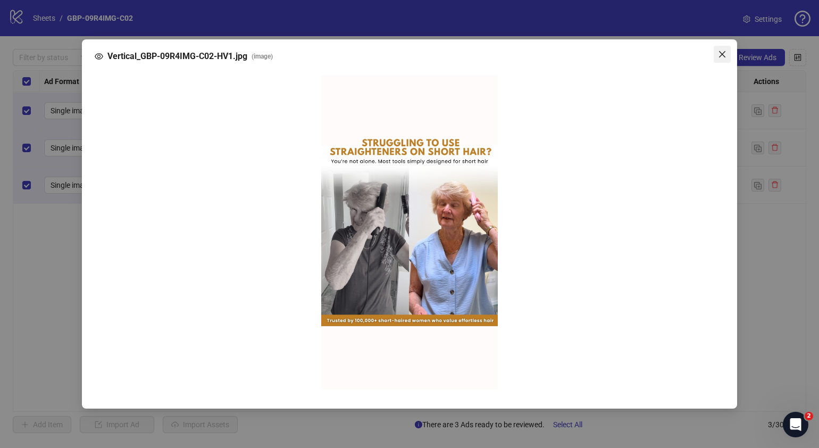
click at [730, 51] on span "Close" at bounding box center [722, 54] width 17 height 9
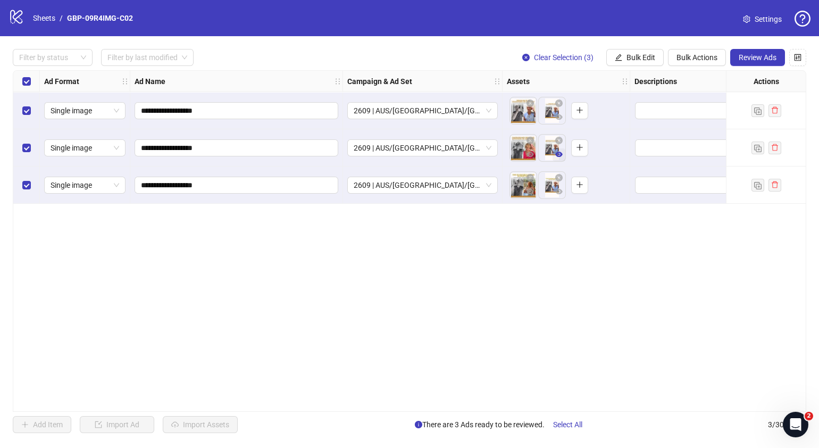
click at [565, 154] on button "button" at bounding box center [559, 154] width 13 height 13
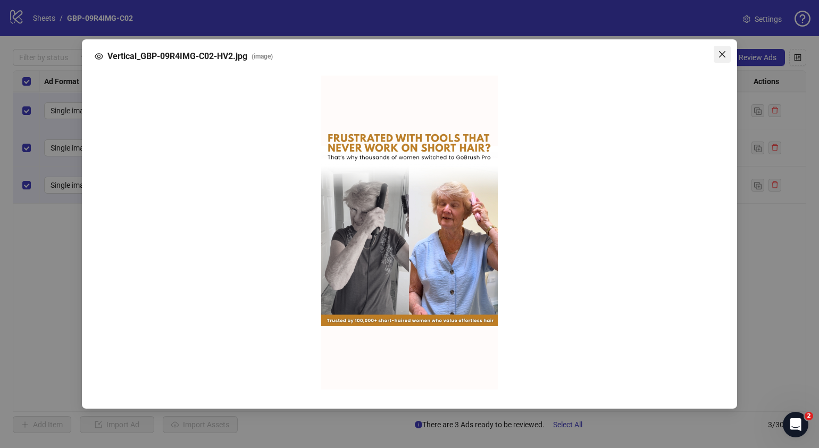
click at [726, 51] on icon "close" at bounding box center [722, 54] width 9 height 9
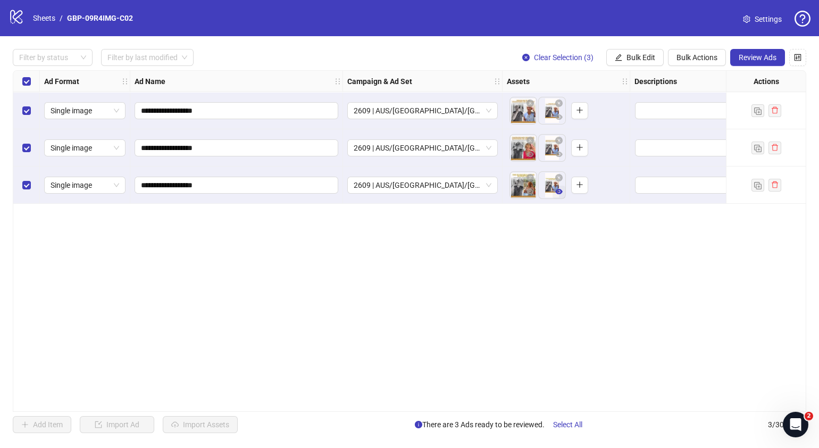
click at [556, 191] on icon "eye" at bounding box center [559, 191] width 7 height 7
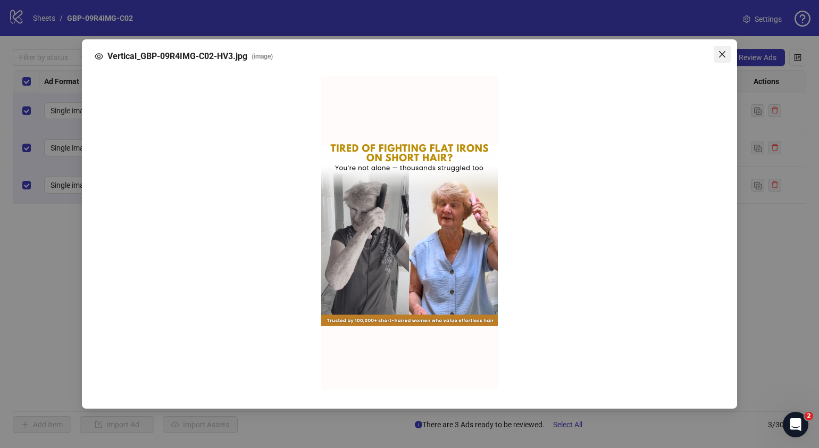
click at [722, 55] on icon "close" at bounding box center [722, 54] width 6 height 6
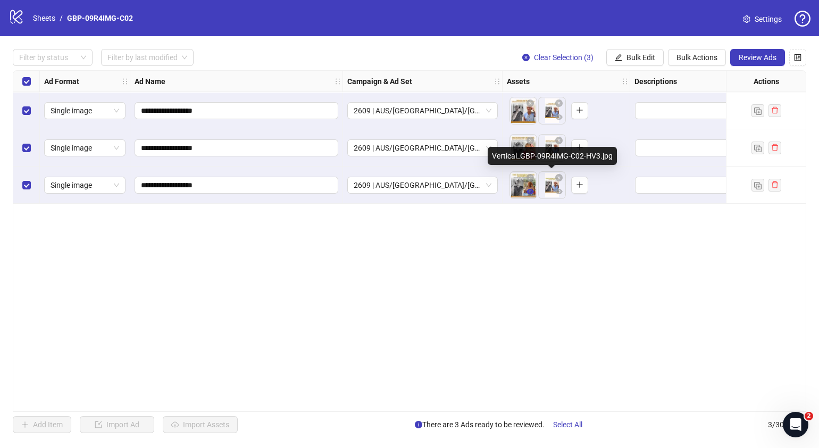
click at [531, 195] on span "button" at bounding box center [530, 191] width 7 height 9
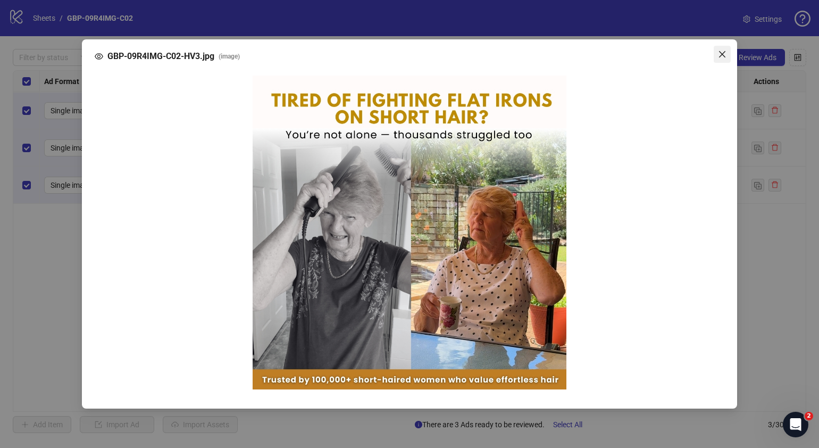
click at [719, 56] on icon "close" at bounding box center [722, 54] width 9 height 9
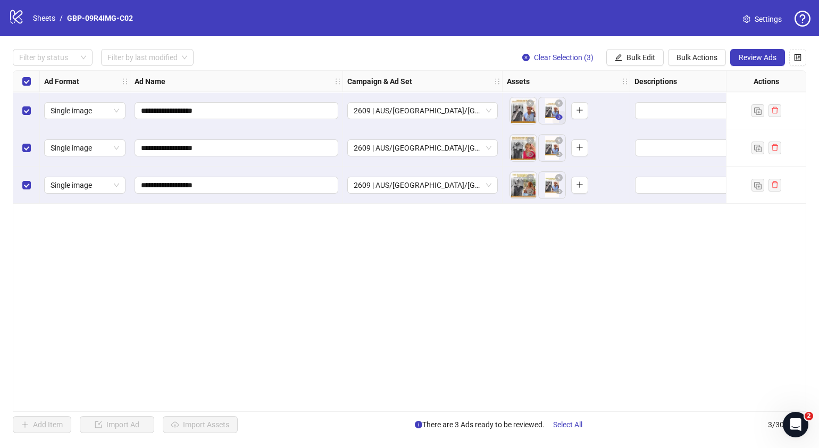
click at [562, 118] on button "button" at bounding box center [559, 117] width 13 height 13
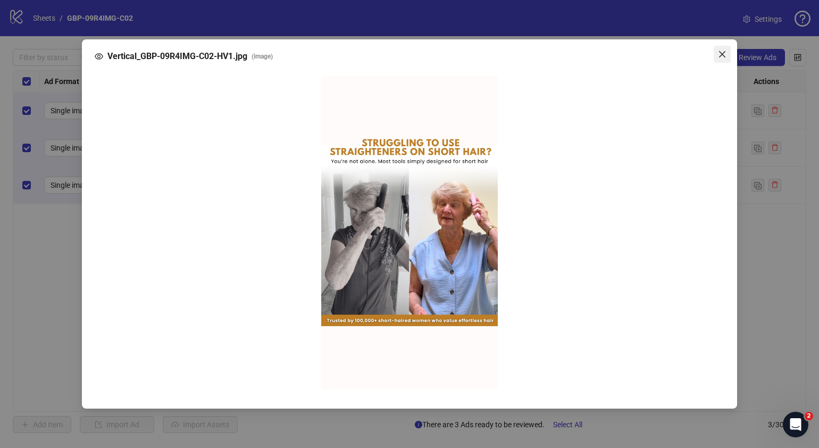
click at [723, 54] on icon "close" at bounding box center [722, 54] width 6 height 6
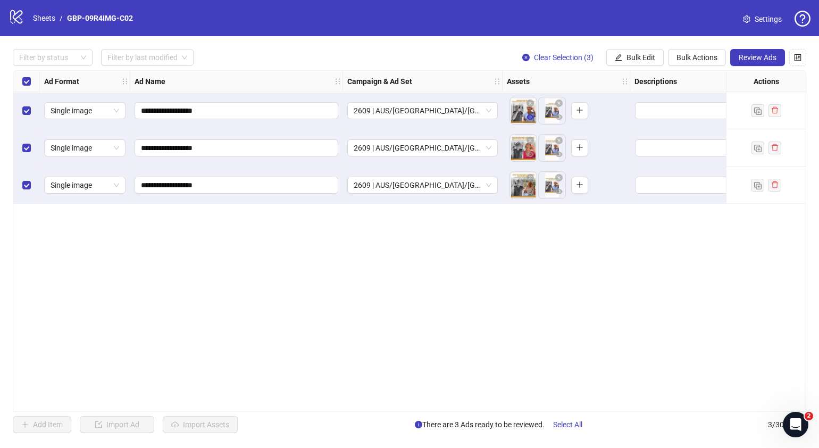
click at [534, 118] on button "button" at bounding box center [530, 117] width 13 height 13
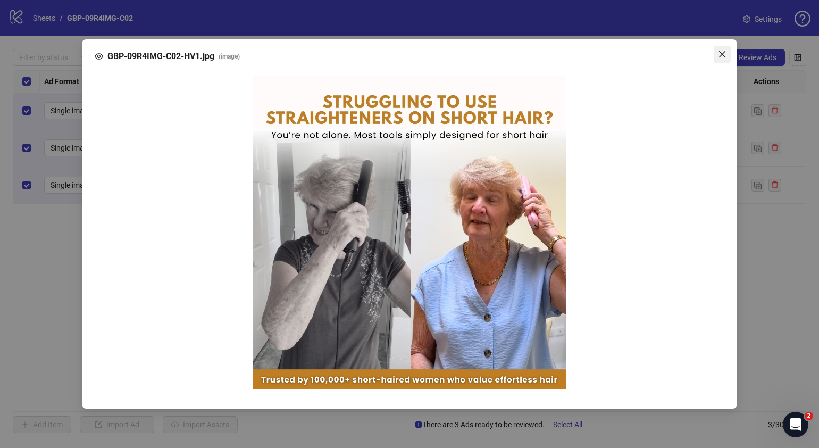
click at [729, 54] on span "Close" at bounding box center [722, 54] width 17 height 9
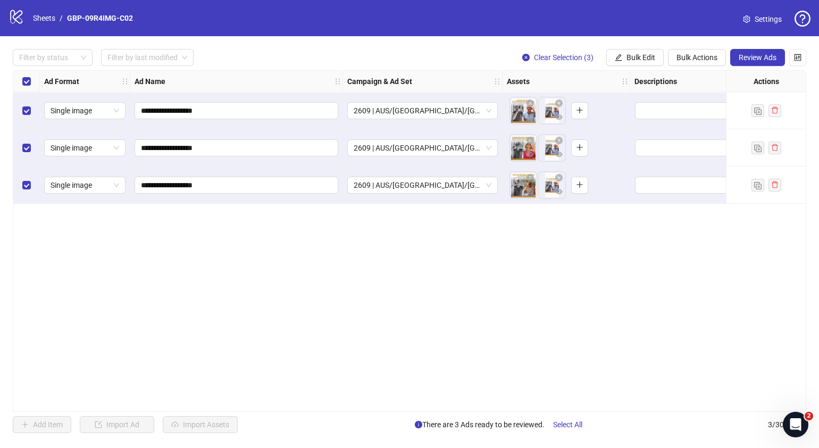
click at [42, 7] on div "logo/logo-mobile Sheets / GBP-09R4IMG-C02 Settings" at bounding box center [409, 18] width 819 height 36
click at [40, 19] on link "Sheets" at bounding box center [44, 18] width 27 height 12
